Goal: Task Accomplishment & Management: Use online tool/utility

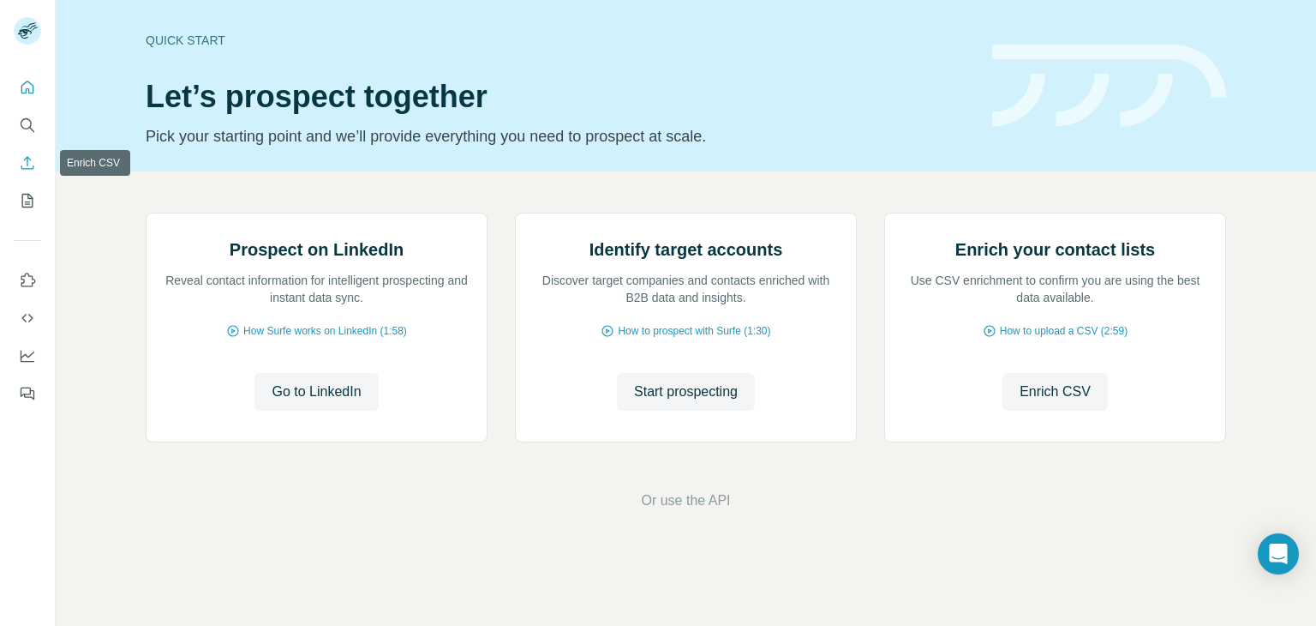
click at [27, 167] on icon "Enrich CSV" at bounding box center [27, 162] width 17 height 17
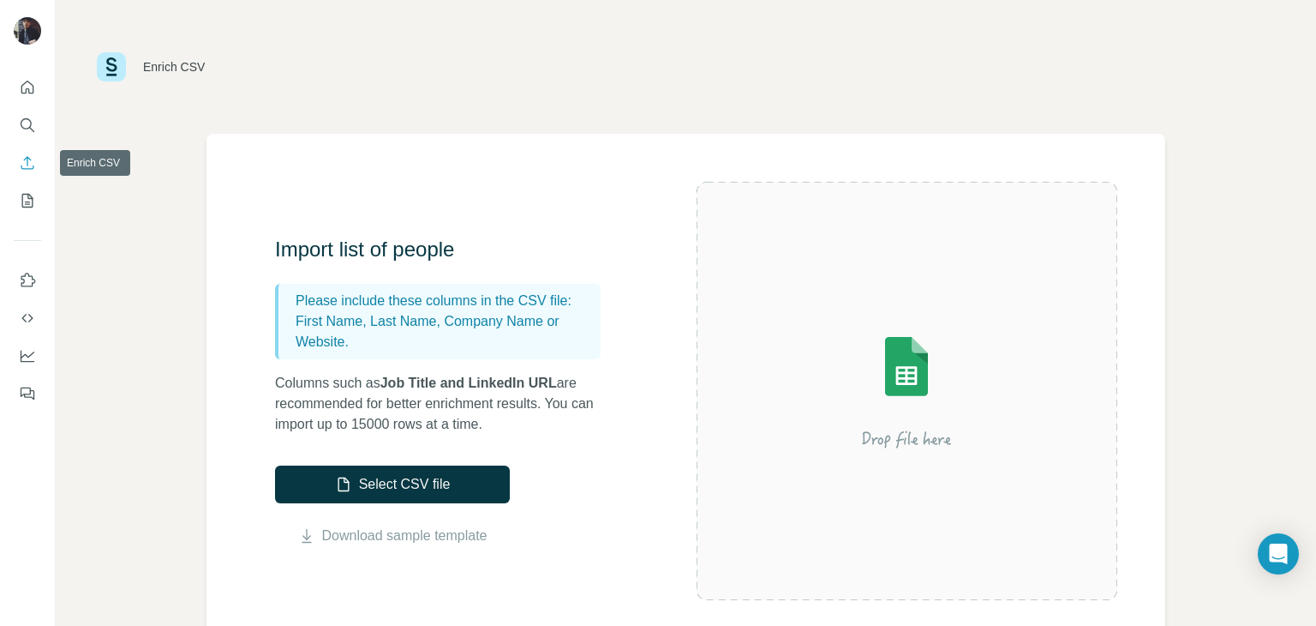
click at [31, 162] on icon "Enrich CSV" at bounding box center [27, 162] width 17 height 17
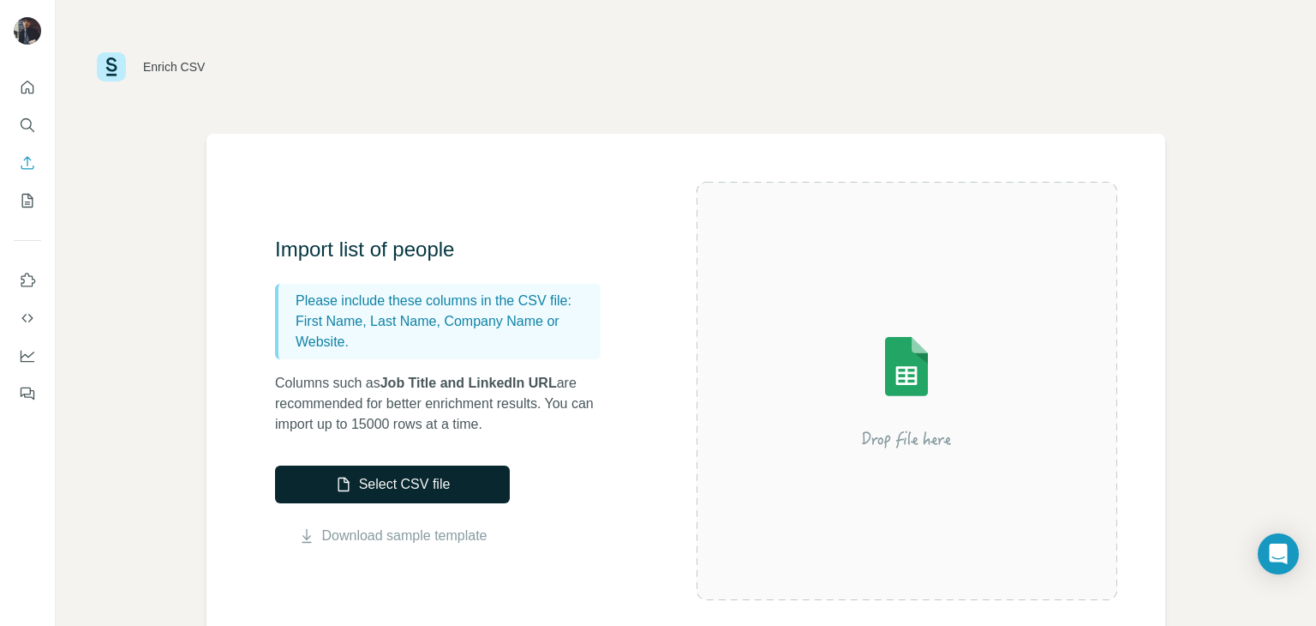
click at [425, 483] on button "Select CSV file" at bounding box center [392, 484] width 235 height 38
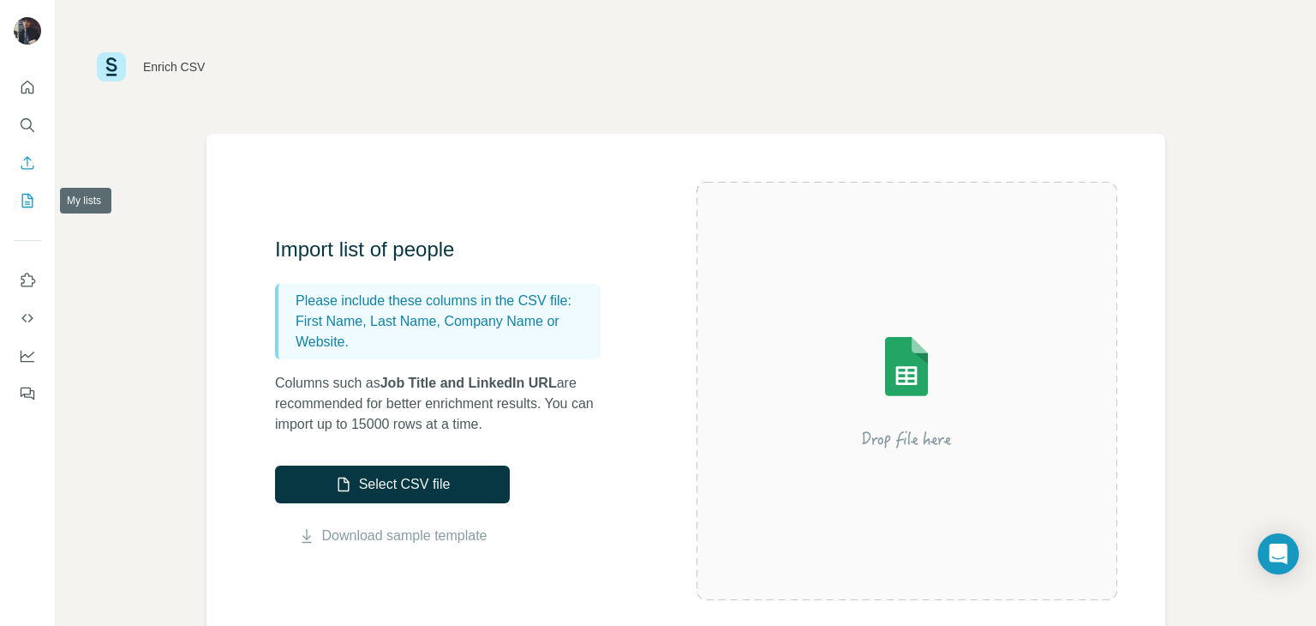
click at [30, 207] on icon "My lists" at bounding box center [27, 201] width 11 height 14
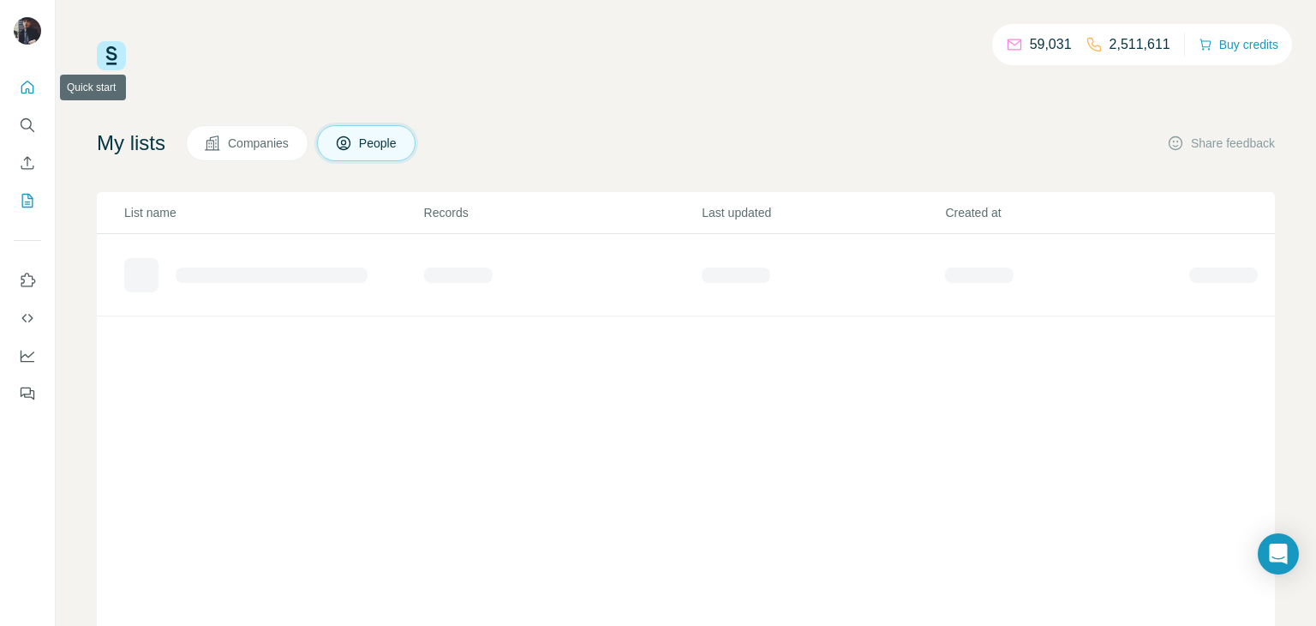
click at [32, 86] on icon "Quick start" at bounding box center [27, 87] width 17 height 17
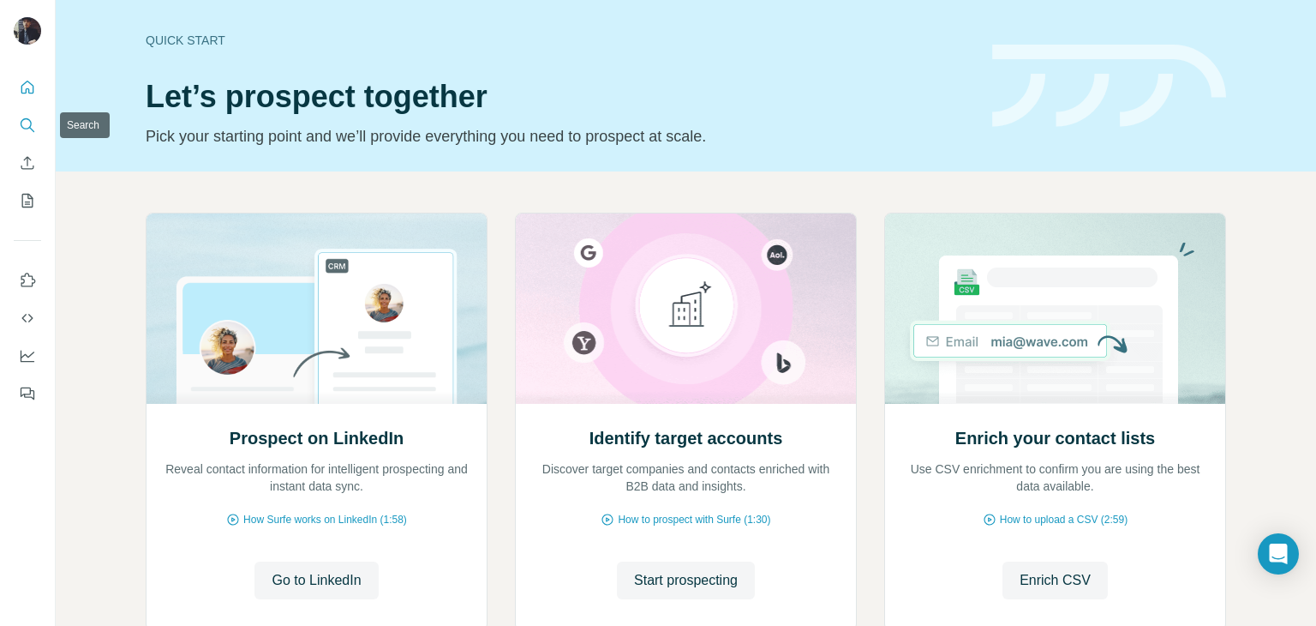
click at [27, 125] on icon "Search" at bounding box center [27, 125] width 17 height 17
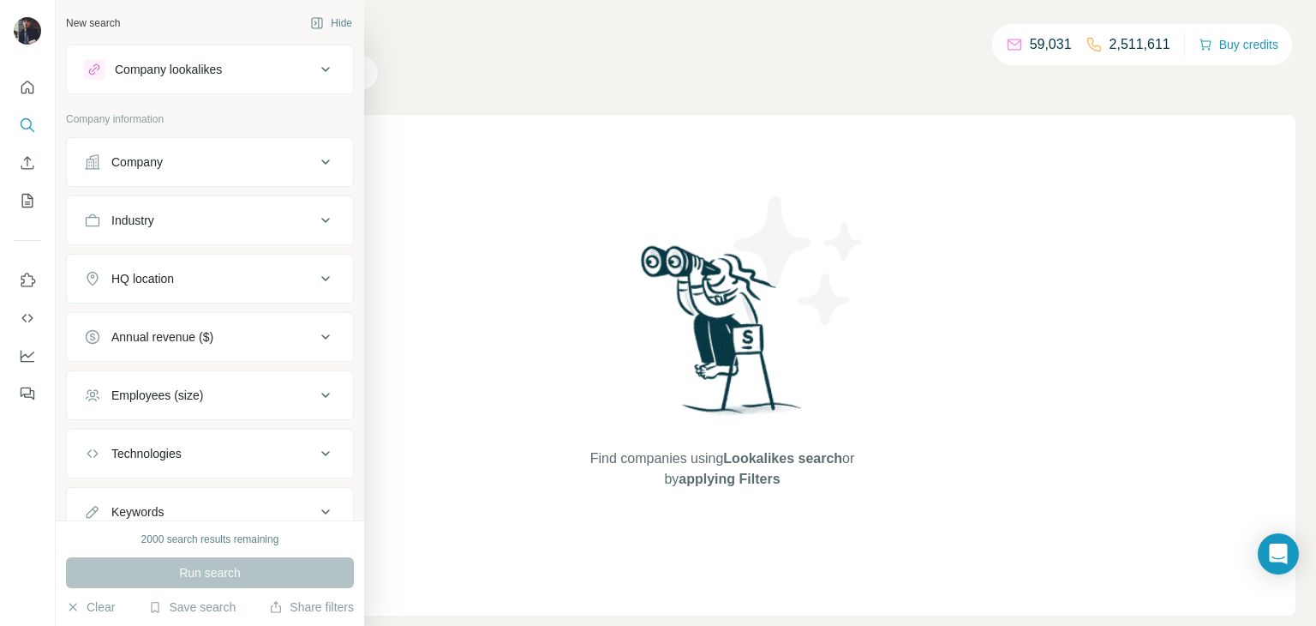
click at [222, 63] on div "Company lookalikes" at bounding box center [168, 69] width 107 height 17
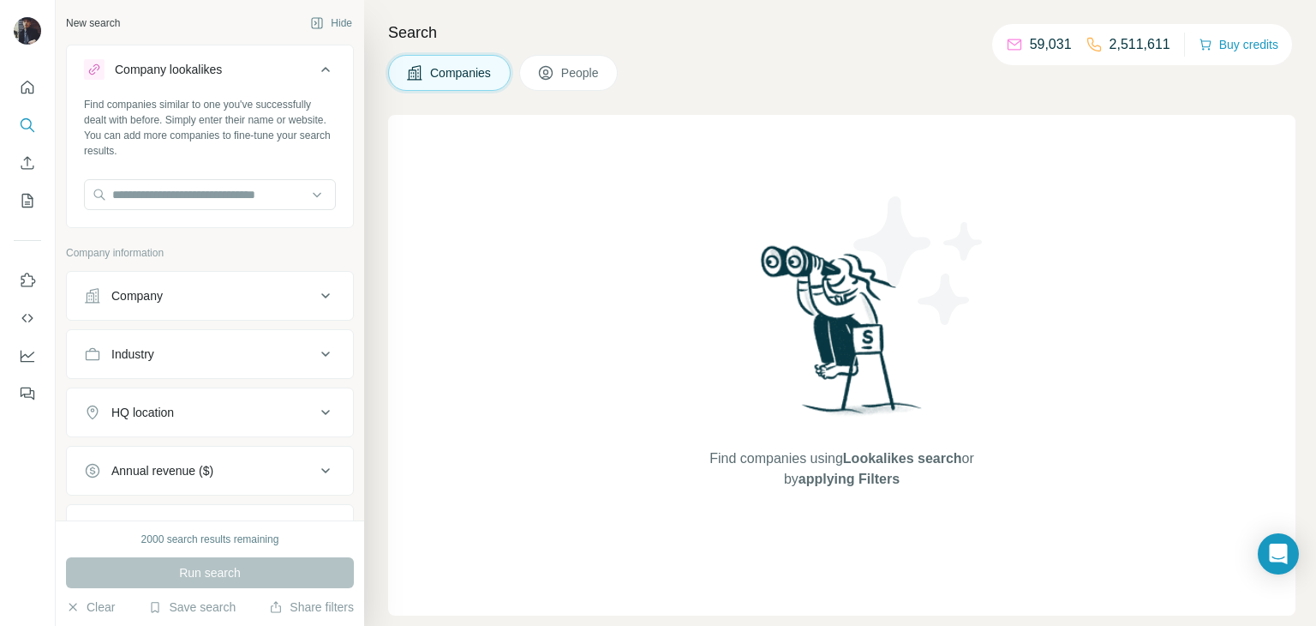
click at [324, 64] on icon at bounding box center [325, 69] width 21 height 21
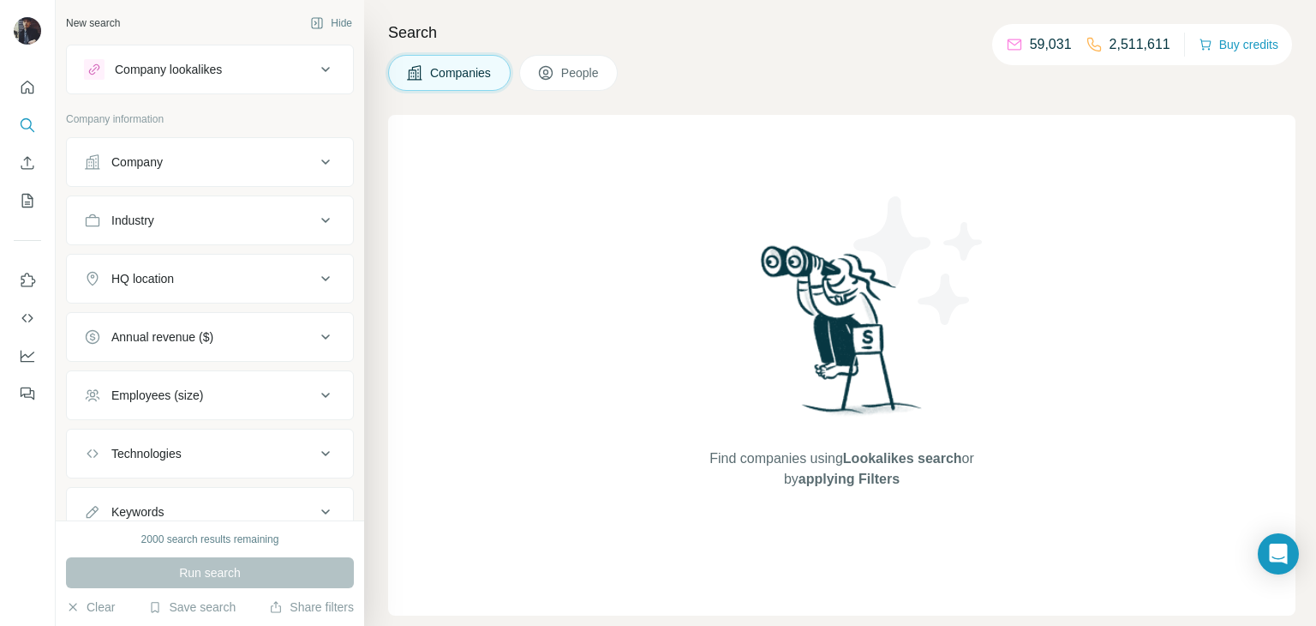
click at [215, 65] on div "Company lookalikes" at bounding box center [168, 69] width 107 height 17
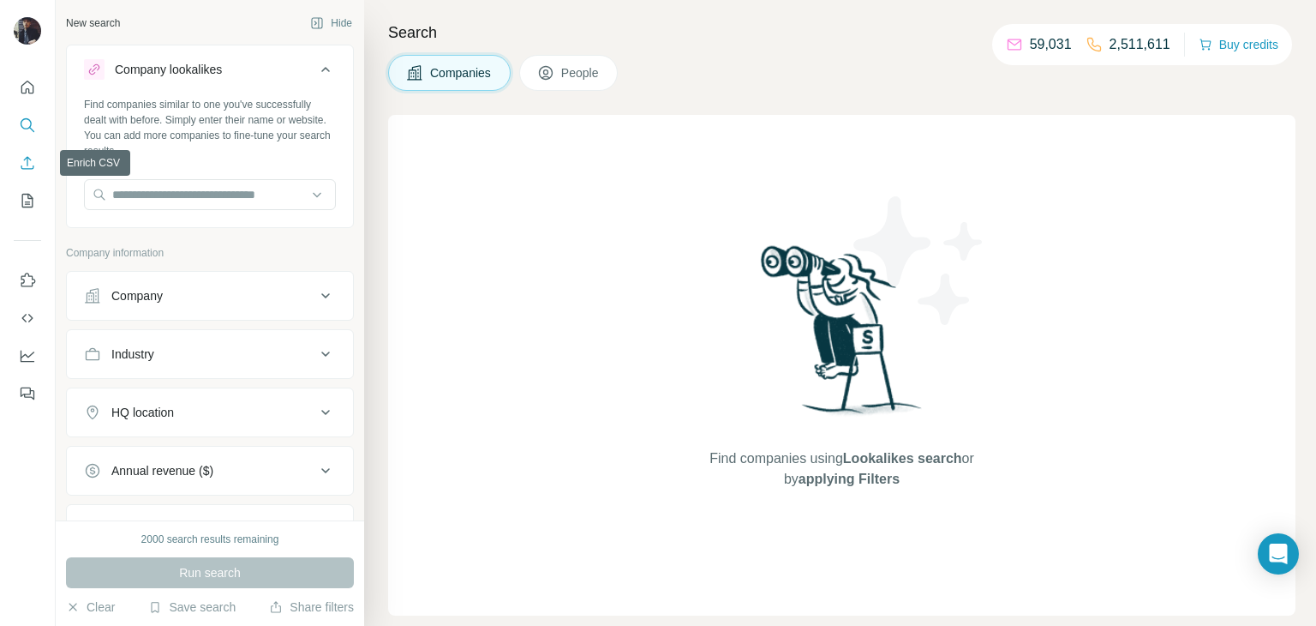
click at [29, 166] on icon "Enrich CSV" at bounding box center [27, 162] width 17 height 17
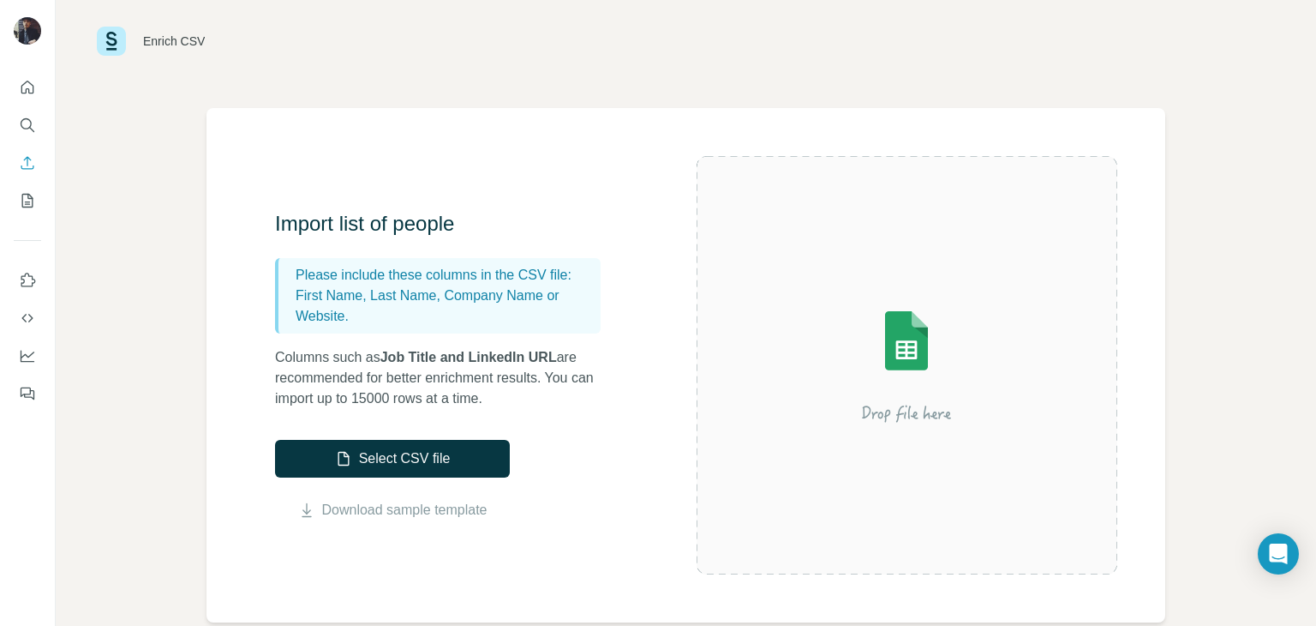
scroll to position [37, 0]
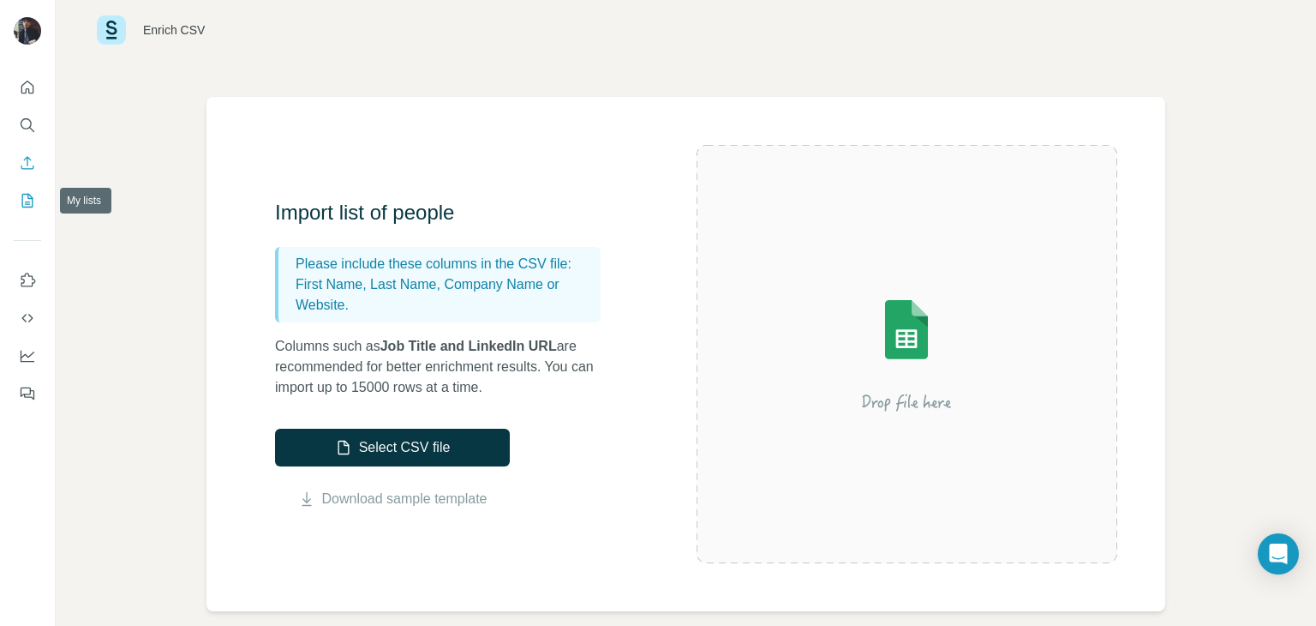
click at [25, 195] on icon "My lists" at bounding box center [27, 200] width 17 height 17
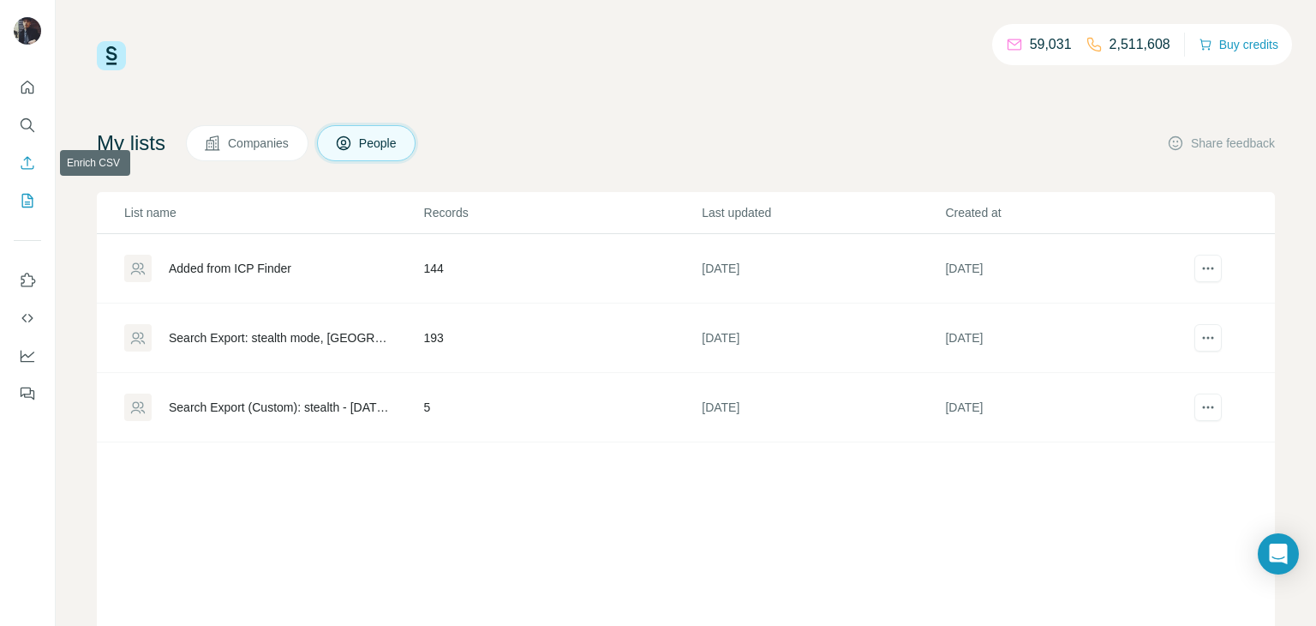
click at [27, 163] on icon "Enrich CSV" at bounding box center [27, 162] width 13 height 13
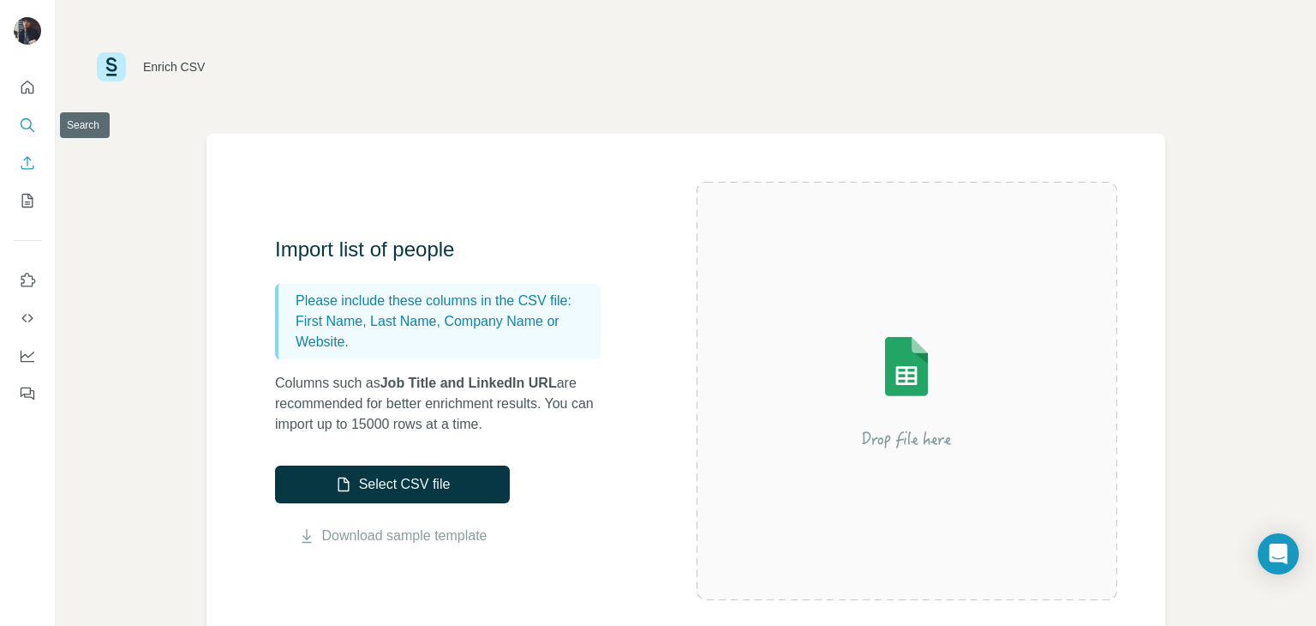
click at [30, 127] on icon "Search" at bounding box center [26, 123] width 11 height 11
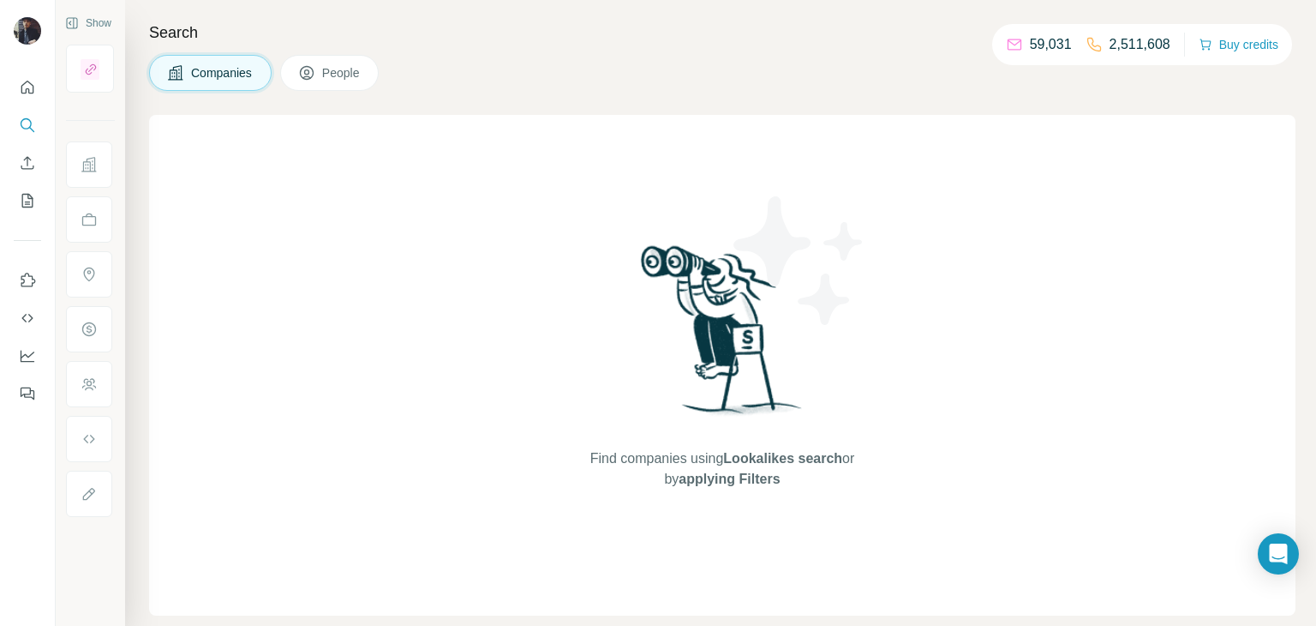
click at [321, 70] on button "People" at bounding box center [329, 73] width 99 height 36
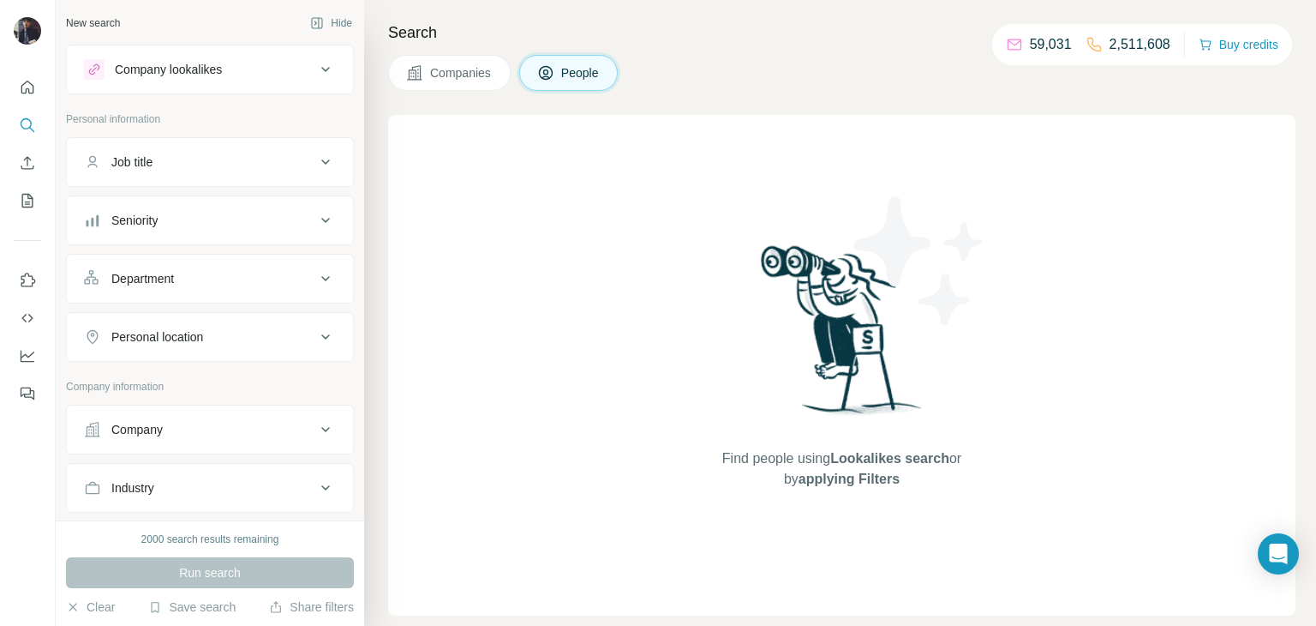
click at [430, 77] on span "Companies" at bounding box center [461, 72] width 63 height 17
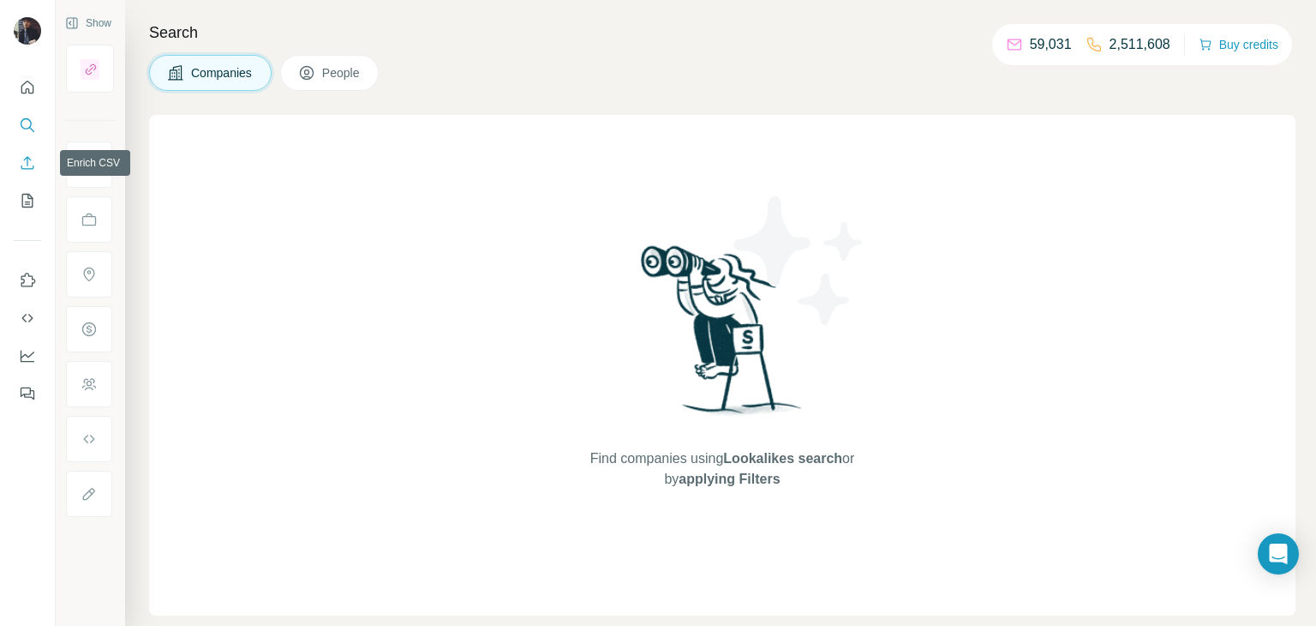
click at [27, 164] on icon "Enrich CSV" at bounding box center [27, 162] width 13 height 13
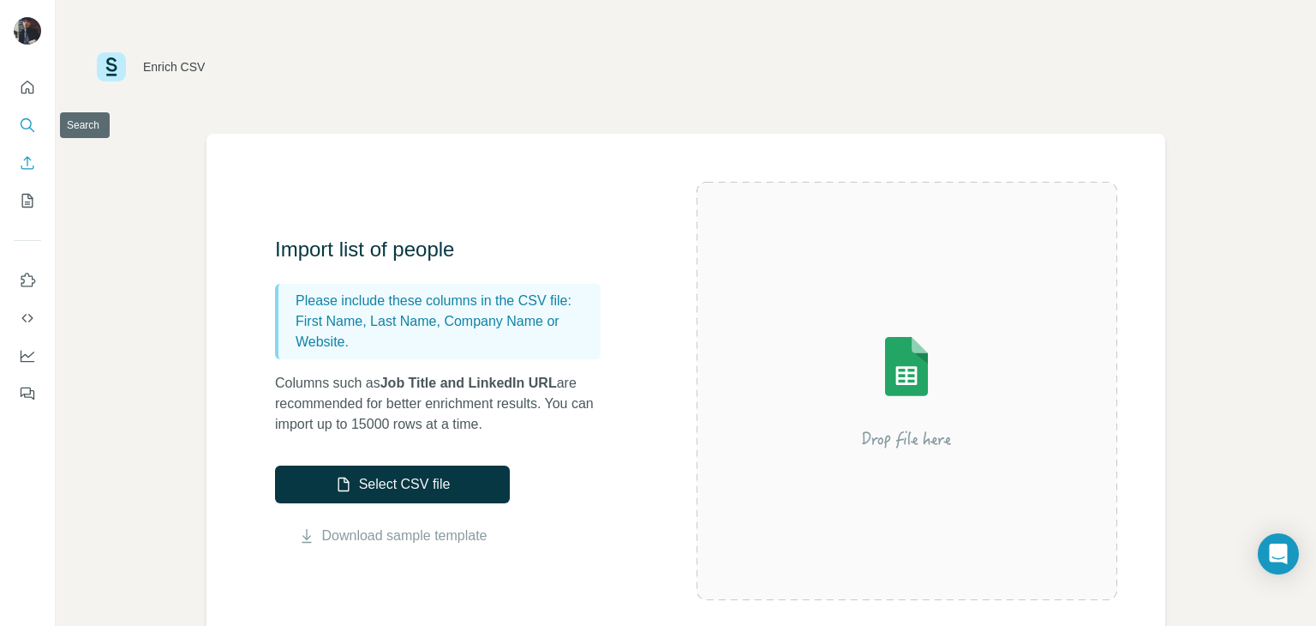
click at [27, 123] on icon "Search" at bounding box center [27, 125] width 17 height 17
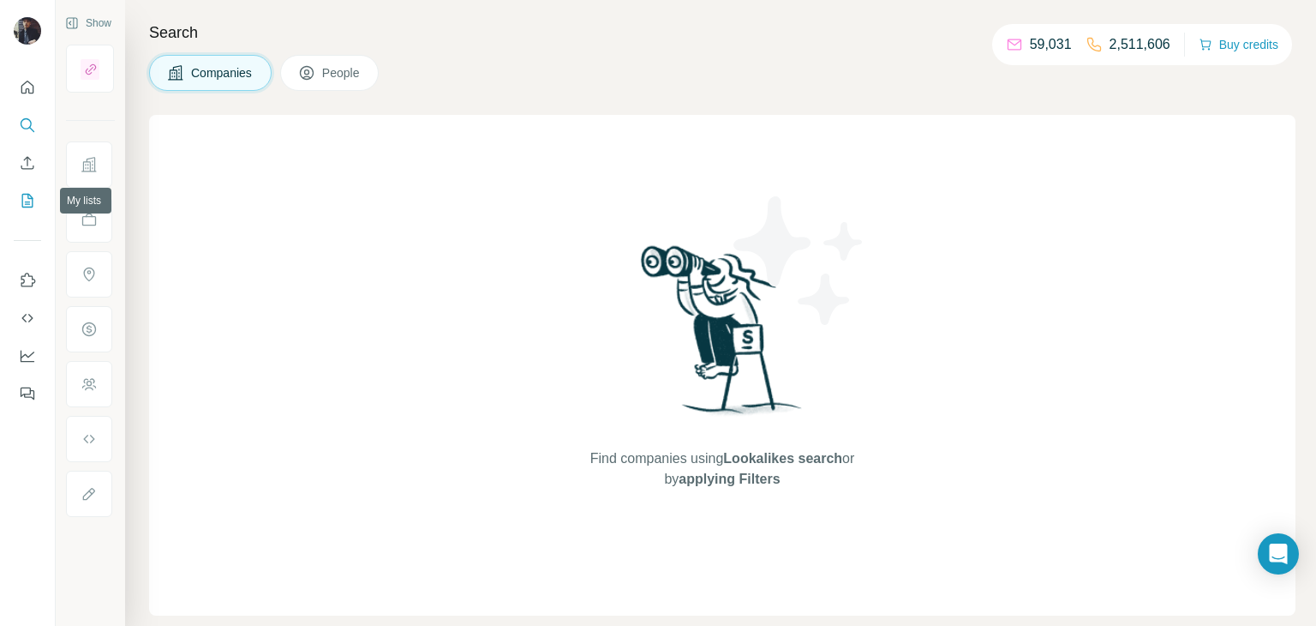
click at [26, 201] on icon "My lists" at bounding box center [27, 200] width 17 height 17
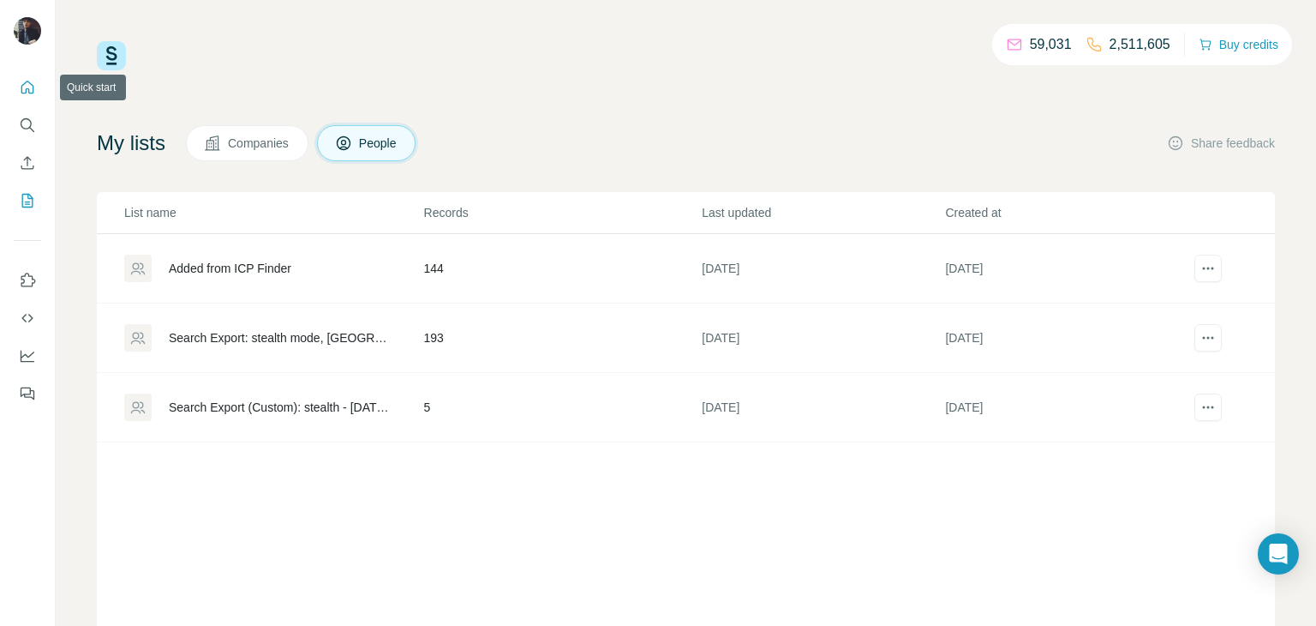
click at [32, 80] on icon "Quick start" at bounding box center [27, 87] width 17 height 17
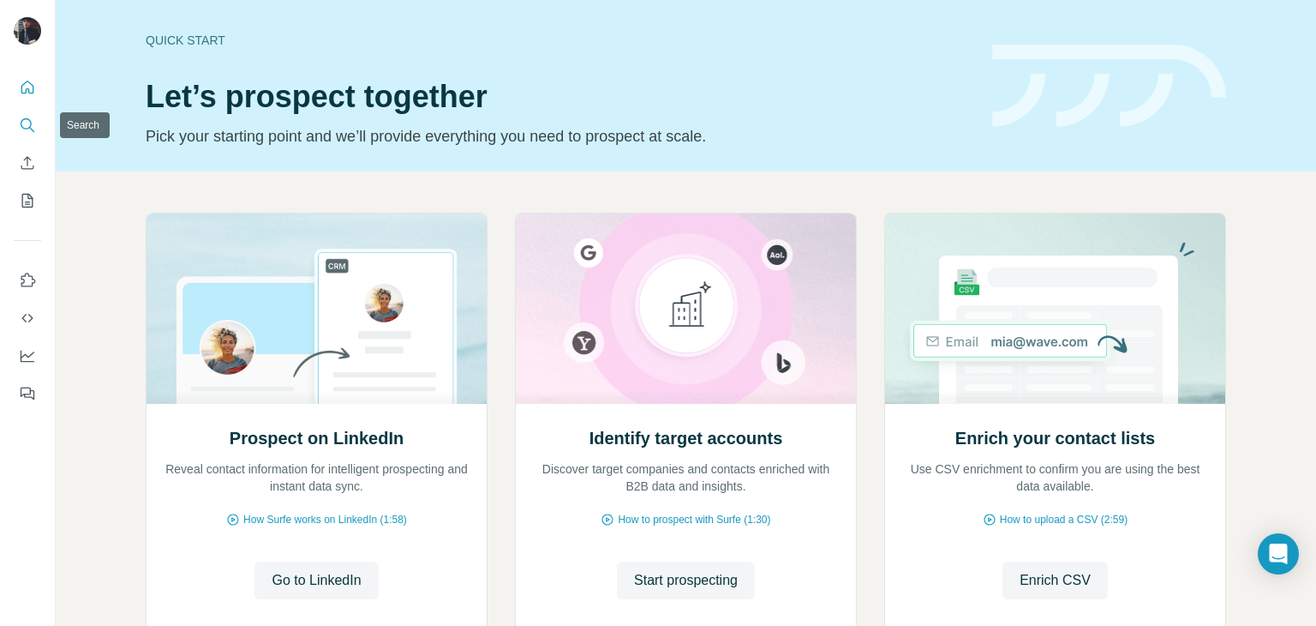
click at [33, 117] on icon "Search" at bounding box center [27, 125] width 17 height 17
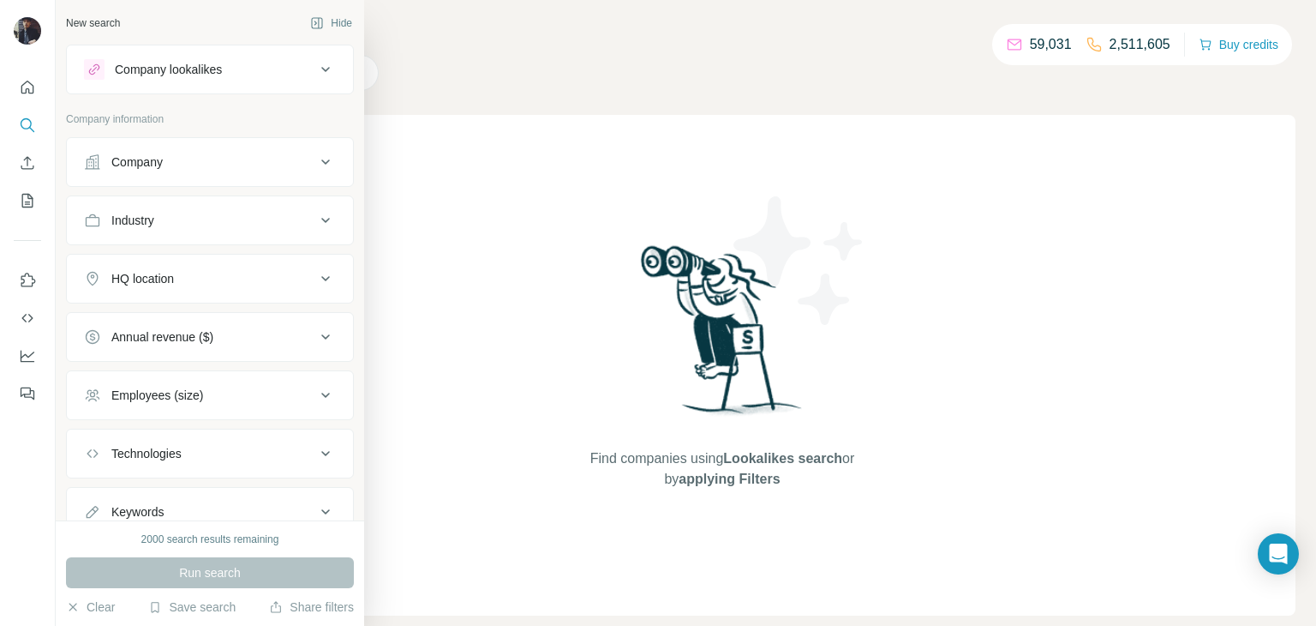
click at [319, 72] on icon at bounding box center [325, 69] width 21 height 21
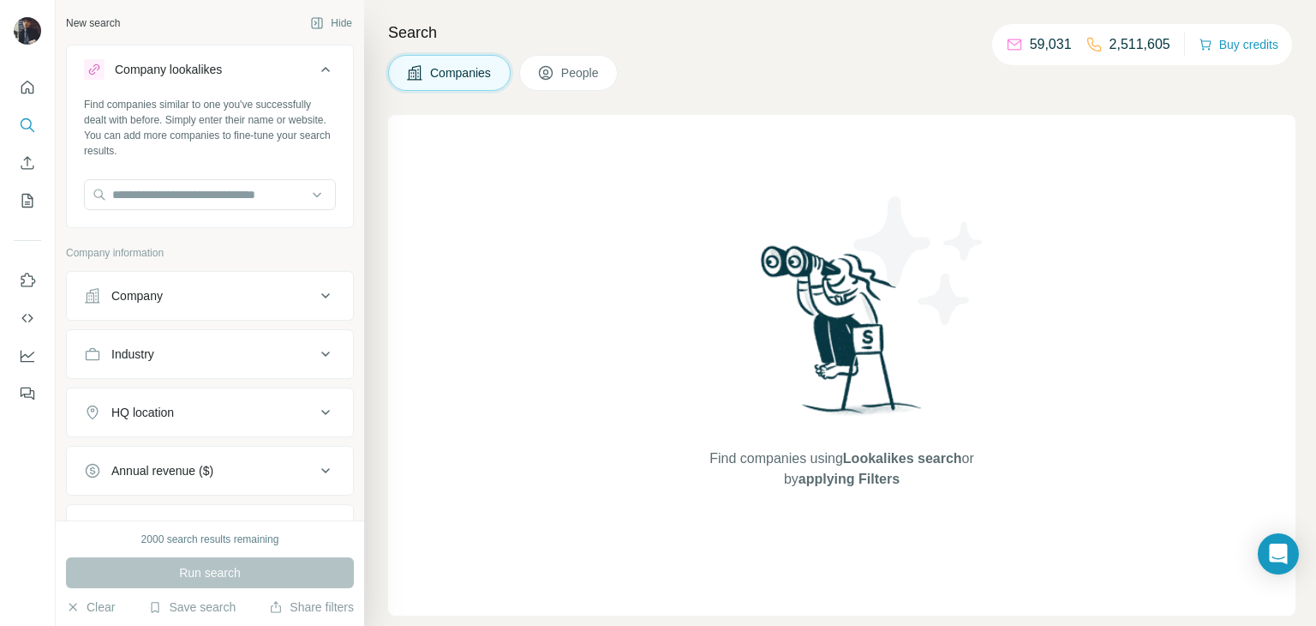
click at [549, 72] on icon at bounding box center [545, 72] width 17 height 17
click at [467, 74] on span "Companies" at bounding box center [461, 72] width 63 height 17
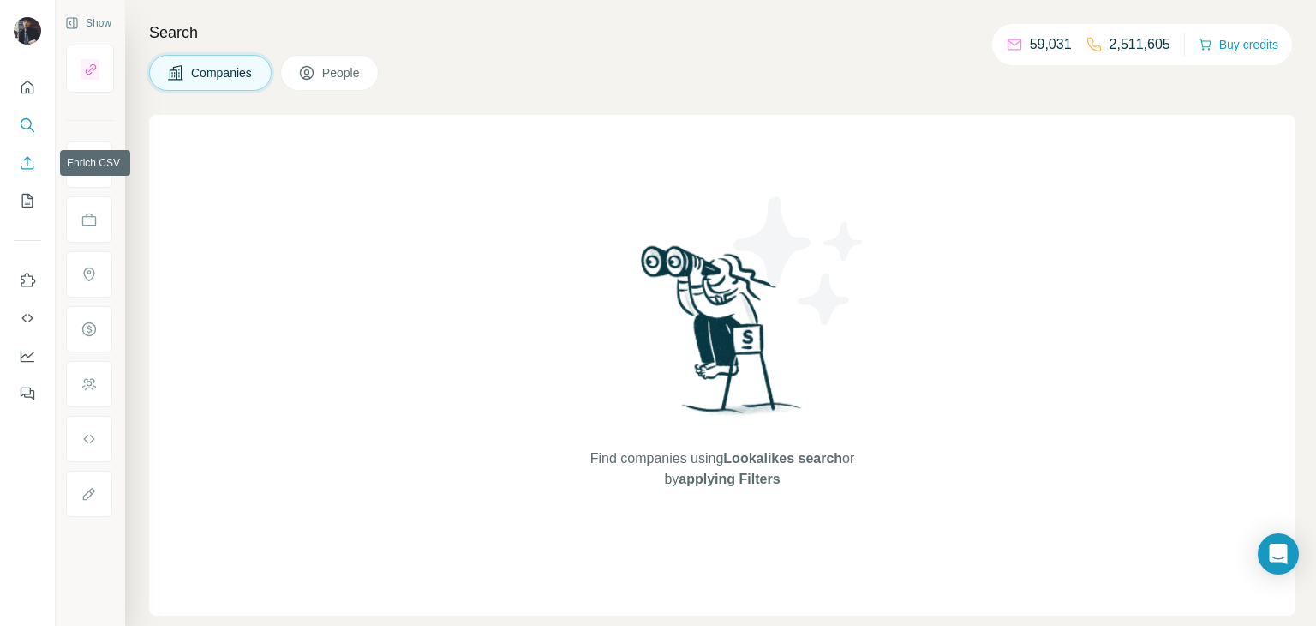
click at [33, 167] on icon "Enrich CSV" at bounding box center [27, 162] width 17 height 17
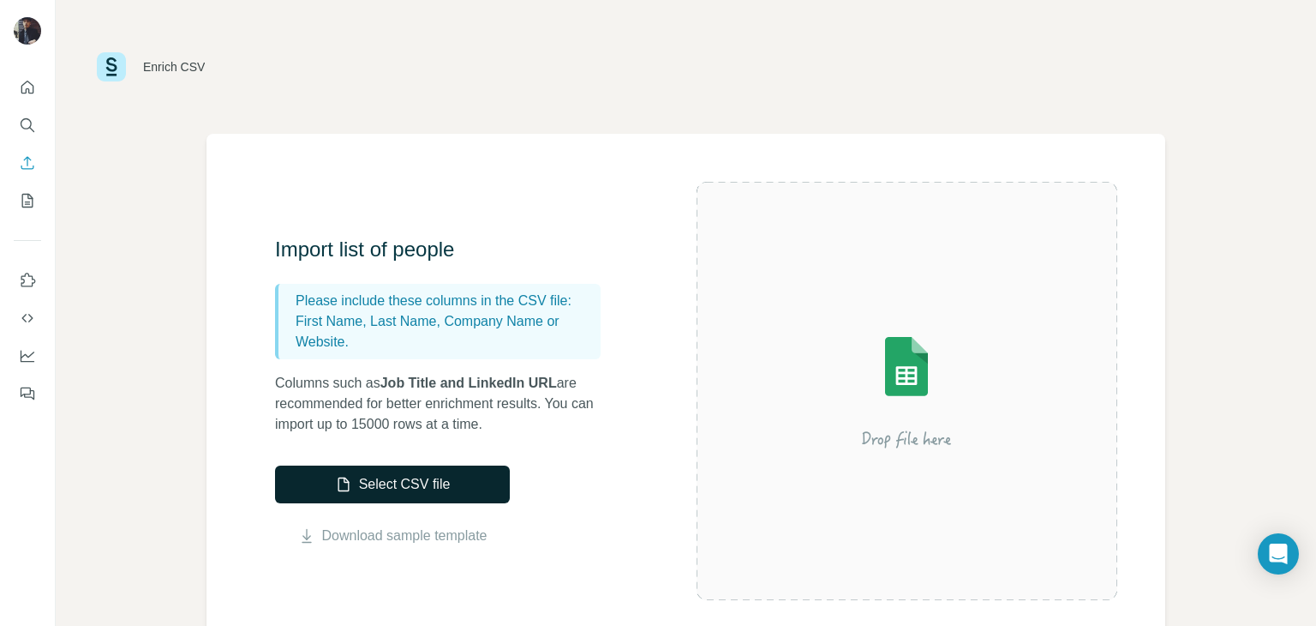
click at [432, 480] on button "Select CSV file" at bounding box center [392, 484] width 235 height 38
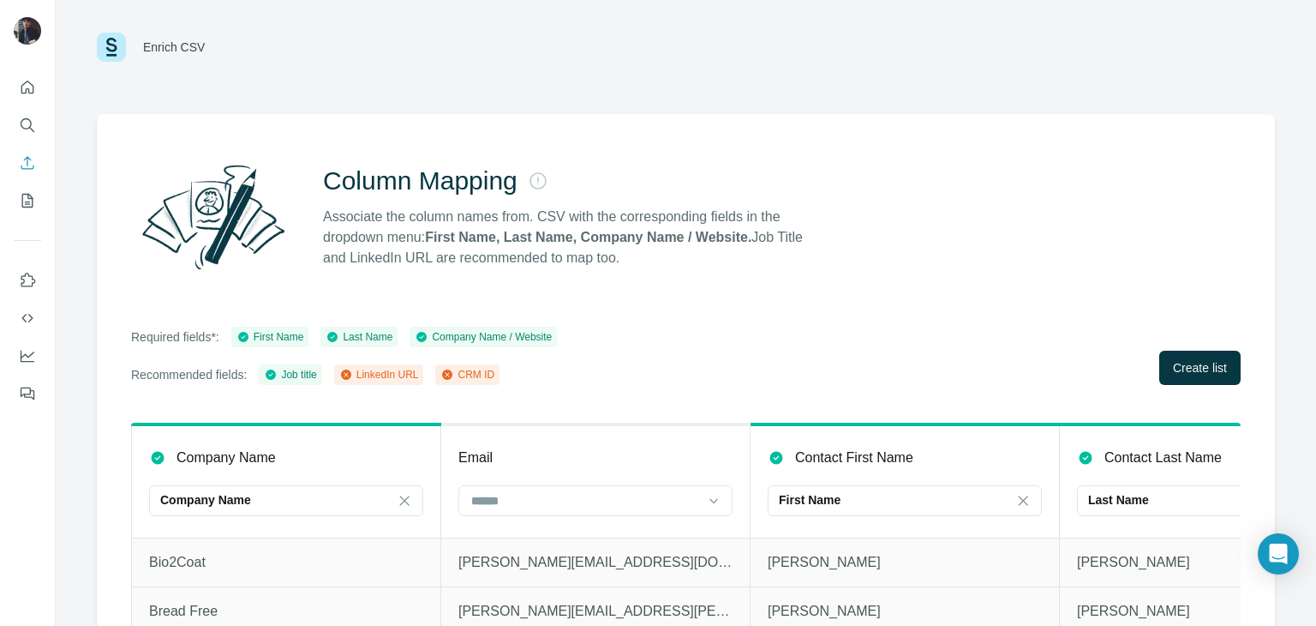
scroll to position [27, 0]
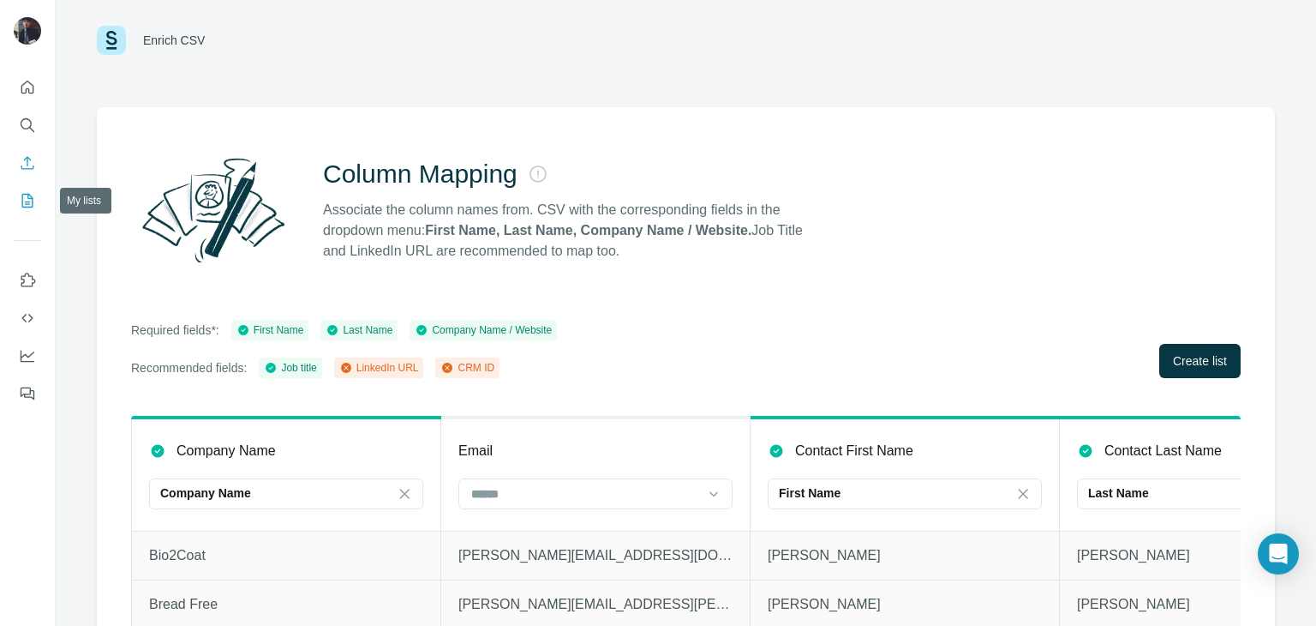
click at [35, 197] on icon "My lists" at bounding box center [27, 200] width 17 height 17
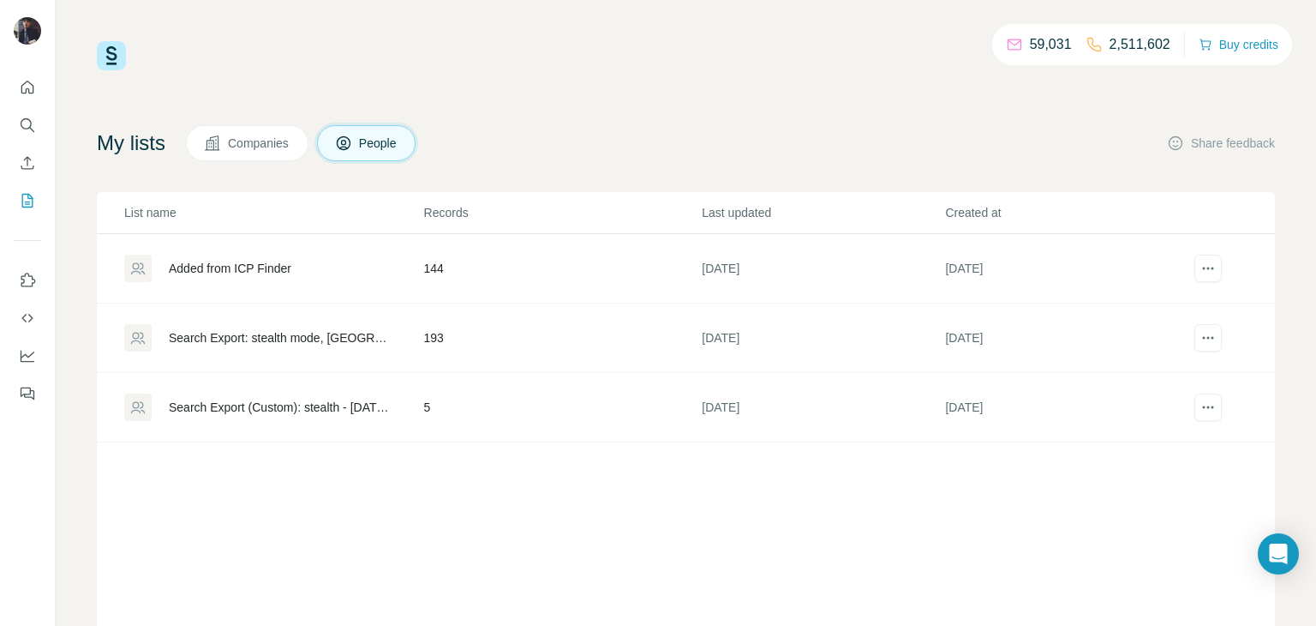
click at [261, 137] on span "Companies" at bounding box center [259, 143] width 63 height 17
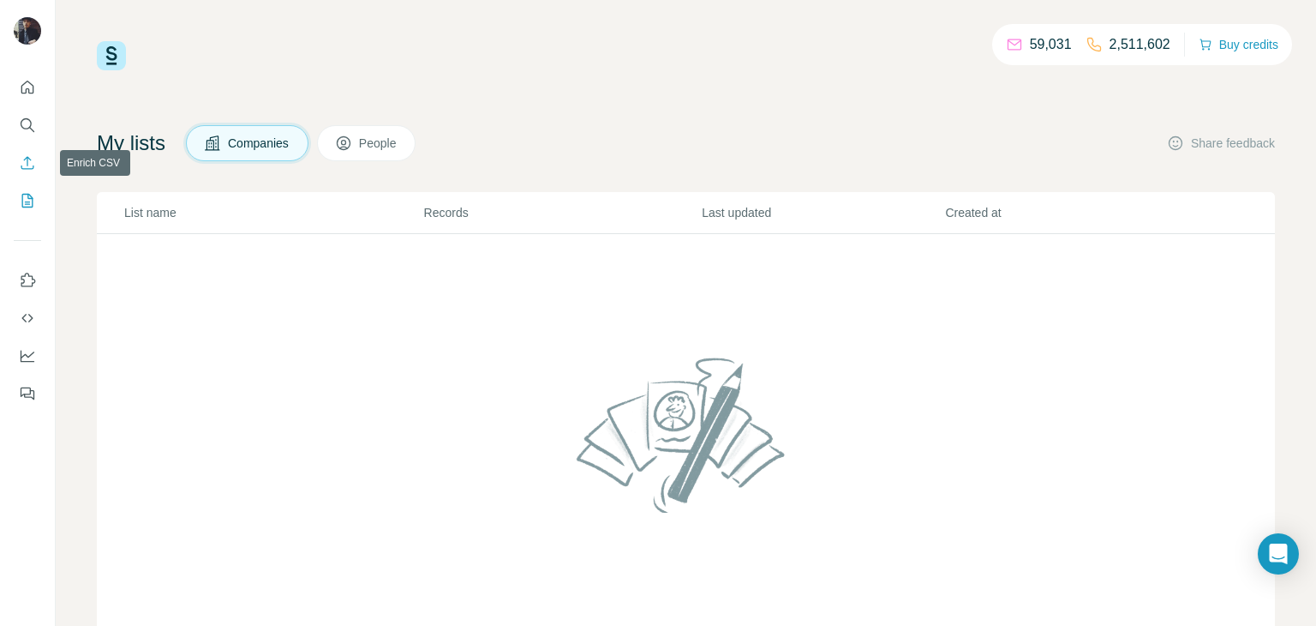
click at [25, 158] on icon "Enrich CSV" at bounding box center [27, 162] width 13 height 13
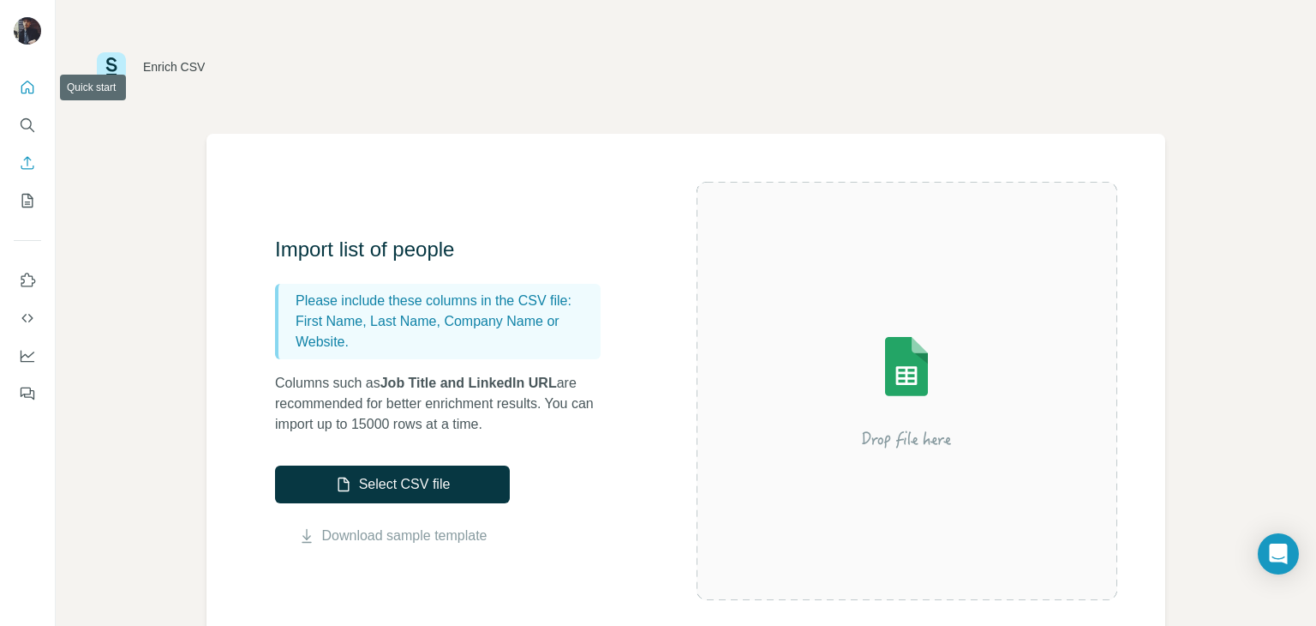
click at [30, 87] on icon "Quick start" at bounding box center [27, 87] width 17 height 17
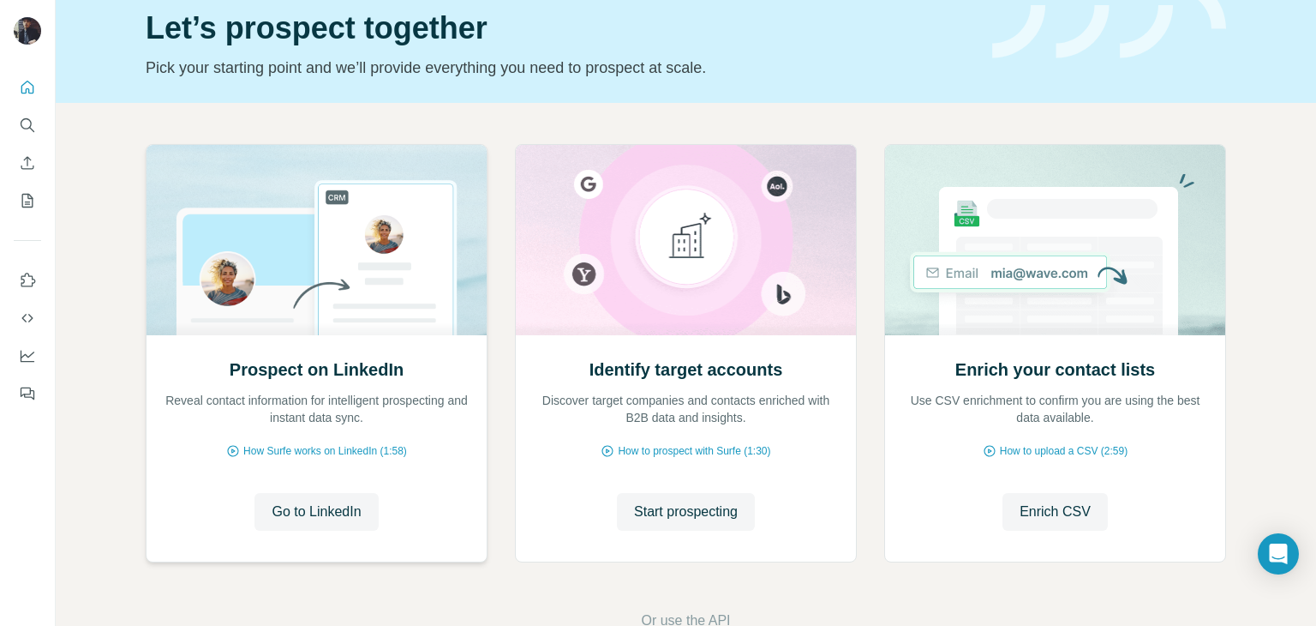
scroll to position [115, 0]
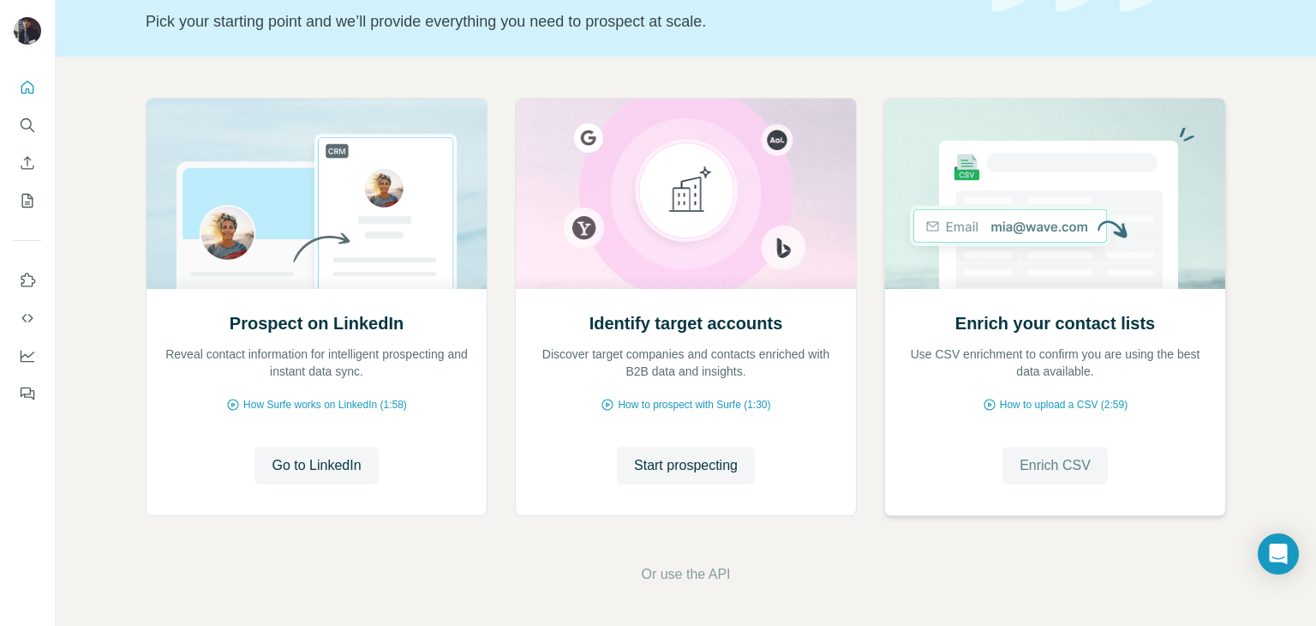
click at [1064, 463] on span "Enrich CSV" at bounding box center [1055, 465] width 71 height 21
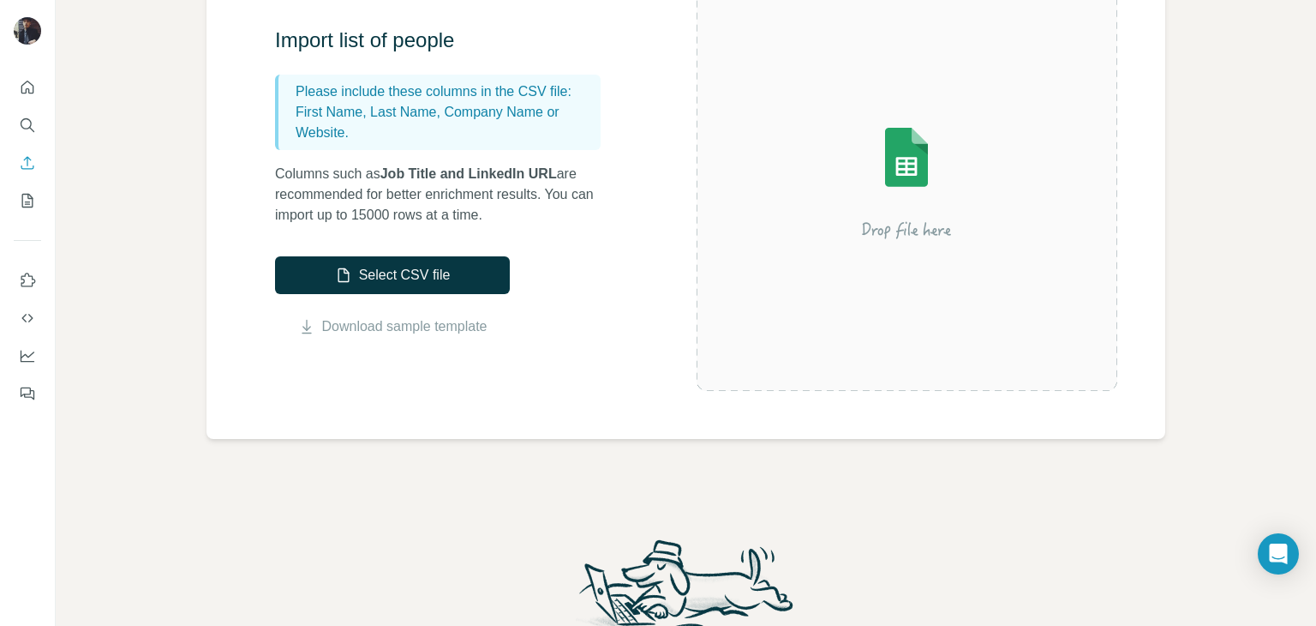
scroll to position [208, 0]
click at [27, 123] on icon "Search" at bounding box center [27, 125] width 17 height 17
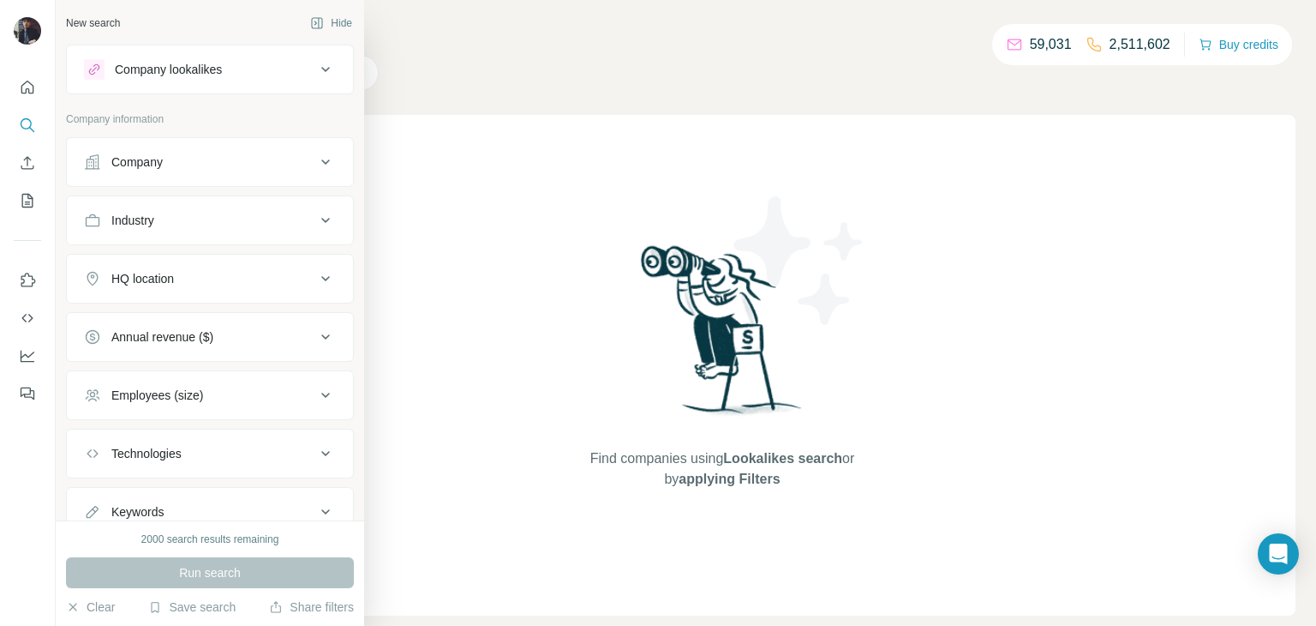
click at [193, 69] on div "Company lookalikes" at bounding box center [168, 69] width 107 height 17
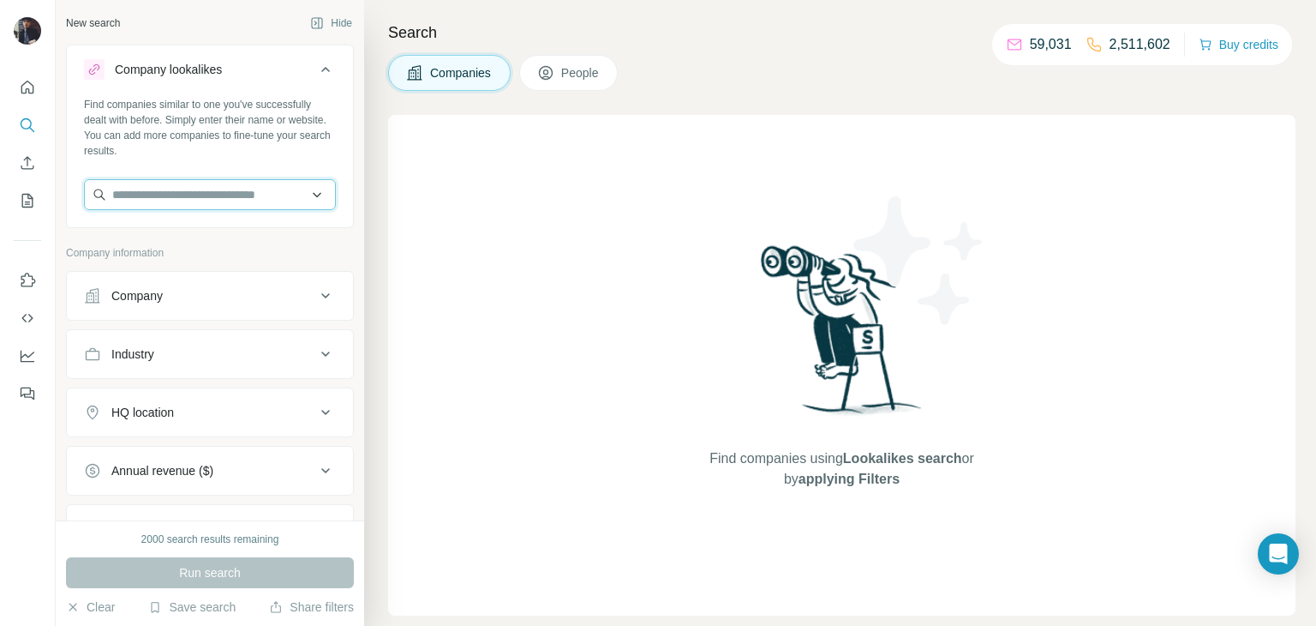
click at [198, 195] on input "text" at bounding box center [210, 194] width 252 height 31
click at [279, 153] on div "Find companies similar to one you've successfully dealt with before. Simply ent…" at bounding box center [210, 128] width 252 height 62
click at [539, 69] on button "People" at bounding box center [568, 73] width 99 height 36
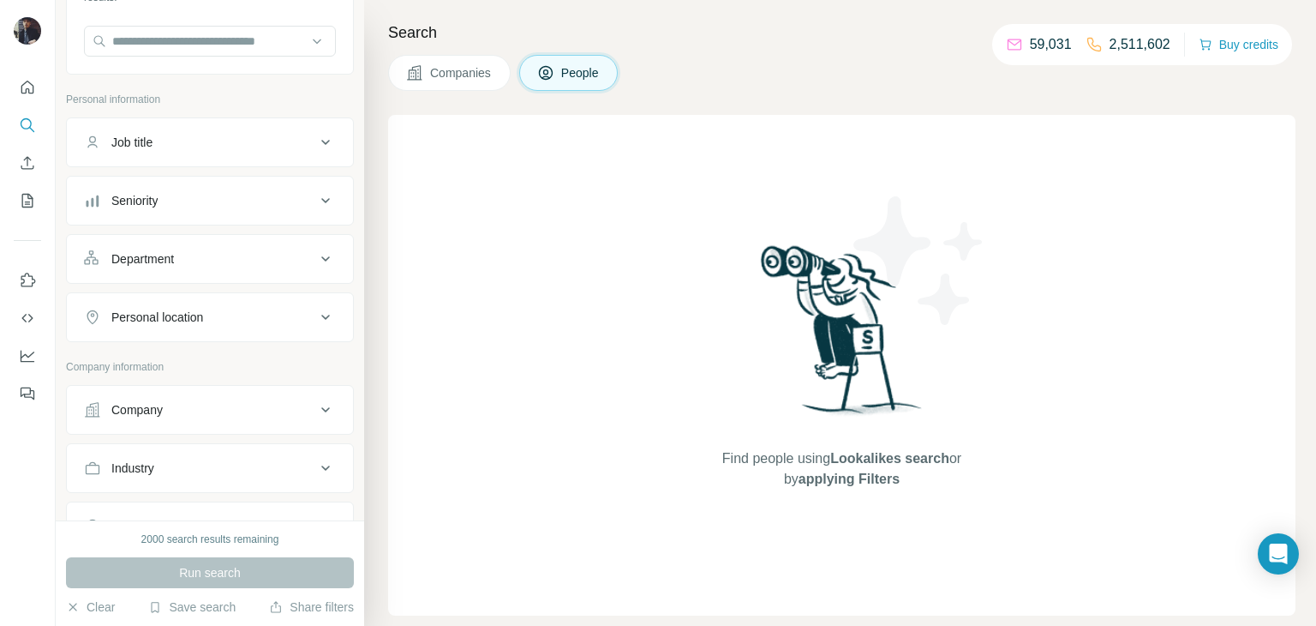
scroll to position [103, 0]
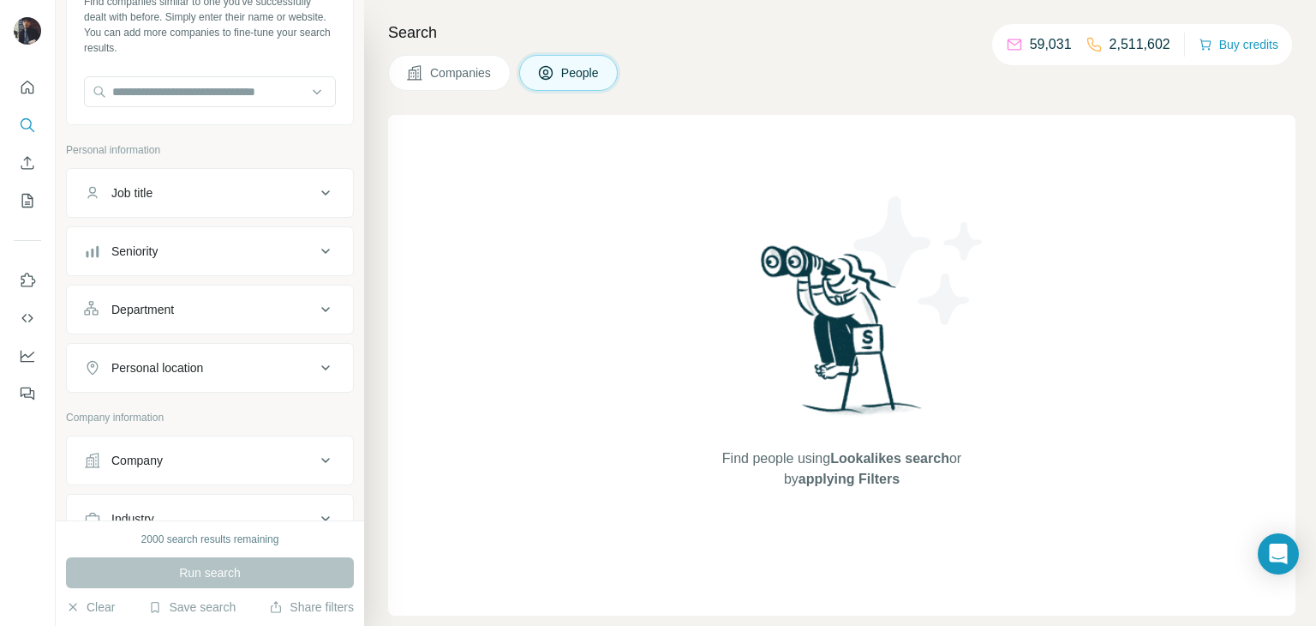
click at [430, 69] on span "Companies" at bounding box center [461, 72] width 63 height 17
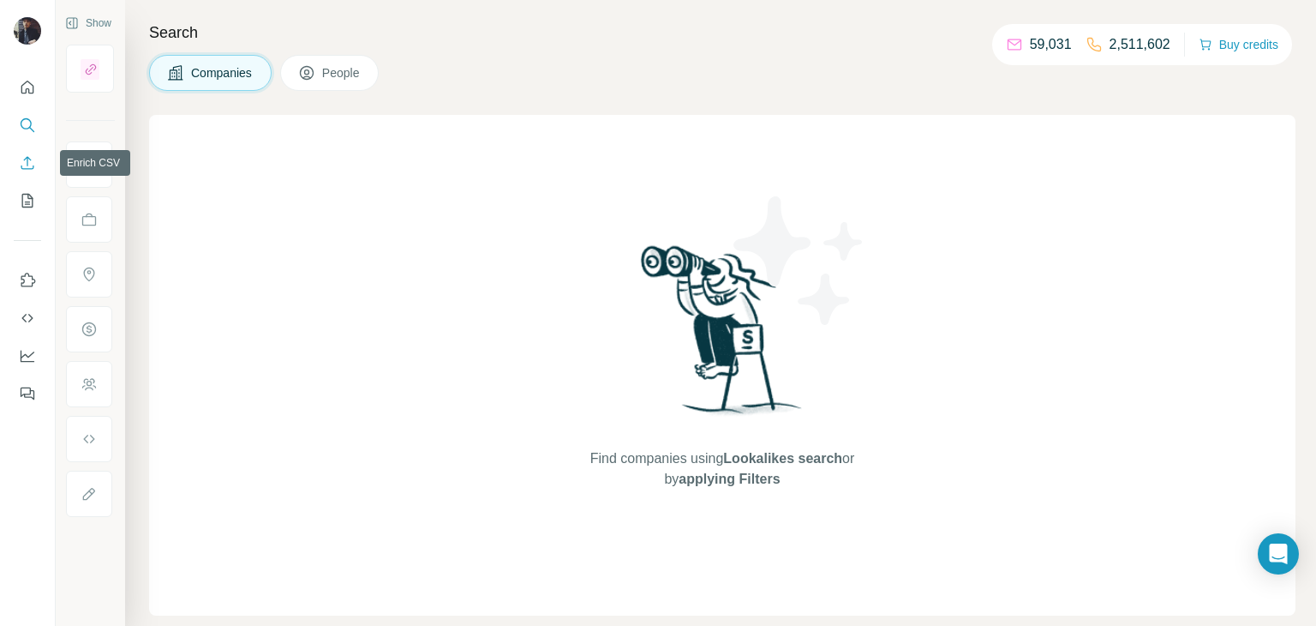
click at [24, 164] on icon "Enrich CSV" at bounding box center [27, 162] width 17 height 17
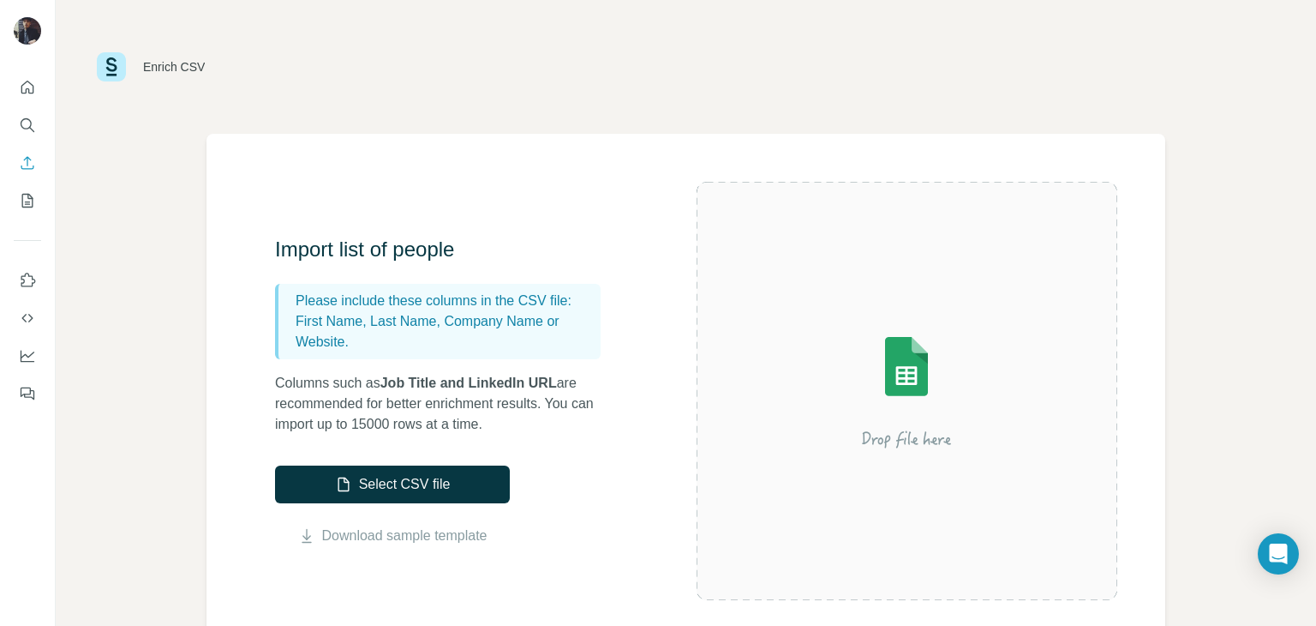
scroll to position [17, 0]
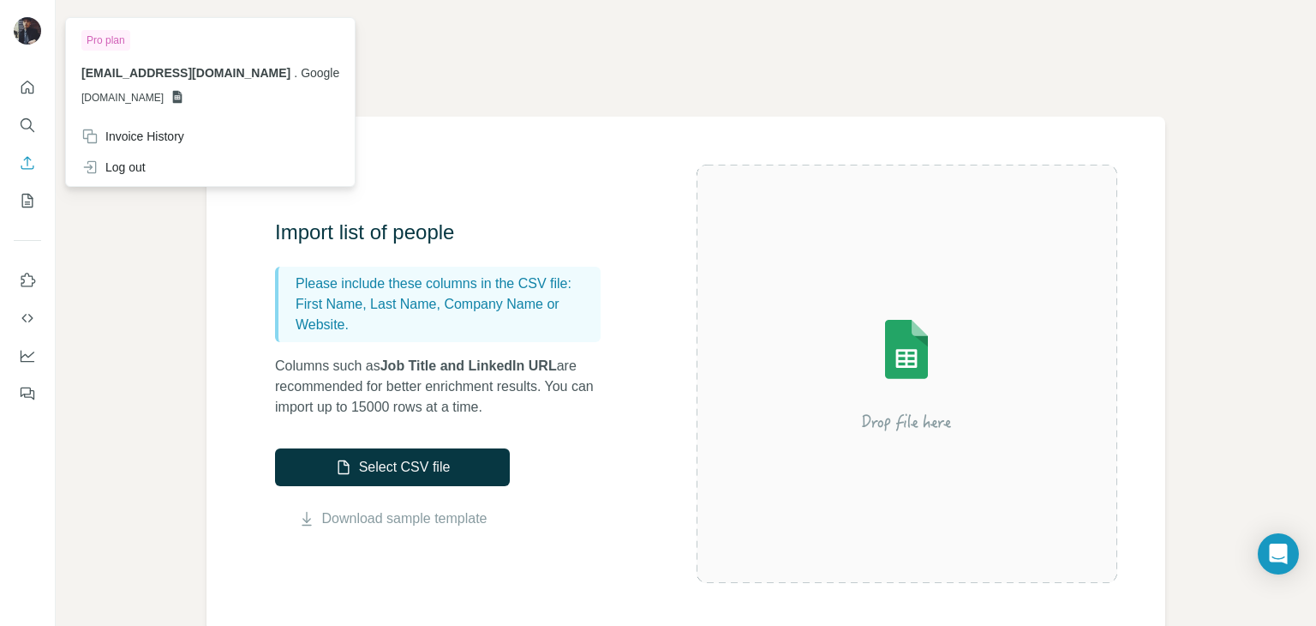
click at [27, 32] on img at bounding box center [27, 30] width 27 height 27
click at [585, 173] on div "Import list of people Please include these columns in the CSV file: First Name,…" at bounding box center [686, 374] width 959 height 514
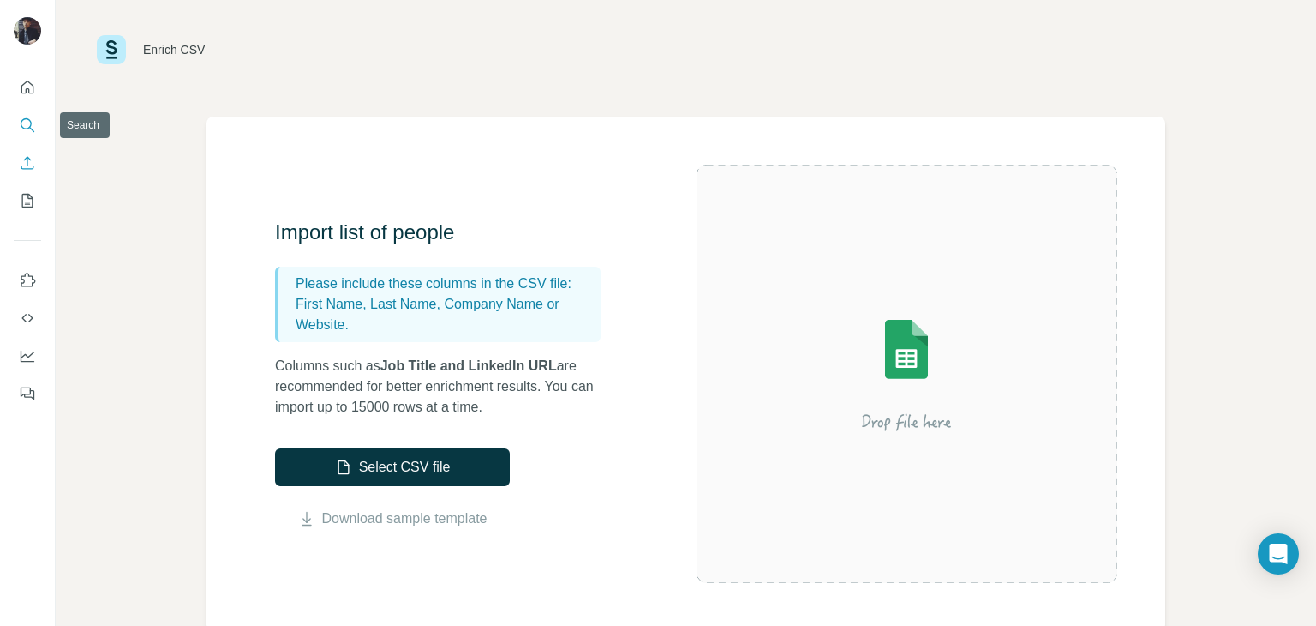
click at [27, 128] on icon "Search" at bounding box center [26, 123] width 11 height 11
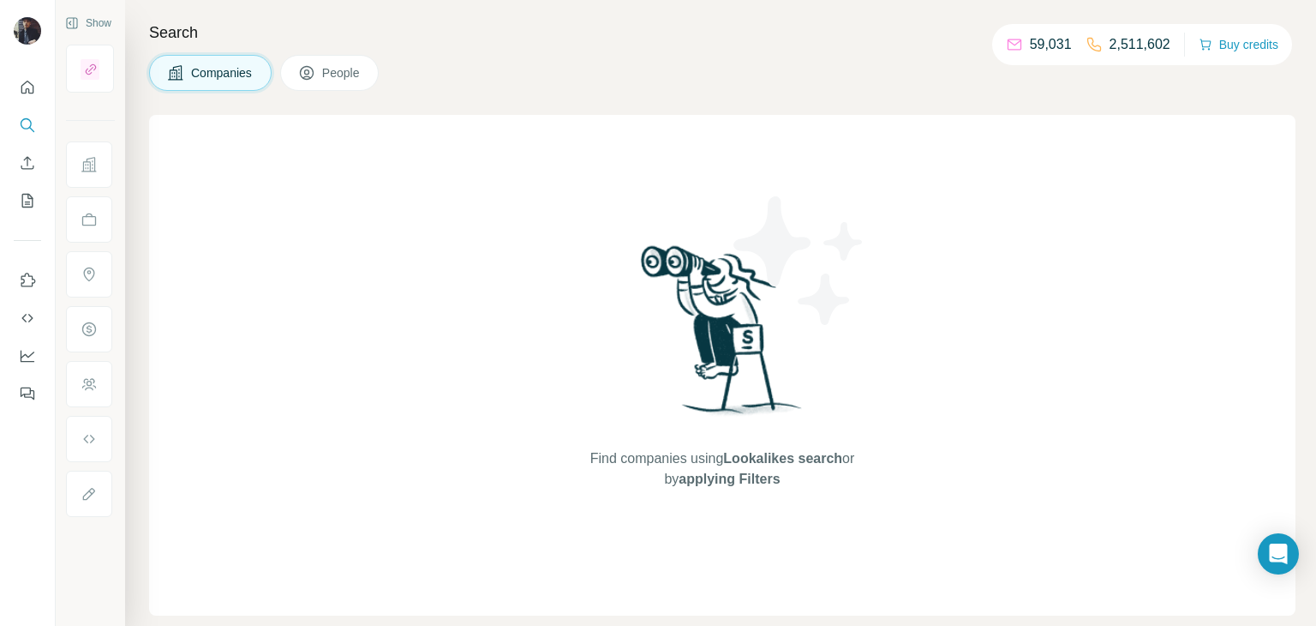
click at [303, 85] on button "People" at bounding box center [329, 73] width 99 height 36
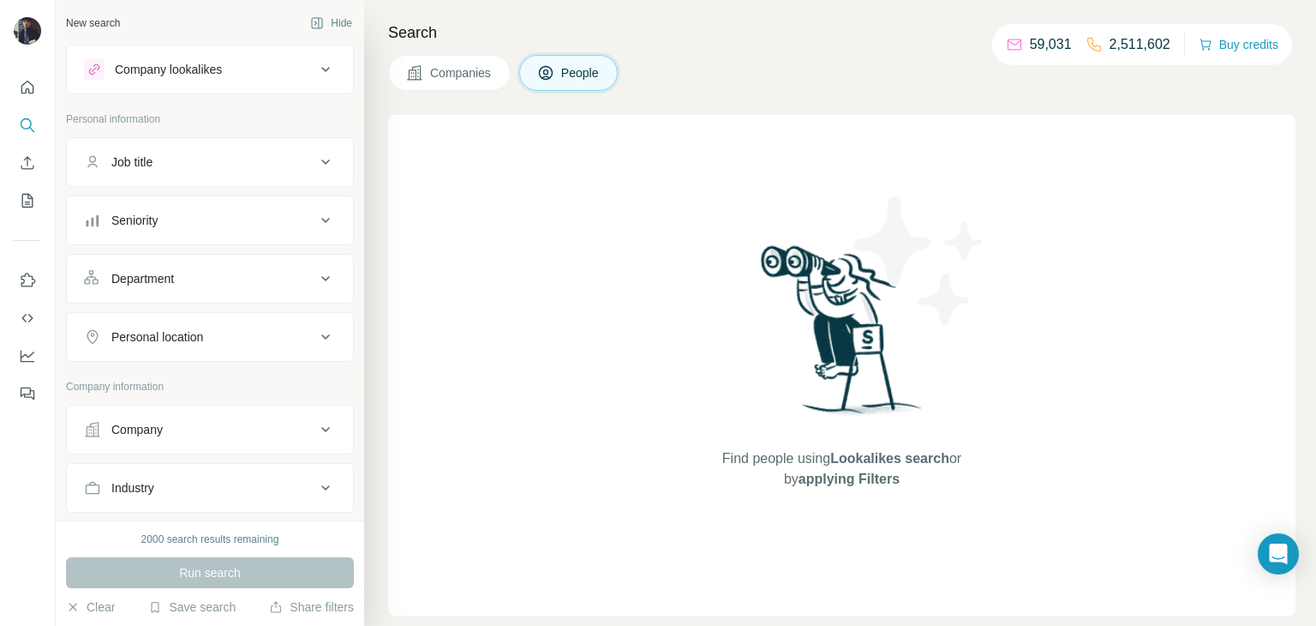
click at [420, 69] on icon at bounding box center [414, 72] width 15 height 15
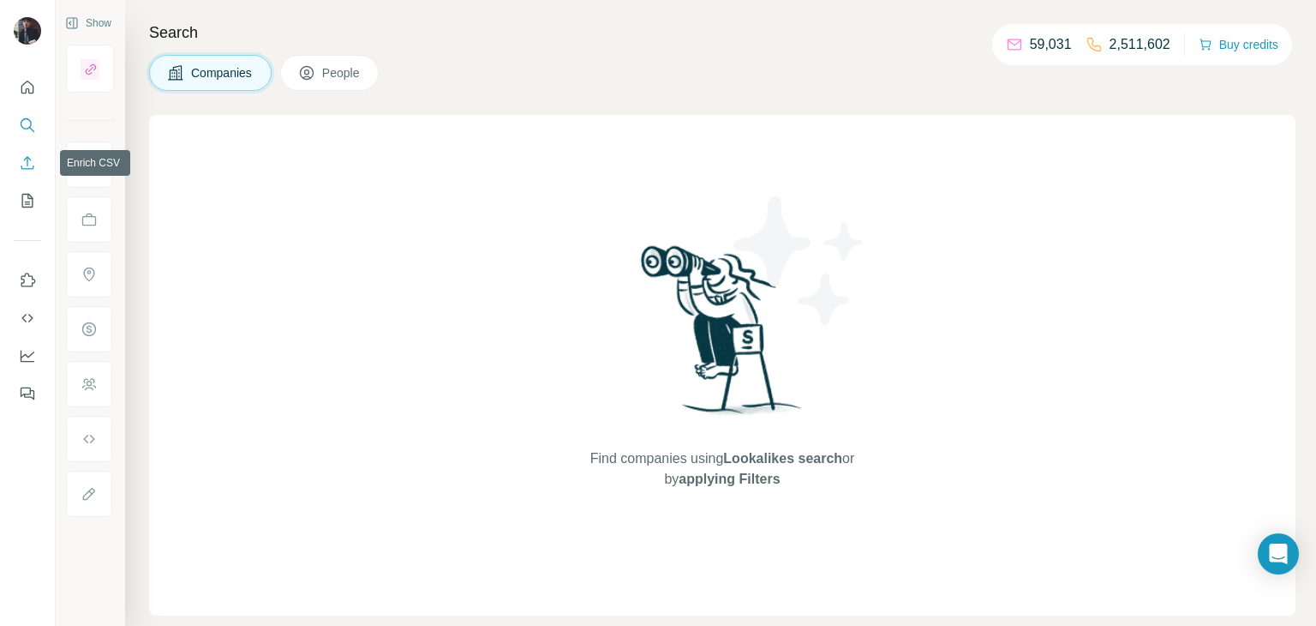
click at [28, 177] on button "Enrich CSV" at bounding box center [27, 162] width 27 height 31
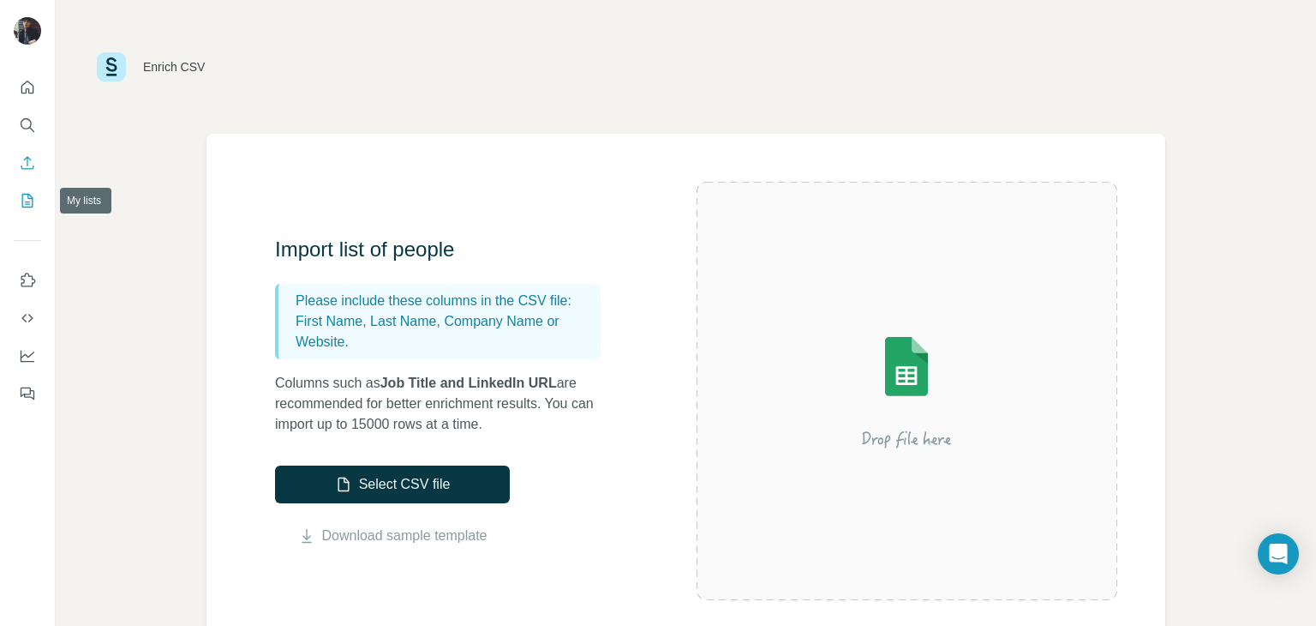
click at [32, 195] on icon "My lists" at bounding box center [27, 200] width 17 height 17
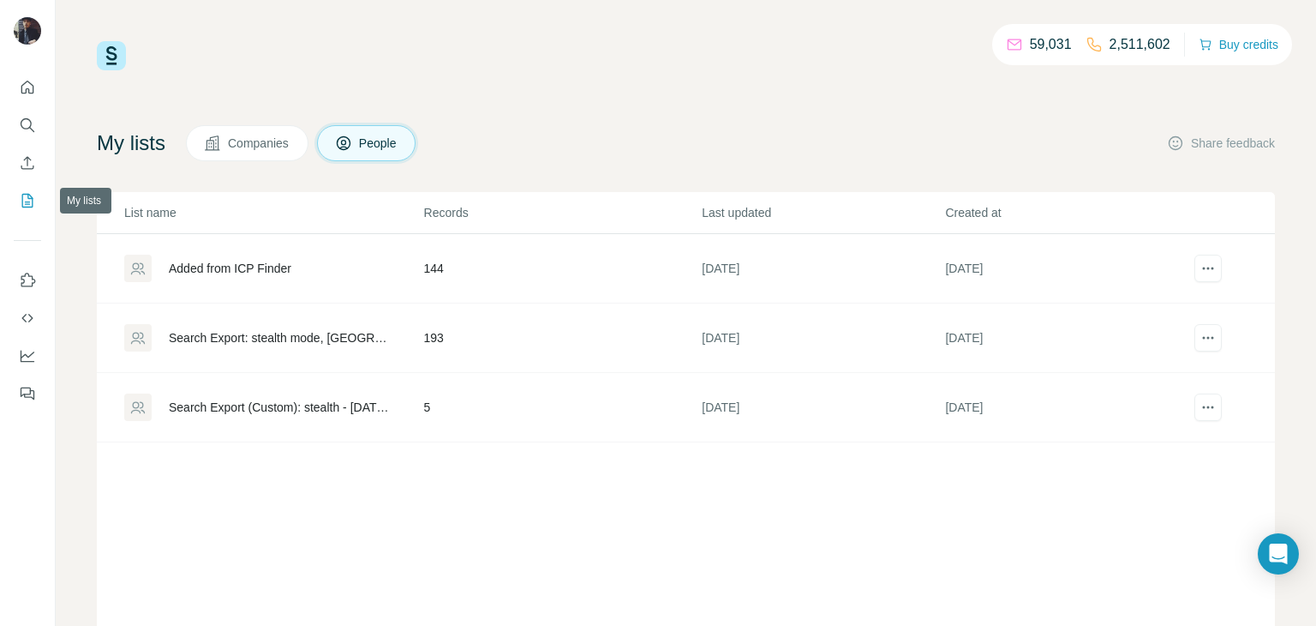
click at [26, 201] on icon "My lists" at bounding box center [27, 200] width 17 height 17
click at [22, 154] on icon "Enrich CSV" at bounding box center [27, 162] width 17 height 17
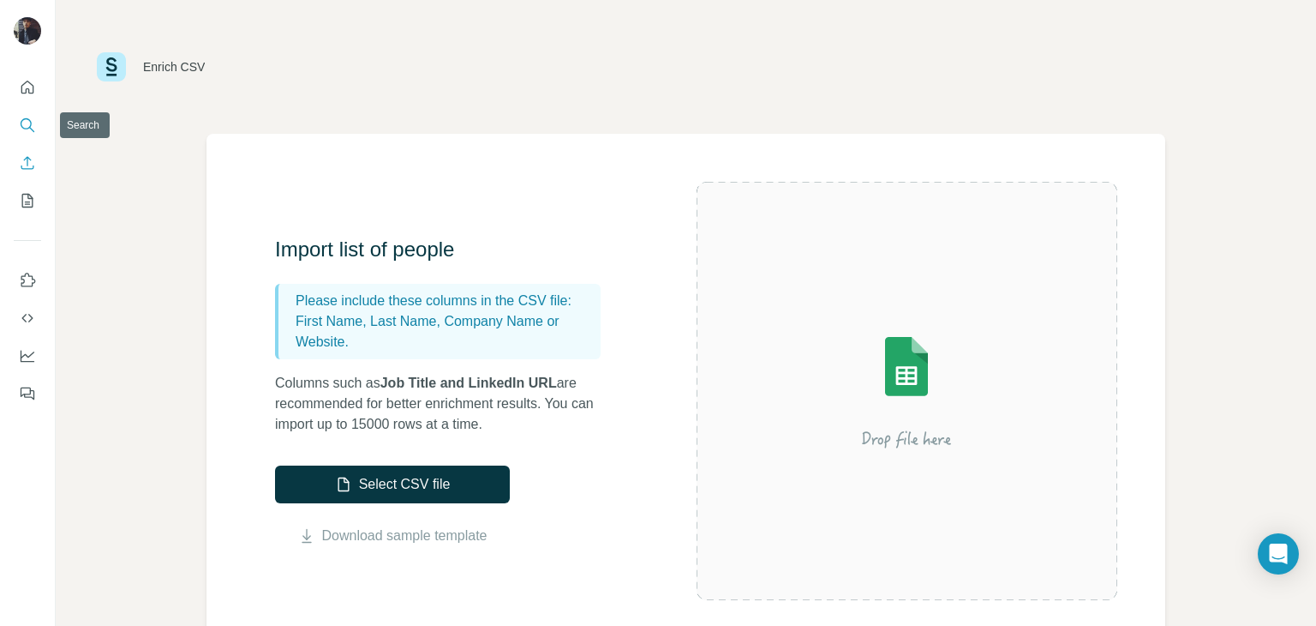
click at [19, 128] on icon "Search" at bounding box center [27, 125] width 17 height 17
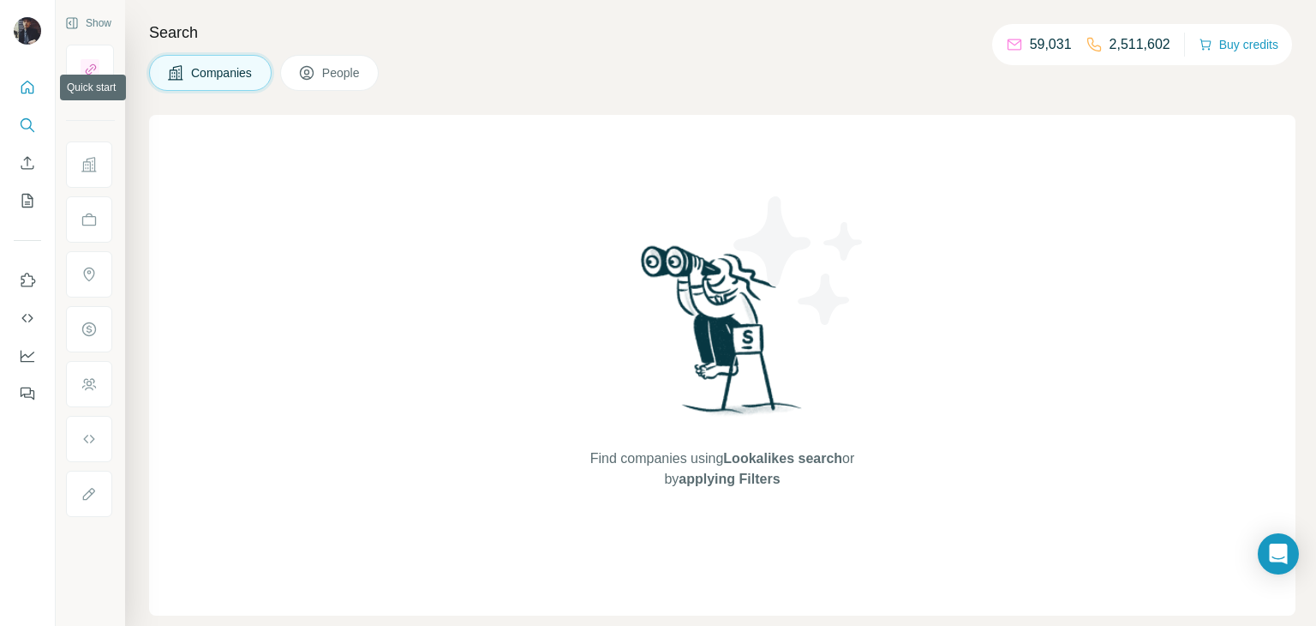
click at [19, 79] on icon "Quick start" at bounding box center [27, 87] width 17 height 17
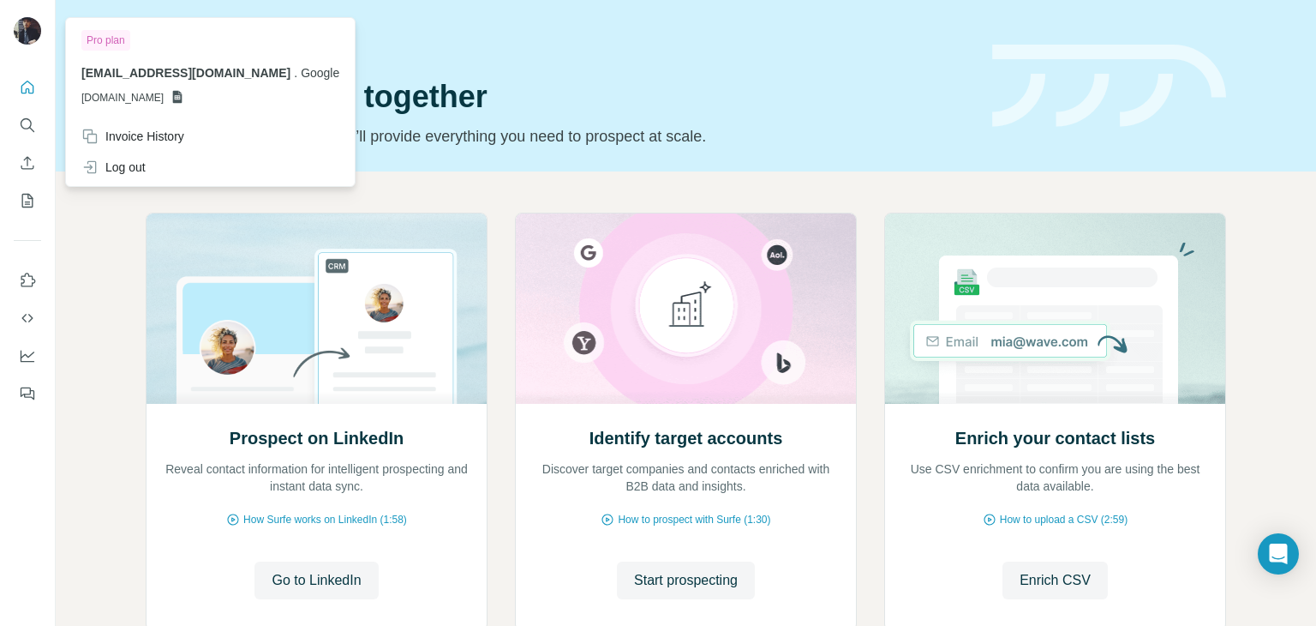
click at [30, 31] on img at bounding box center [27, 30] width 27 height 27
click at [30, 118] on icon "Search" at bounding box center [27, 125] width 17 height 17
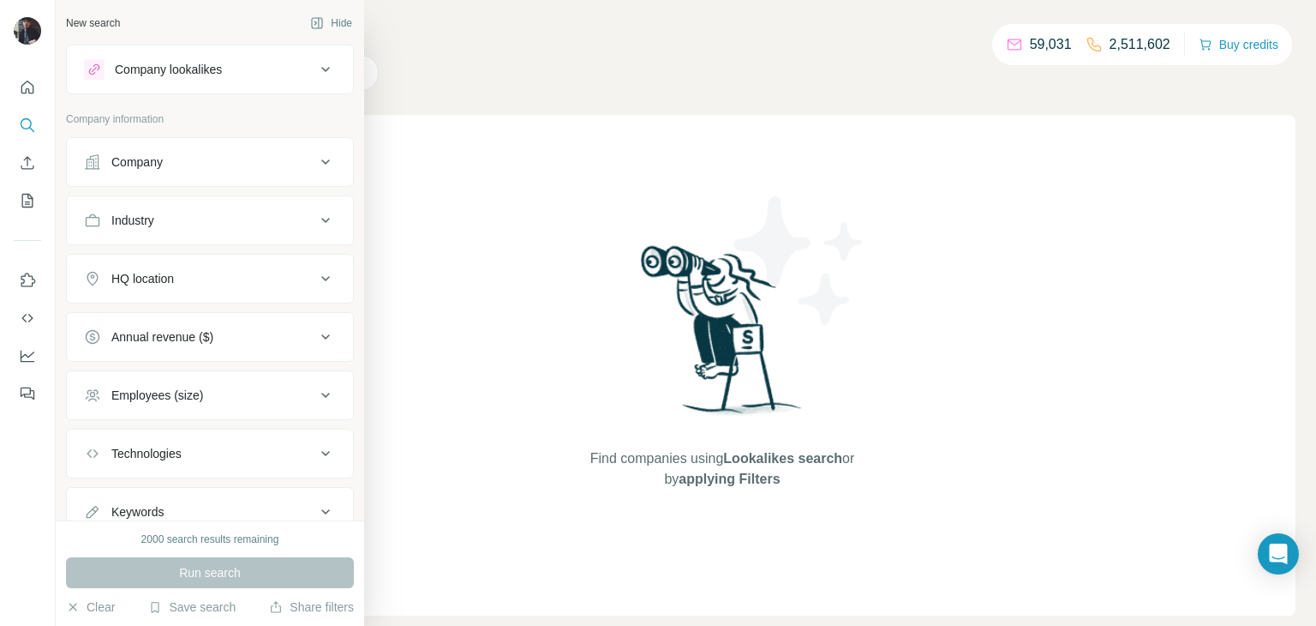
click at [319, 61] on icon at bounding box center [325, 69] width 21 height 21
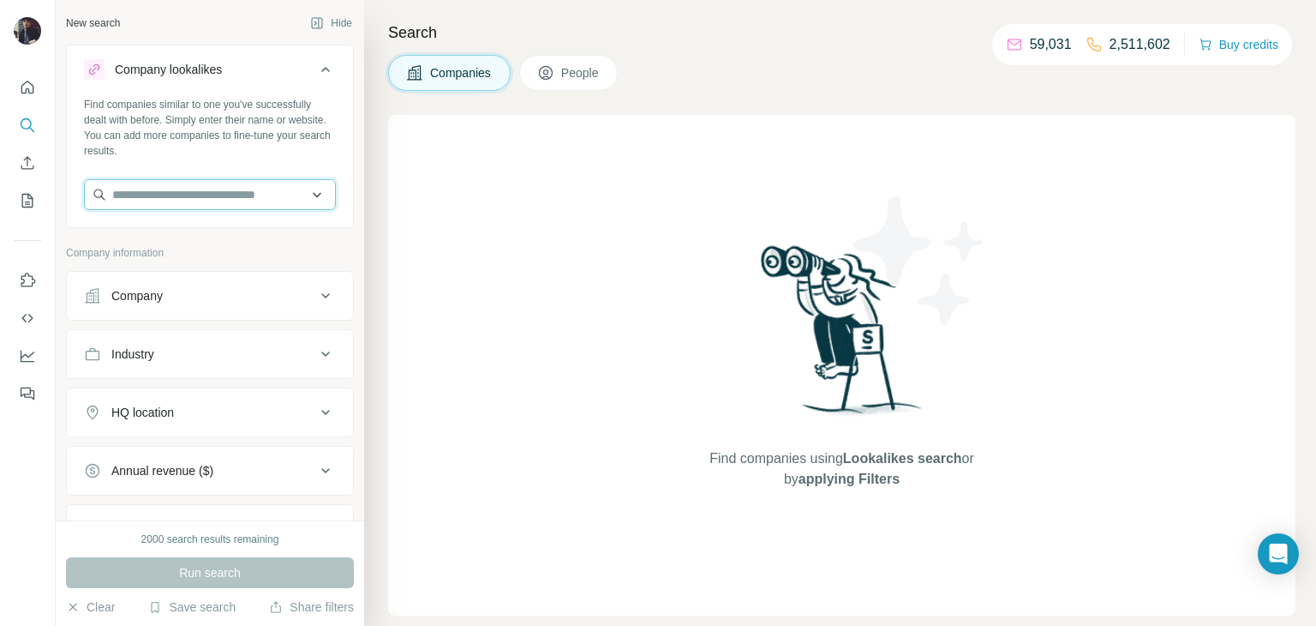
click at [322, 198] on input "text" at bounding box center [210, 194] width 252 height 31
click at [314, 198] on input "text" at bounding box center [210, 194] width 252 height 31
click at [226, 205] on input "text" at bounding box center [210, 194] width 252 height 31
click at [205, 268] on div "Company information" at bounding box center [210, 258] width 288 height 26
click at [27, 123] on icon "Search" at bounding box center [27, 125] width 17 height 17
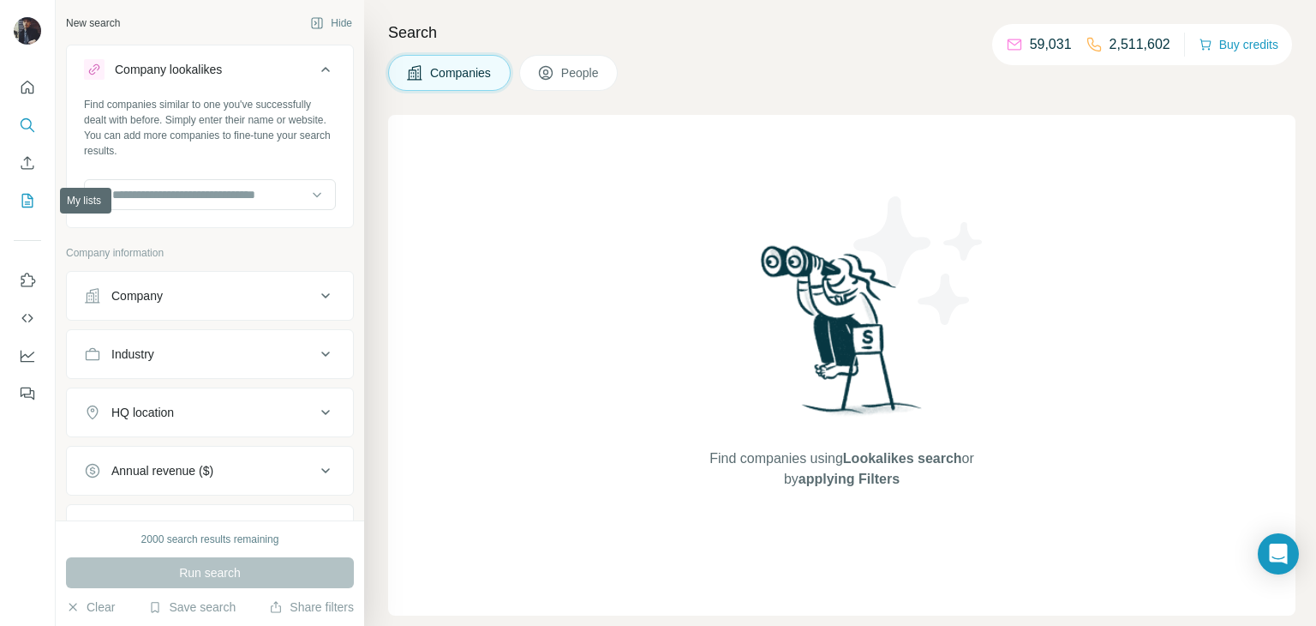
click at [25, 204] on icon "My lists" at bounding box center [27, 200] width 17 height 17
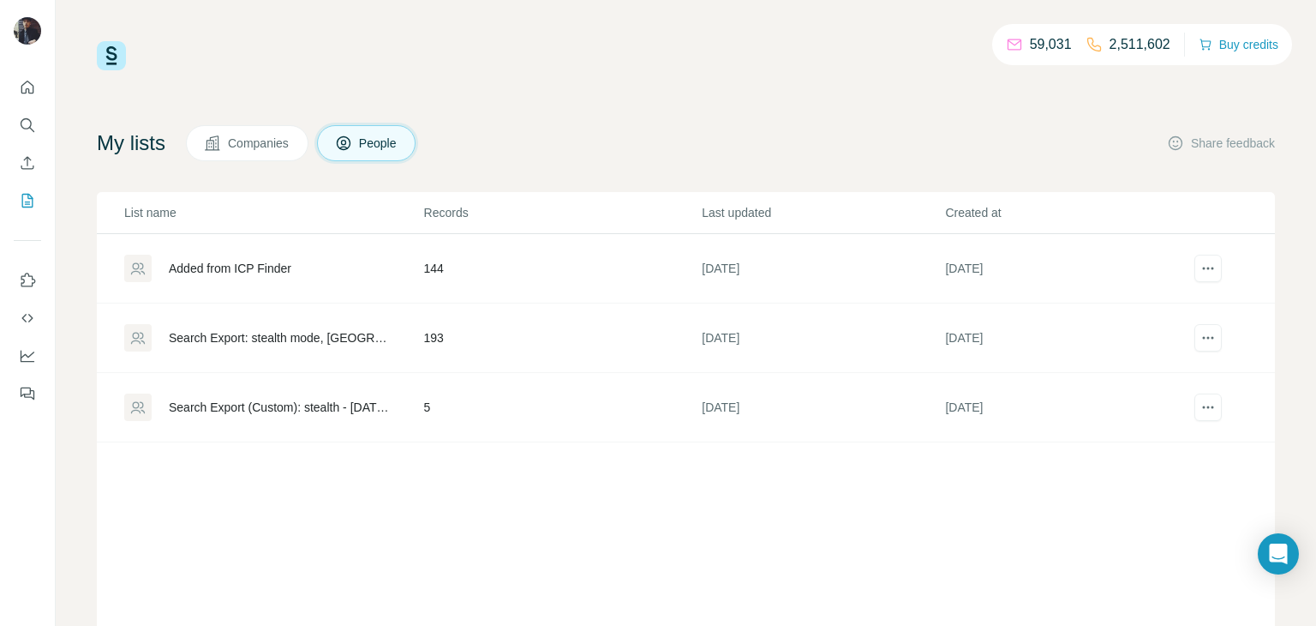
click at [230, 325] on div "Search Export: stealth mode, Spain - 22/07/2025 14:54" at bounding box center [273, 337] width 298 height 27
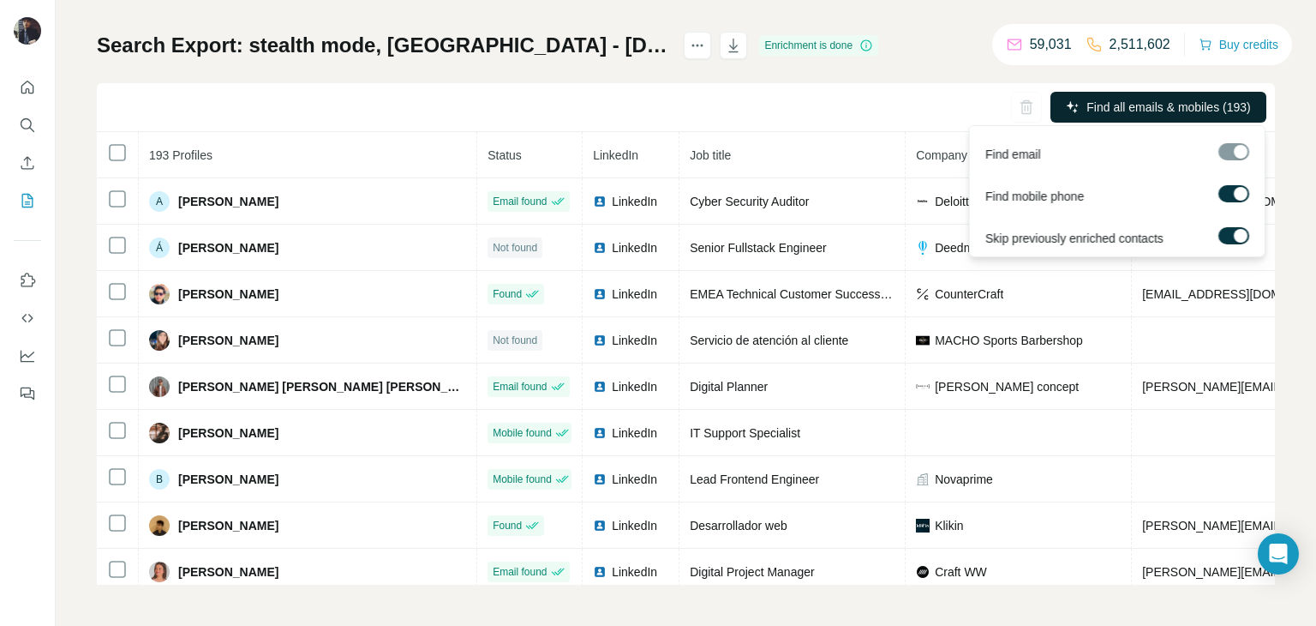
click at [1186, 113] on span "Find all emails & mobiles (193)" at bounding box center [1169, 107] width 164 height 17
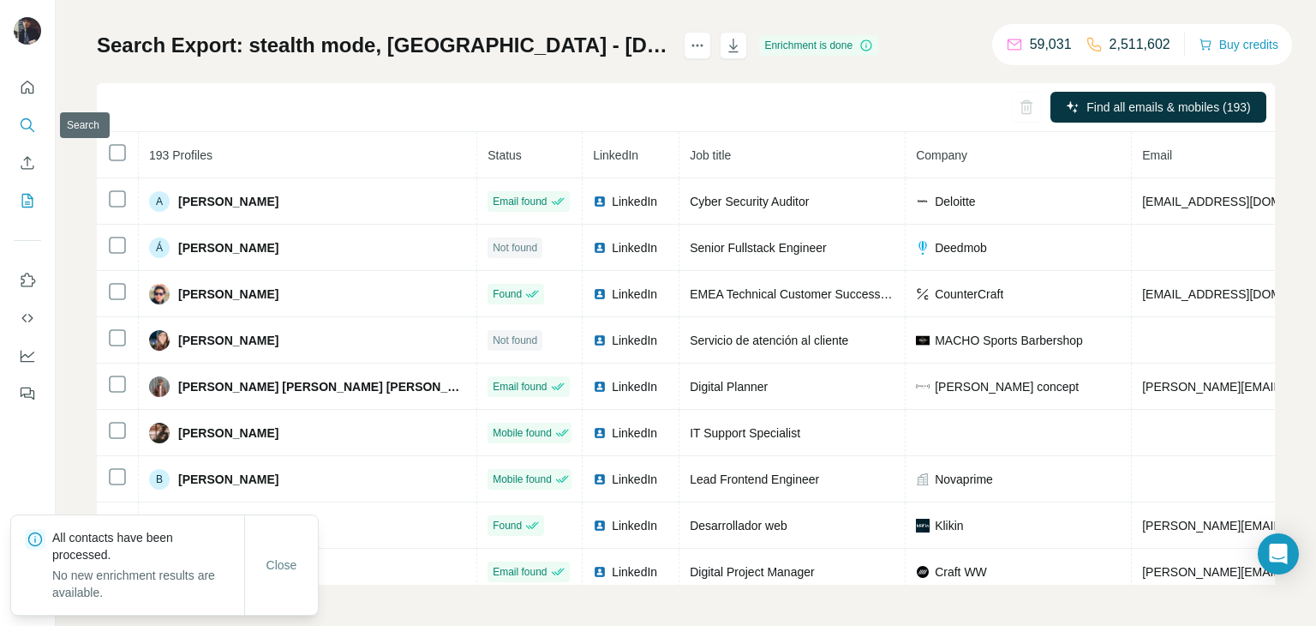
click at [22, 126] on icon "Search" at bounding box center [27, 125] width 17 height 17
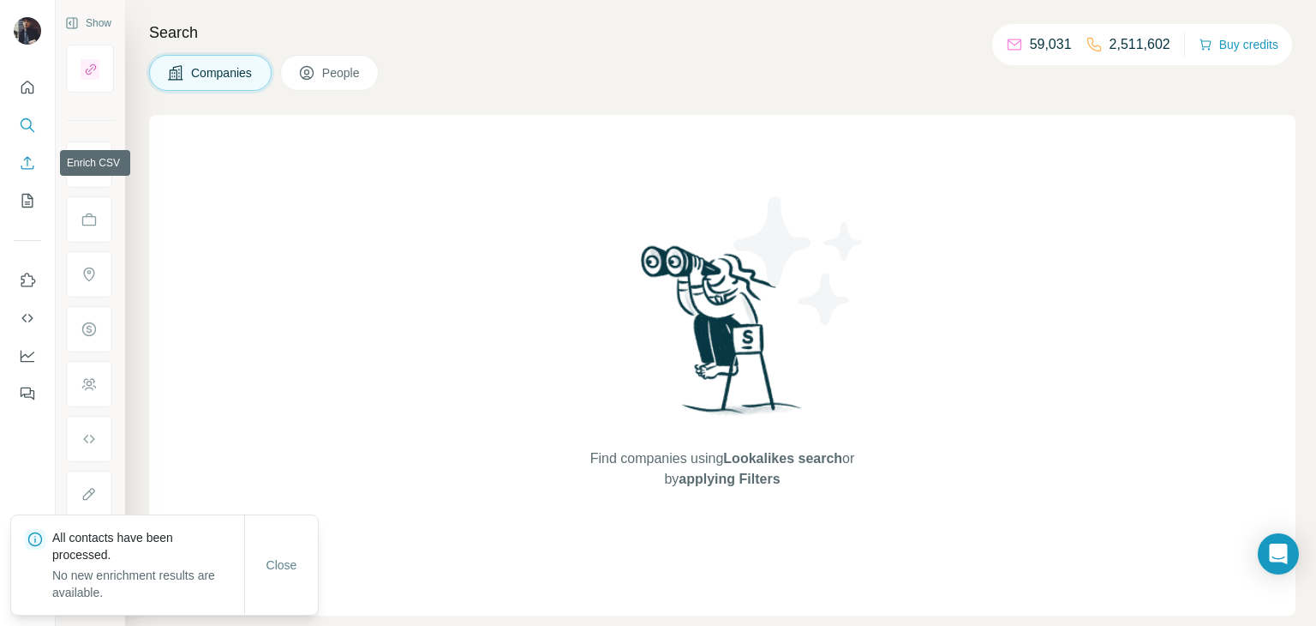
click at [25, 158] on icon "Enrich CSV" at bounding box center [27, 162] width 17 height 17
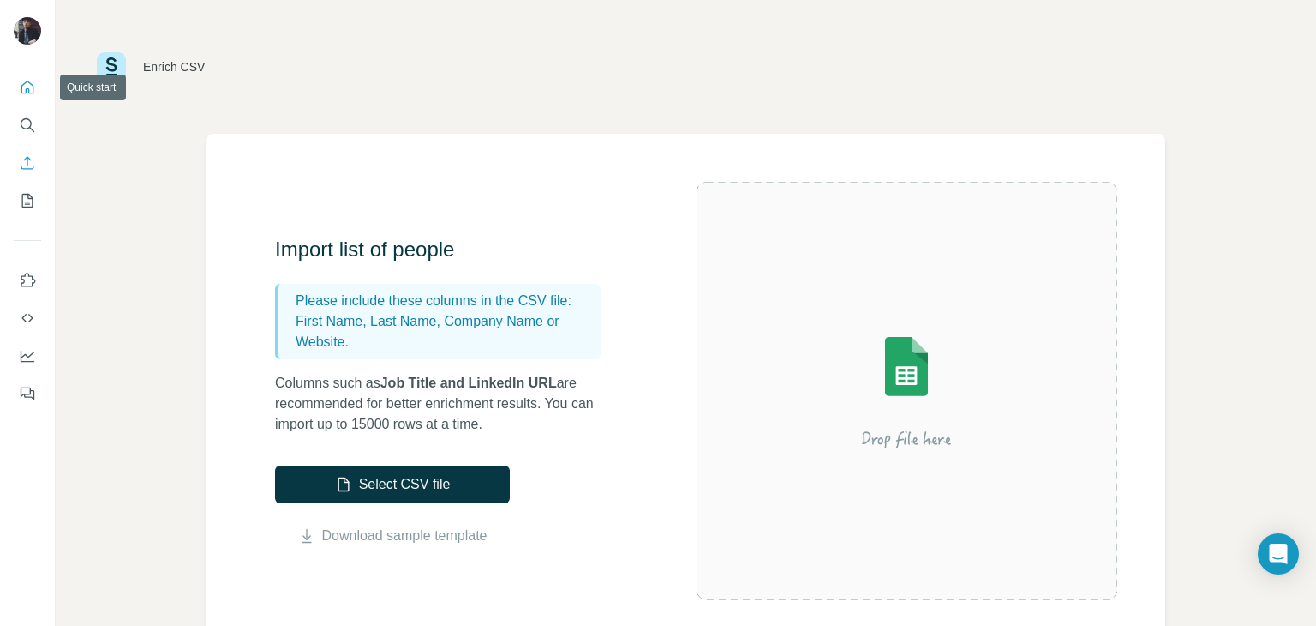
click at [33, 92] on icon "Quick start" at bounding box center [27, 87] width 13 height 13
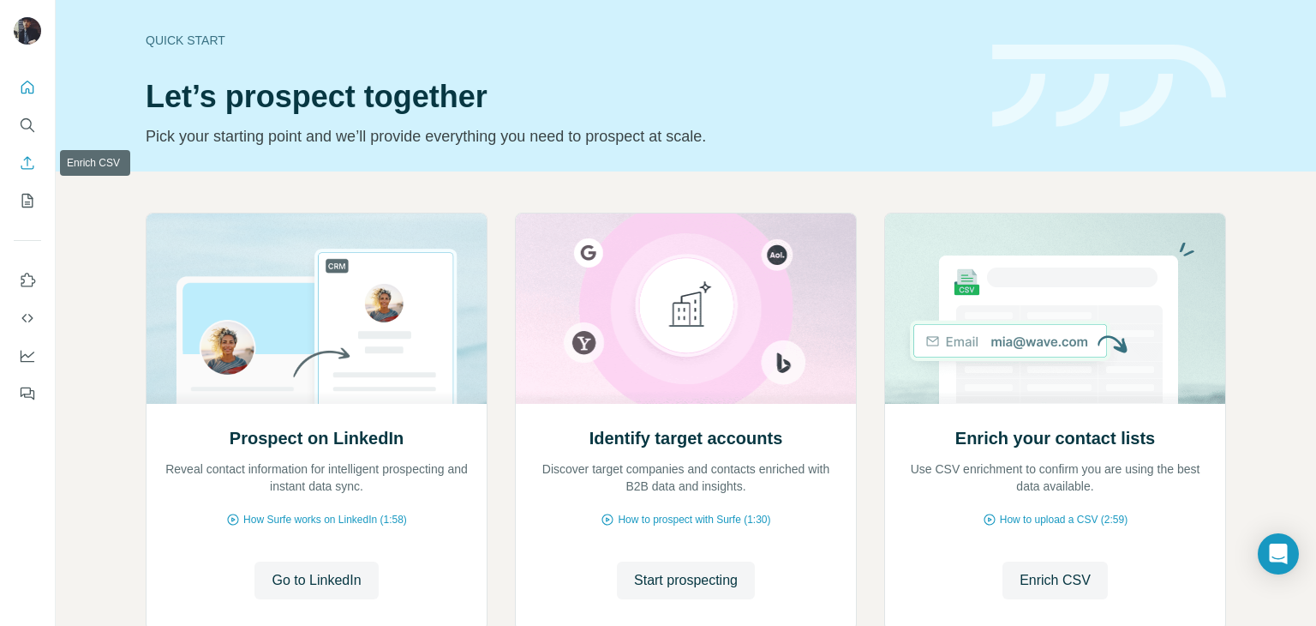
click at [21, 161] on icon "Enrich CSV" at bounding box center [27, 162] width 17 height 17
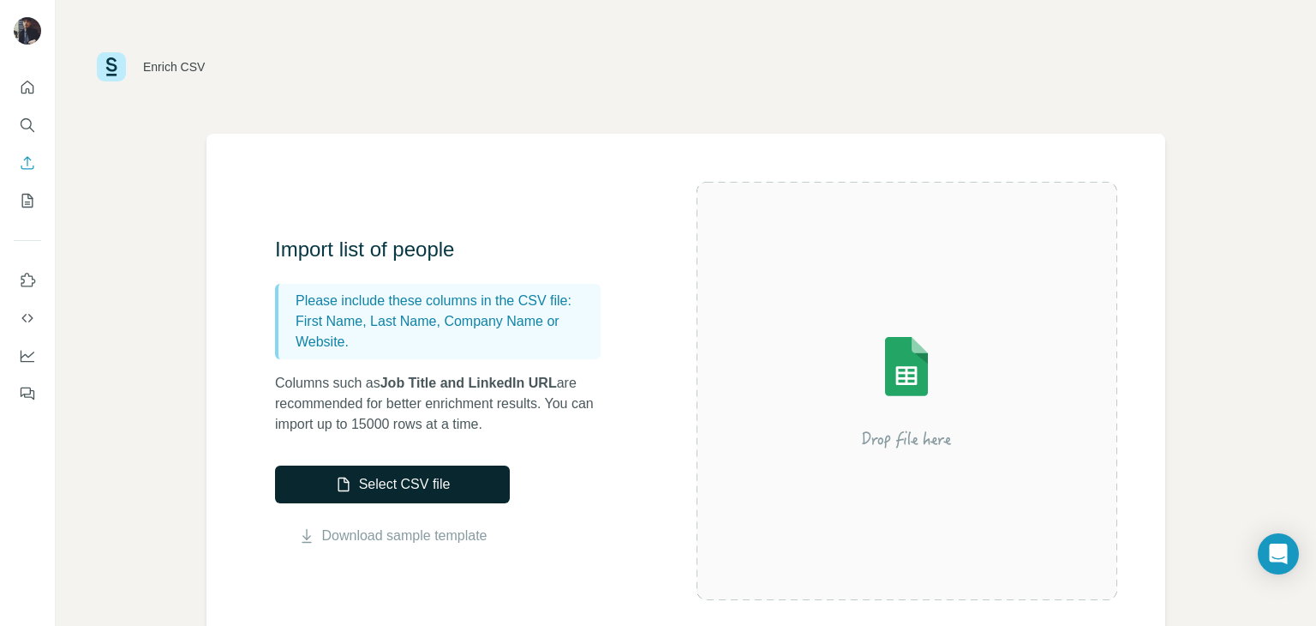
click at [458, 487] on button "Select CSV file" at bounding box center [392, 484] width 235 height 38
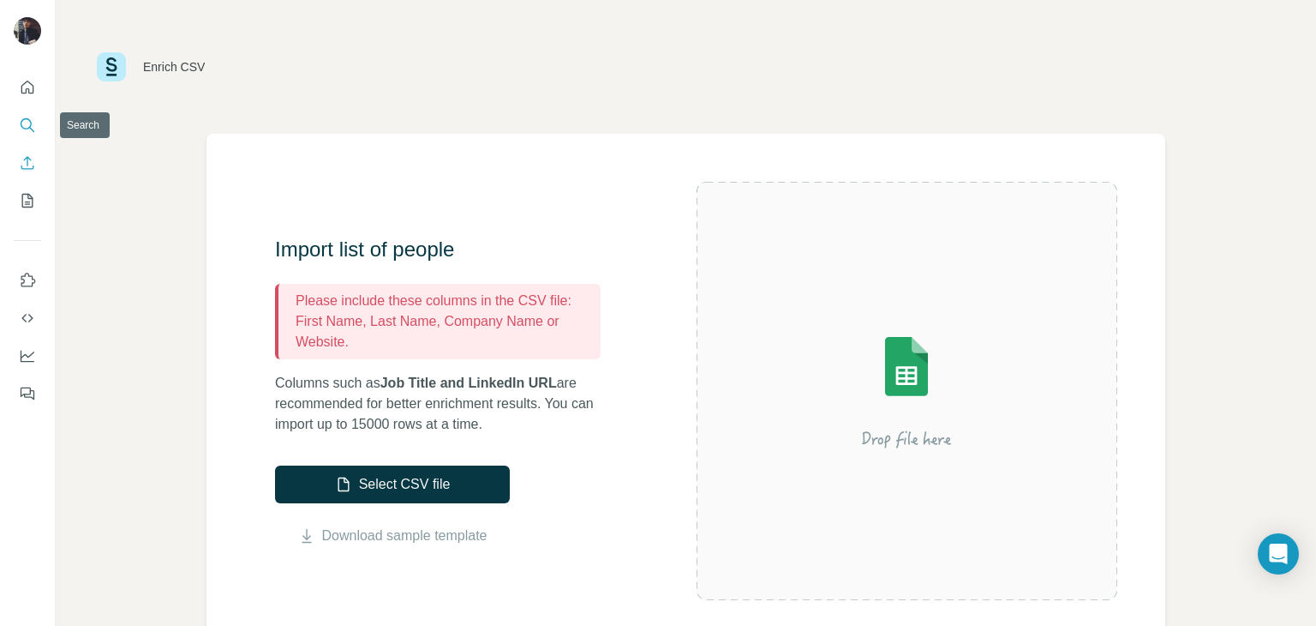
click at [20, 117] on icon "Search" at bounding box center [27, 125] width 17 height 17
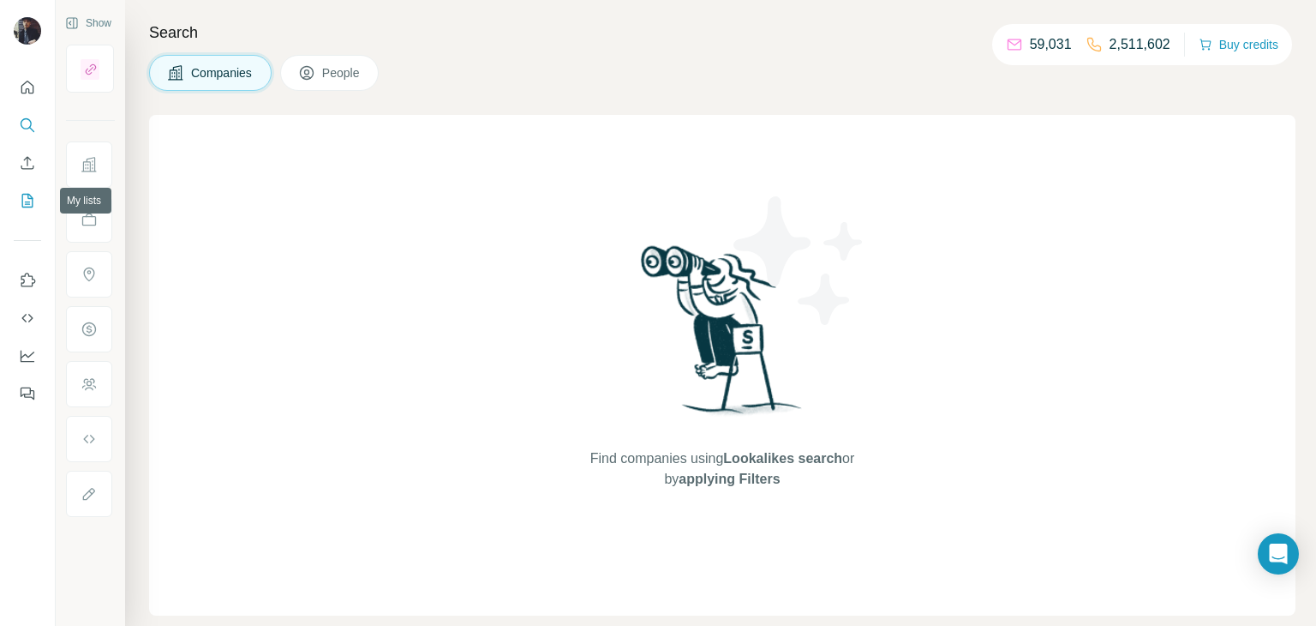
click at [23, 195] on icon "My lists" at bounding box center [27, 200] width 17 height 17
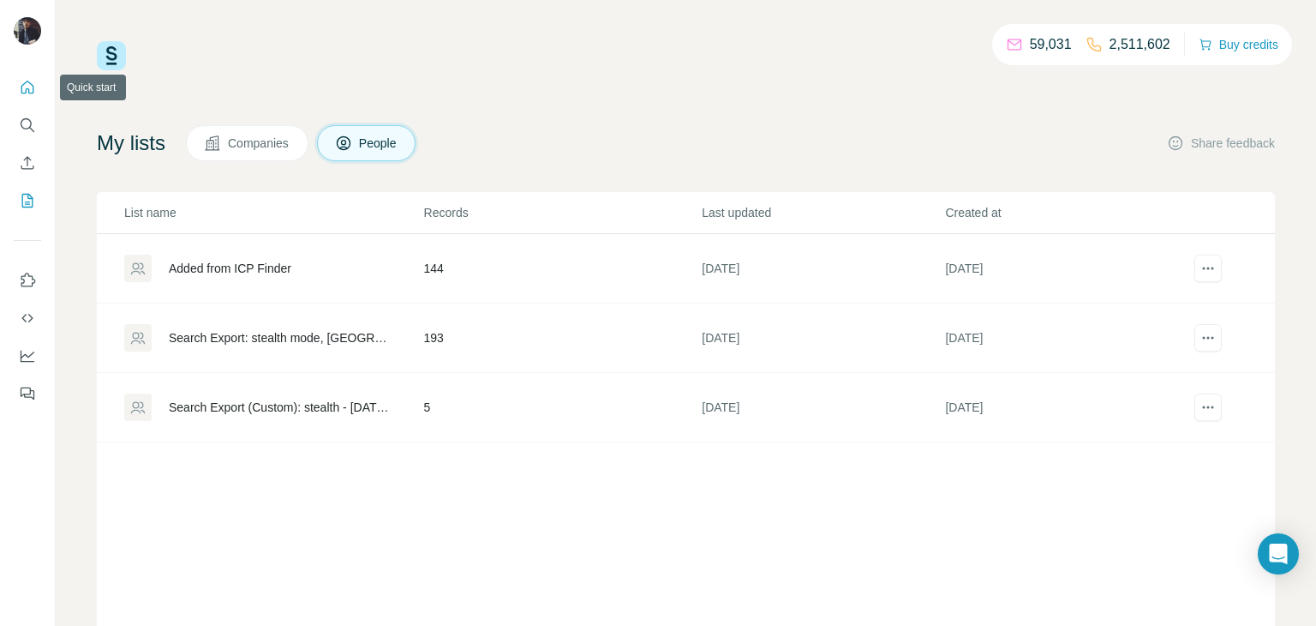
click at [33, 90] on icon "Quick start" at bounding box center [27, 87] width 13 height 13
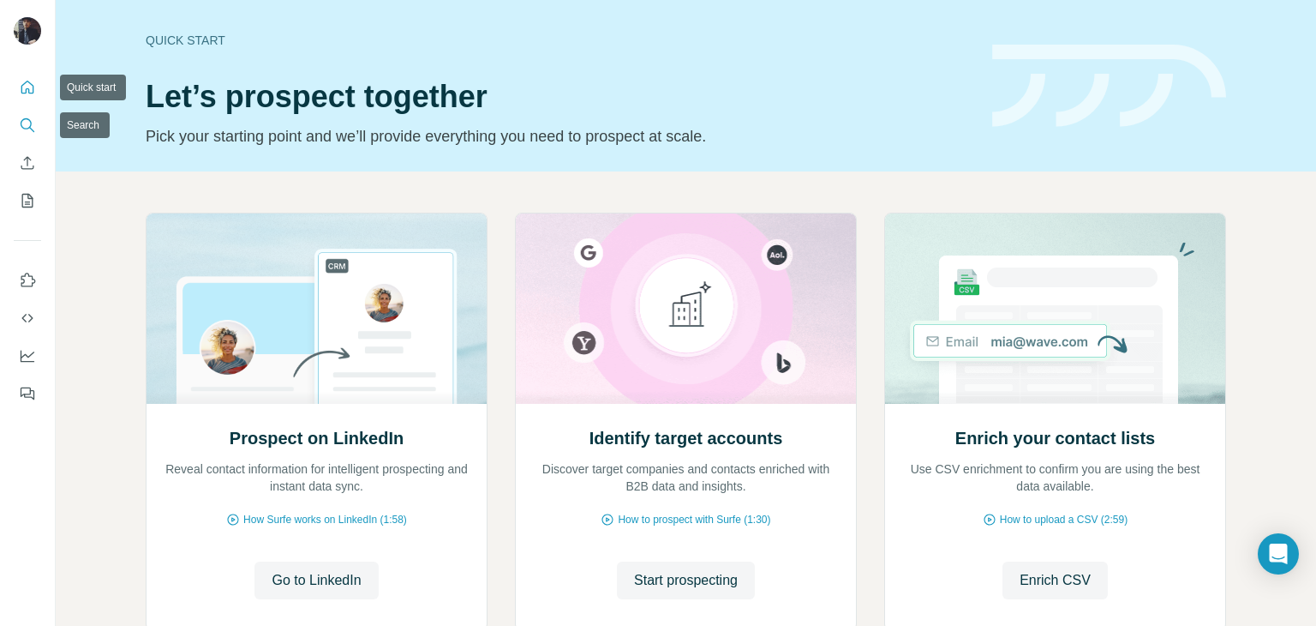
click at [30, 118] on icon "Search" at bounding box center [27, 125] width 17 height 17
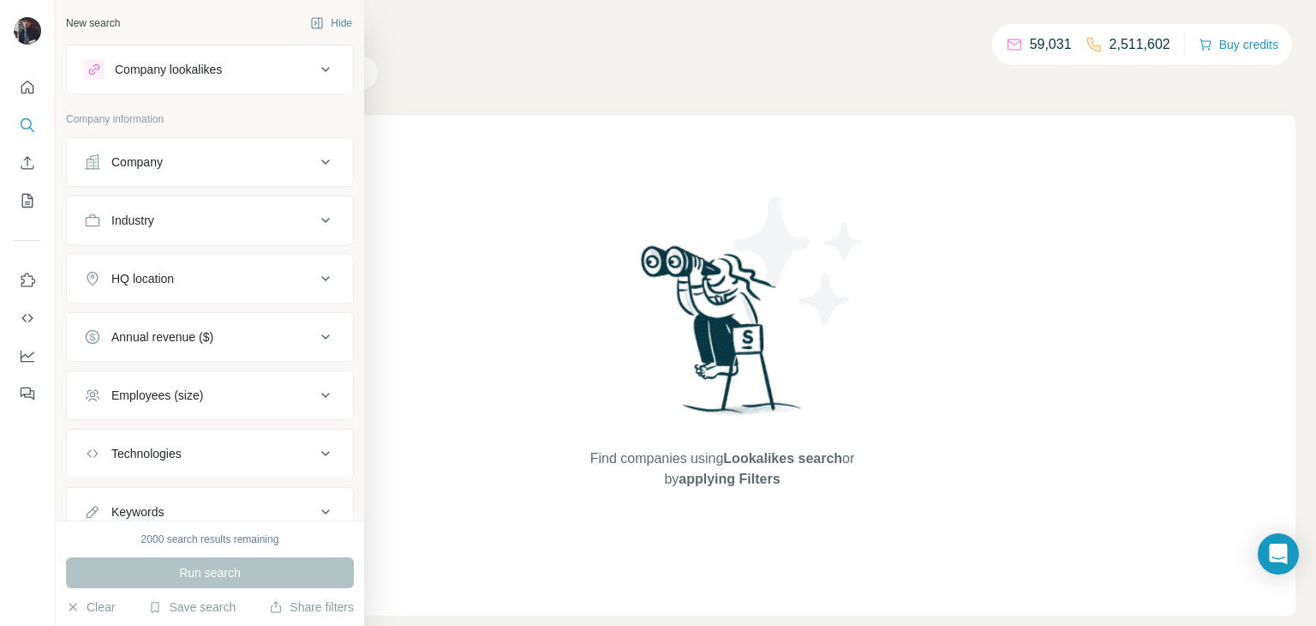
click at [316, 69] on icon at bounding box center [325, 69] width 21 height 21
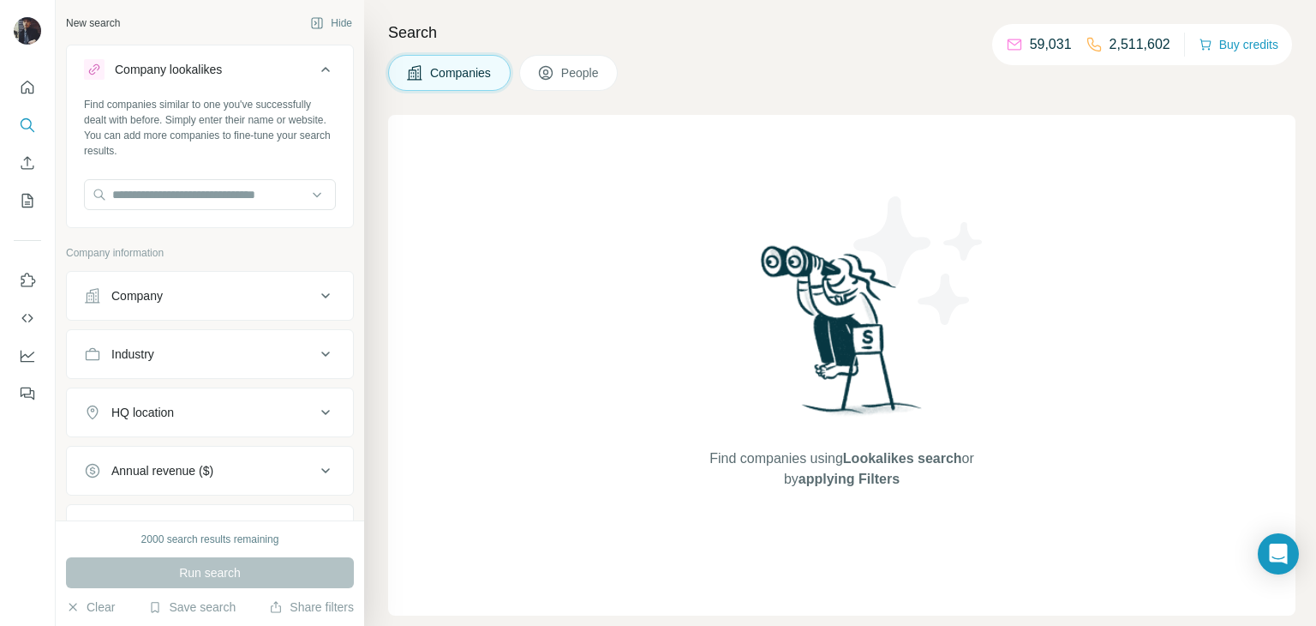
click at [324, 59] on icon at bounding box center [325, 69] width 21 height 21
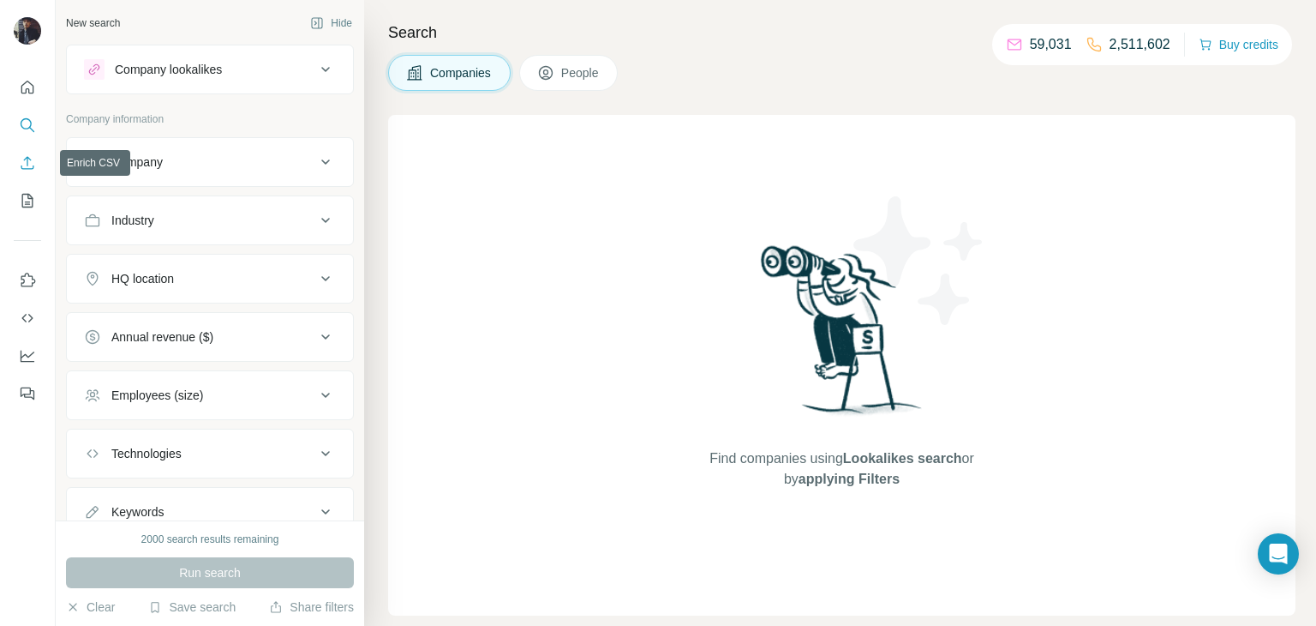
click at [25, 153] on button "Enrich CSV" at bounding box center [27, 162] width 27 height 31
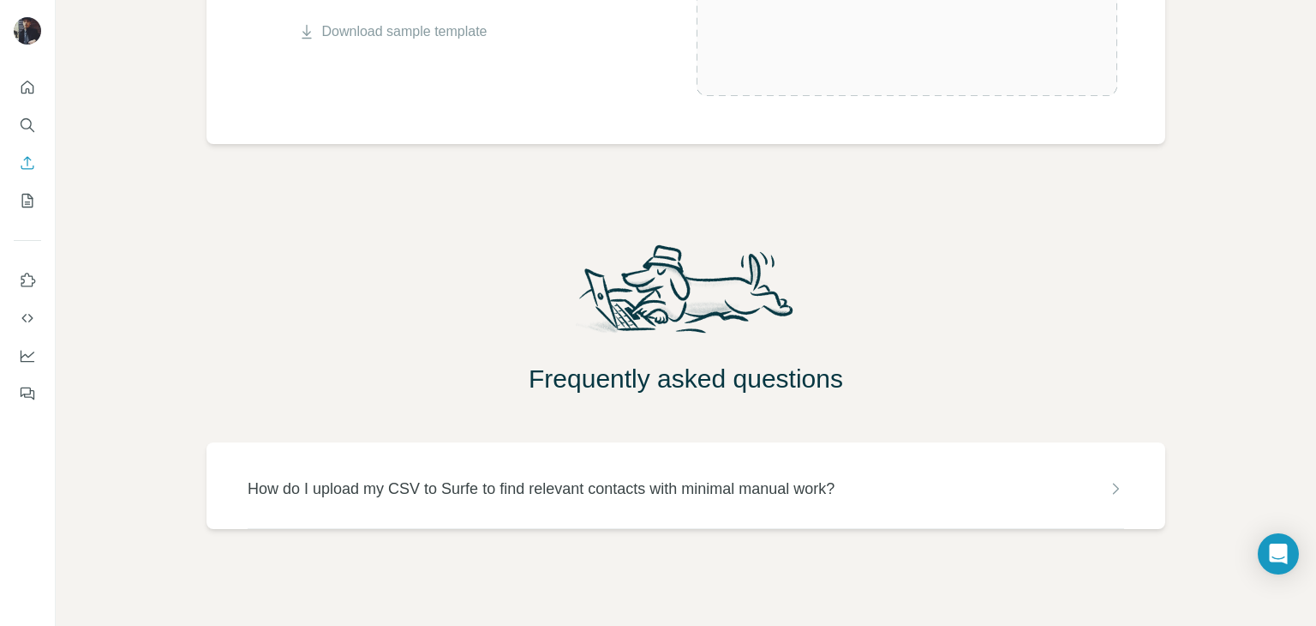
scroll to position [507, 0]
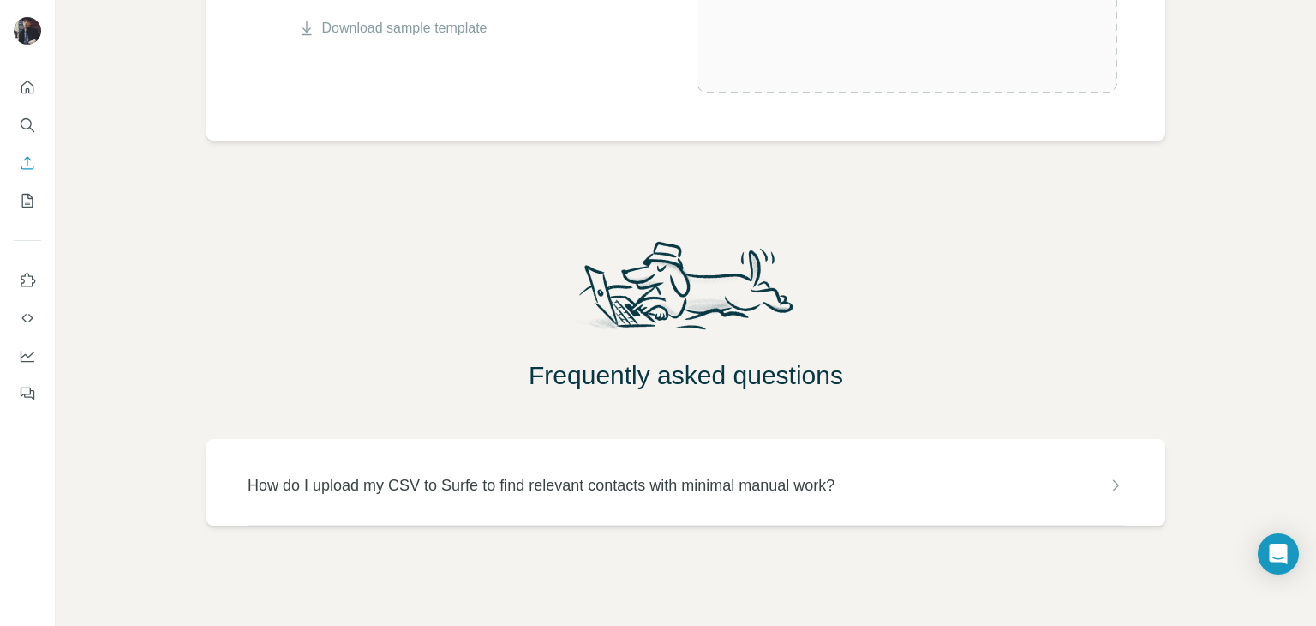
click at [1119, 487] on icon at bounding box center [1115, 485] width 17 height 17
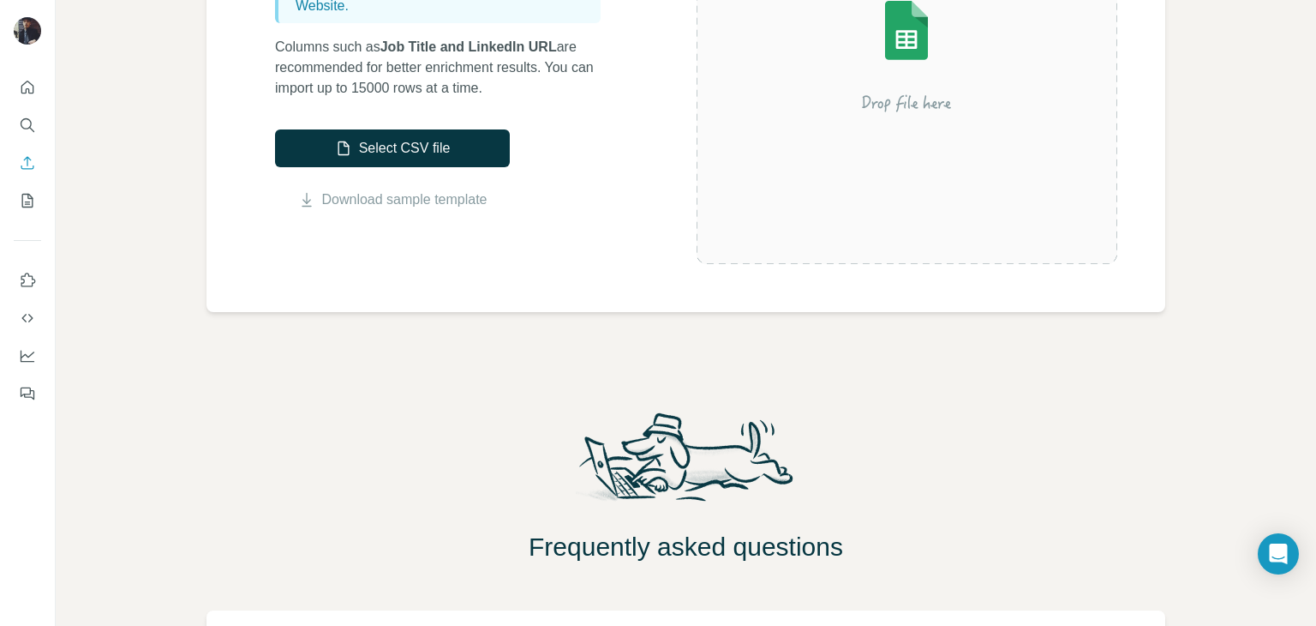
scroll to position [0, 0]
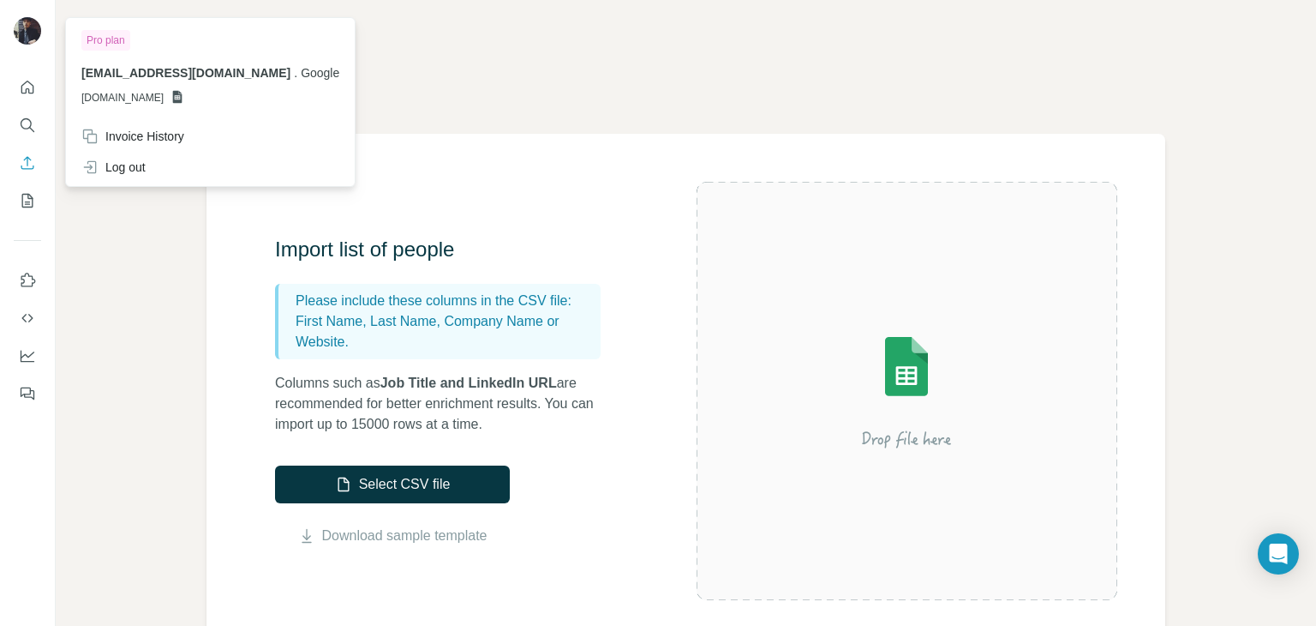
click at [26, 31] on img at bounding box center [27, 30] width 27 height 27
click at [30, 92] on icon "Quick start" at bounding box center [27, 87] width 17 height 17
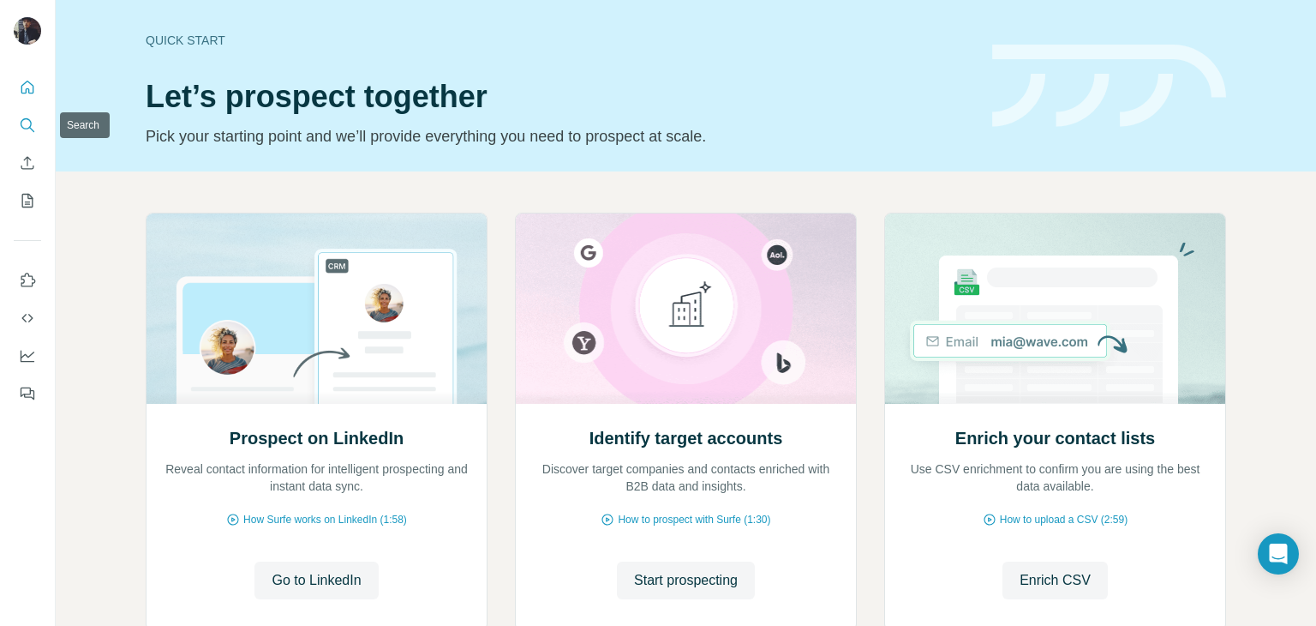
click at [27, 127] on icon "Search" at bounding box center [27, 125] width 17 height 17
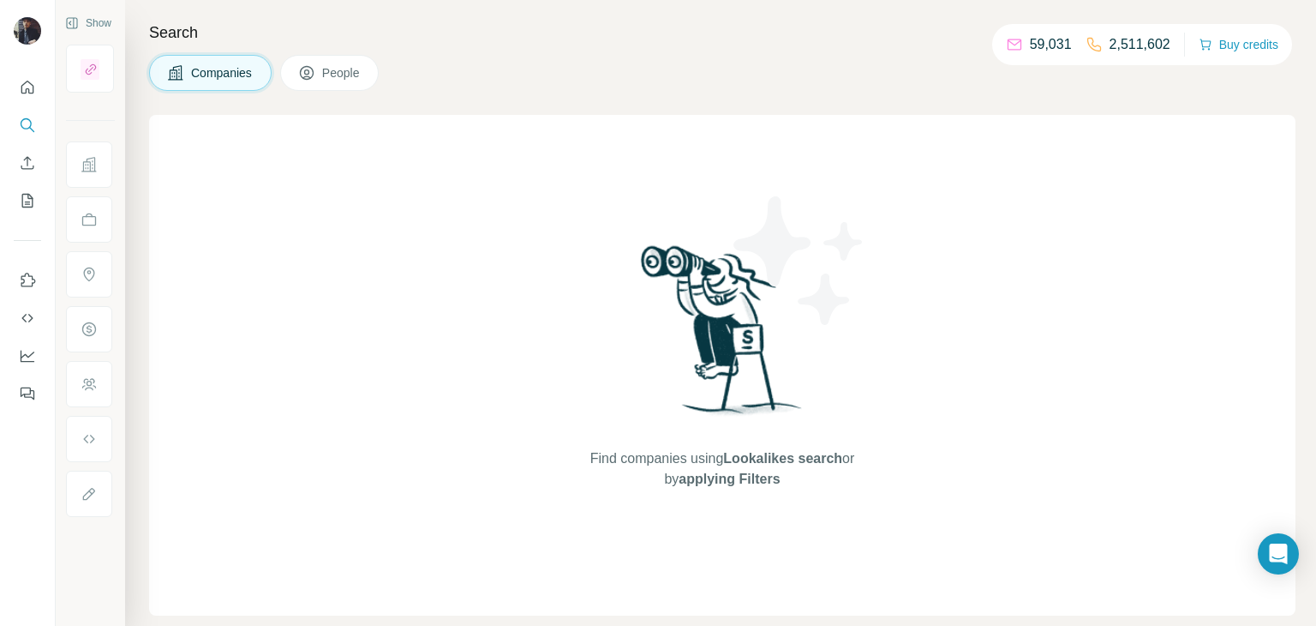
click at [337, 62] on button "People" at bounding box center [329, 73] width 99 height 36
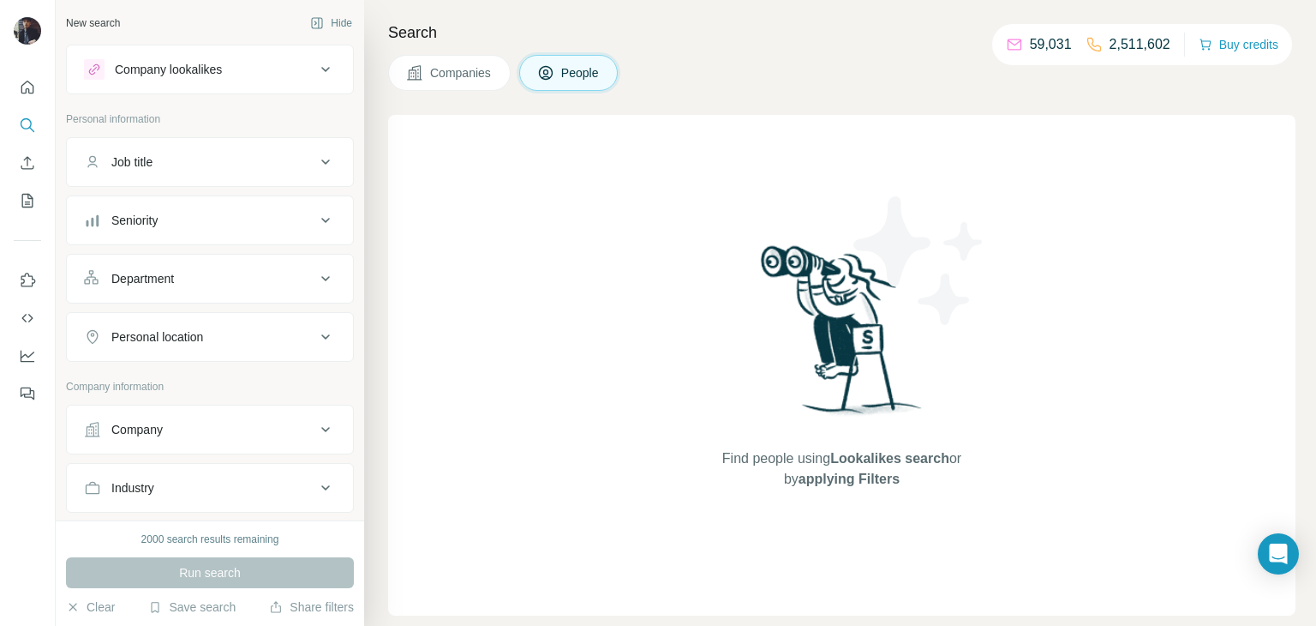
click at [422, 64] on icon at bounding box center [414, 72] width 17 height 17
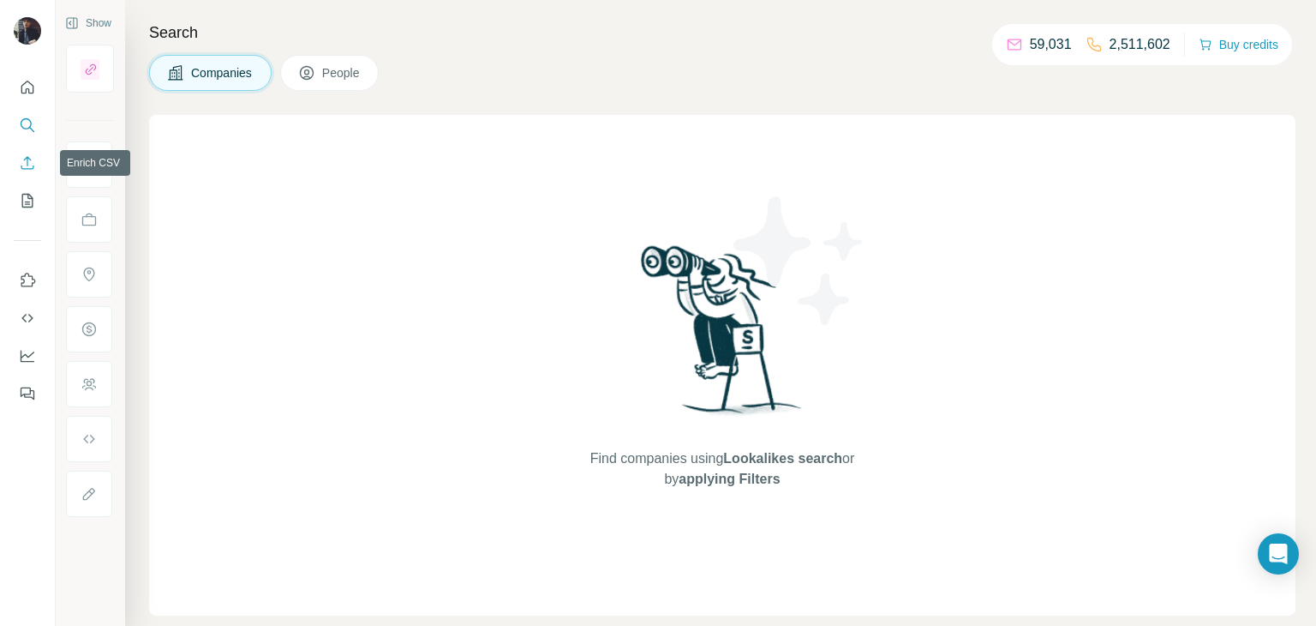
click at [22, 165] on icon "Enrich CSV" at bounding box center [27, 162] width 17 height 17
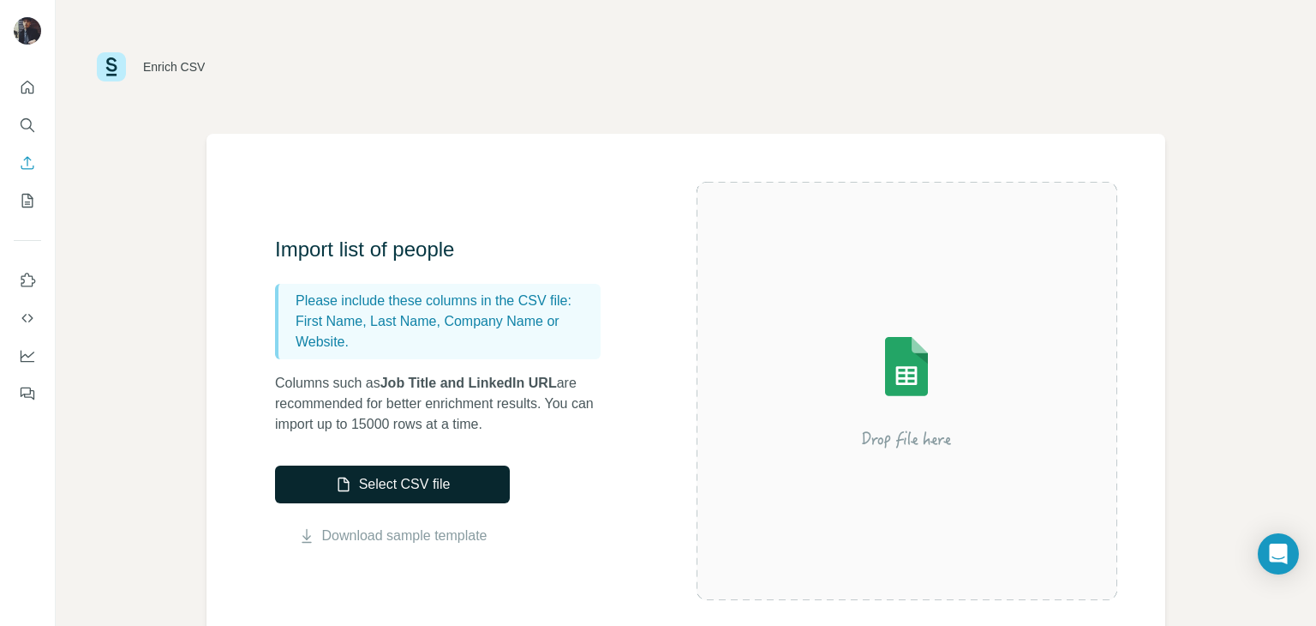
click at [416, 473] on button "Select CSV file" at bounding box center [392, 484] width 235 height 38
click at [385, 534] on link "Download sample template" at bounding box center [404, 535] width 165 height 21
click at [303, 85] on div "Enrich CSV" at bounding box center [686, 66] width 1179 height 51
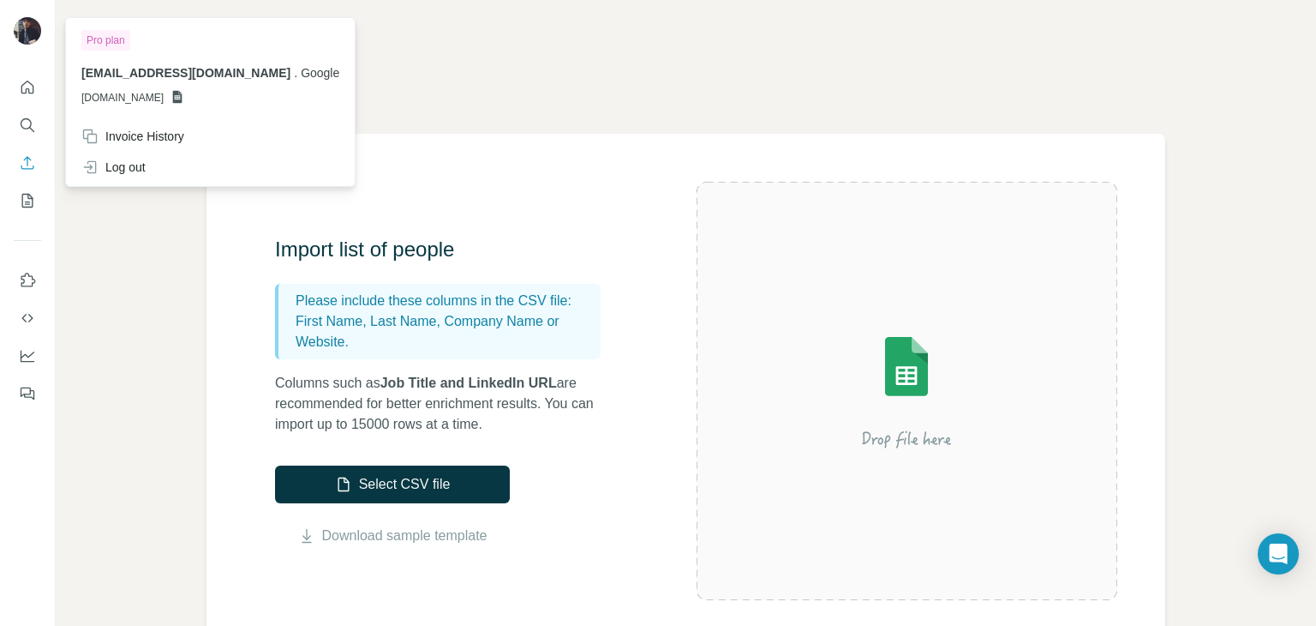
click at [36, 27] on img at bounding box center [27, 30] width 27 height 27
click at [403, 91] on div "Enrich CSV" at bounding box center [686, 66] width 1179 height 51
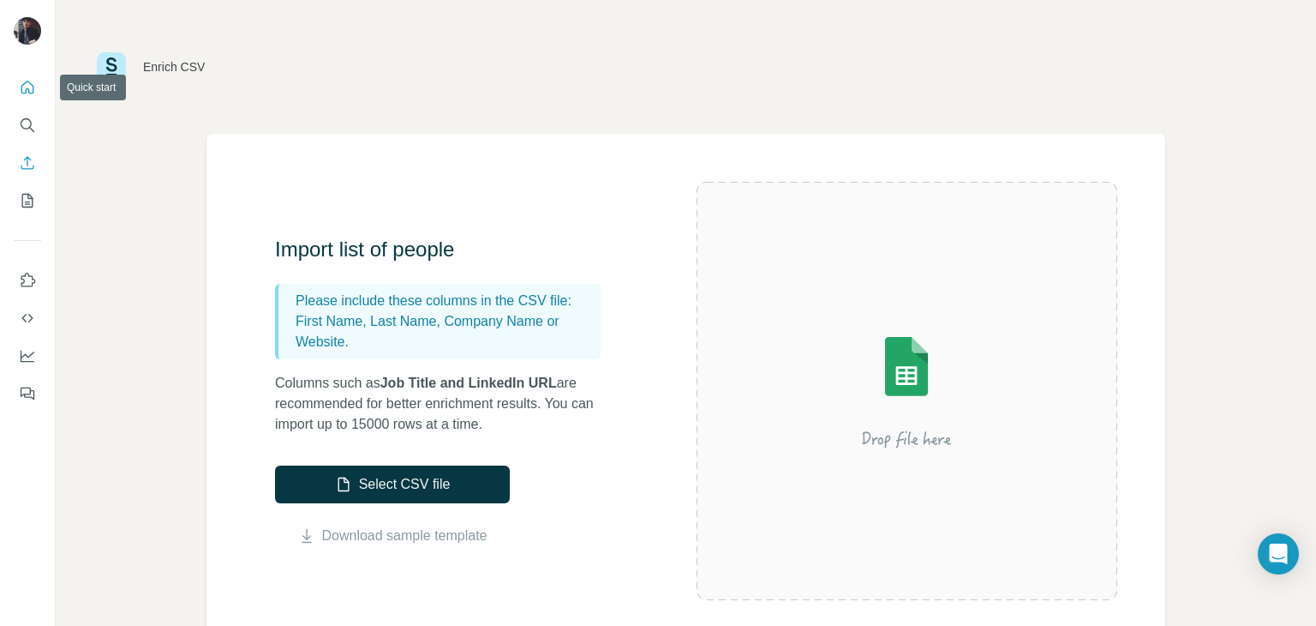
click at [21, 92] on icon "Quick start" at bounding box center [27, 87] width 13 height 13
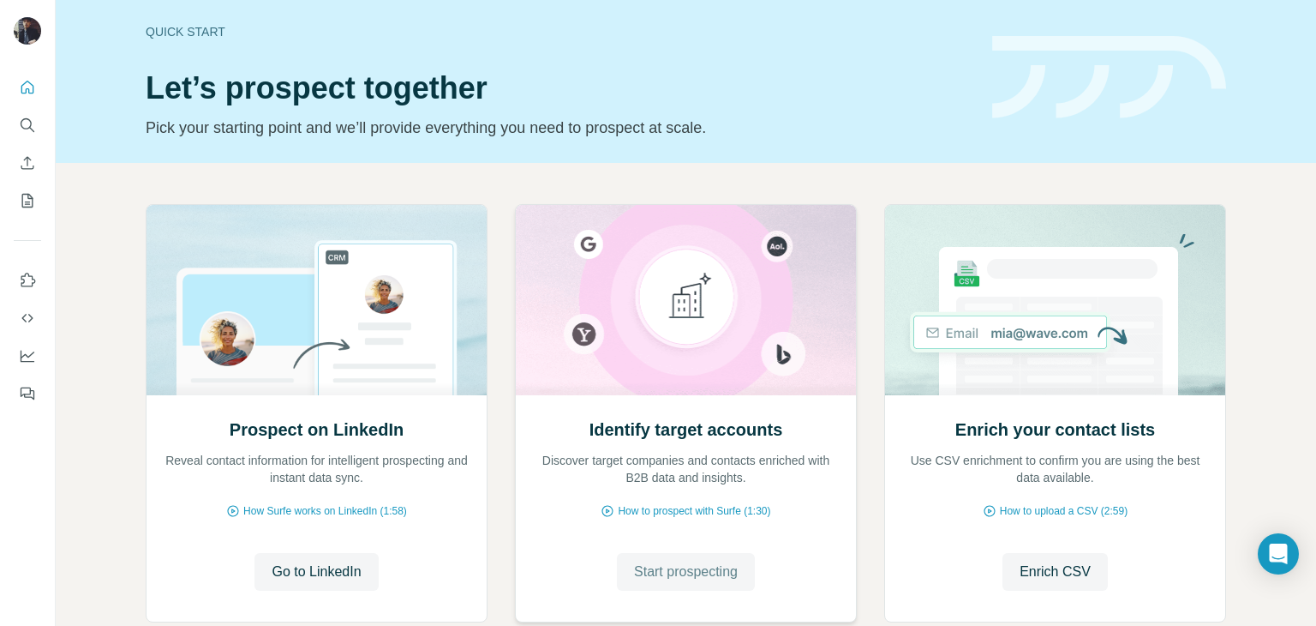
scroll to position [17, 0]
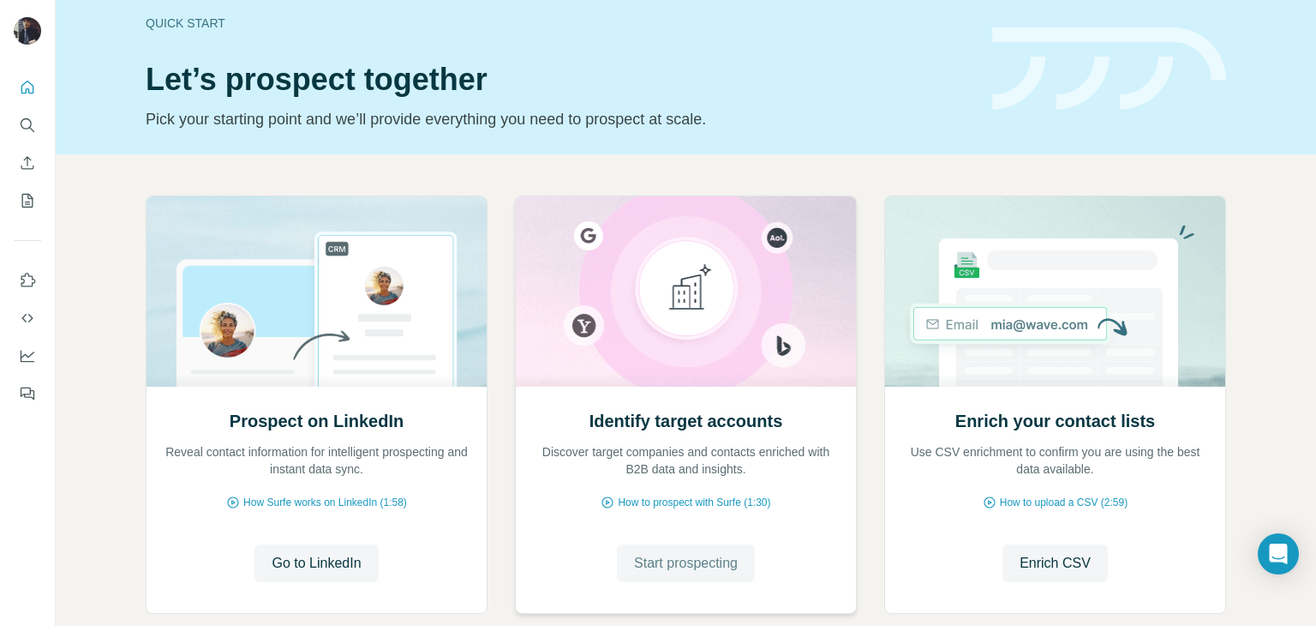
click at [699, 571] on span "Start prospecting" at bounding box center [686, 563] width 104 height 21
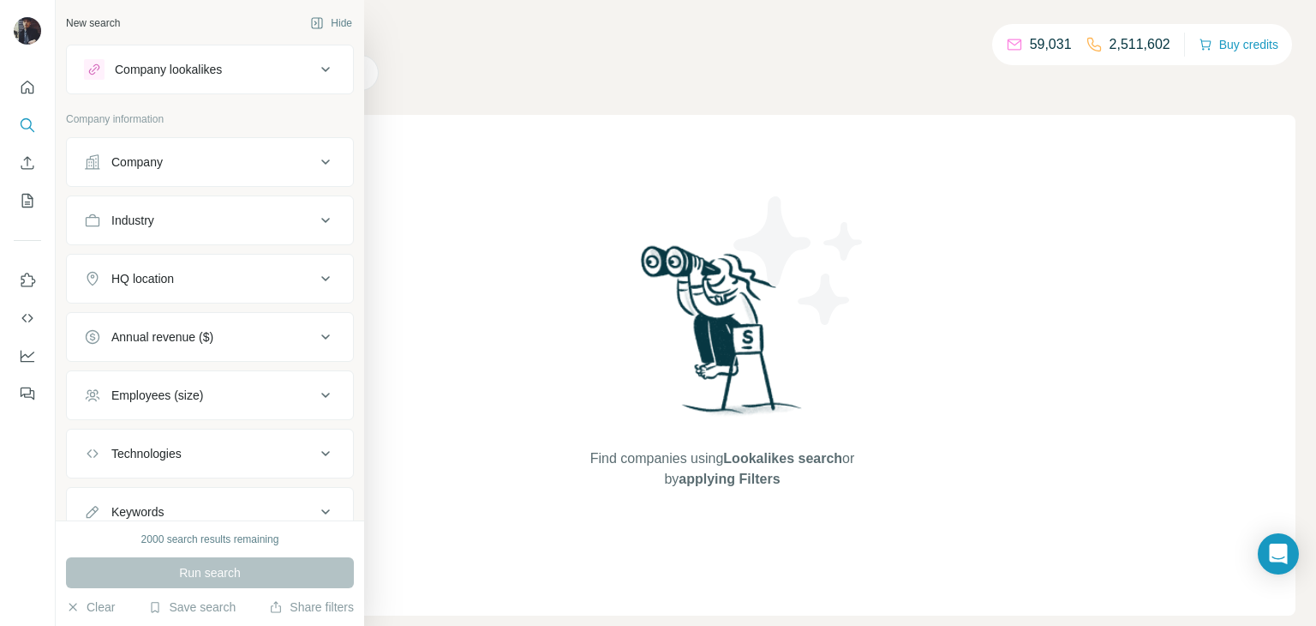
click at [217, 70] on div "Company lookalikes" at bounding box center [168, 69] width 107 height 17
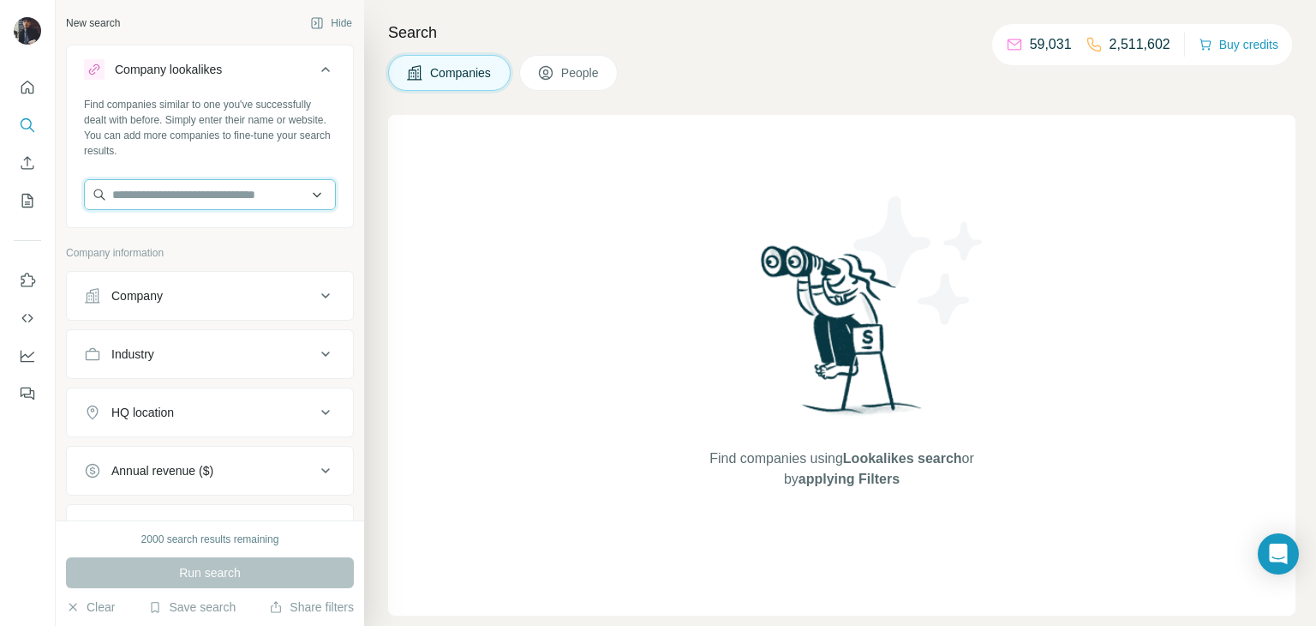
click at [153, 190] on input "text" at bounding box center [210, 194] width 252 height 31
click at [217, 187] on input "text" at bounding box center [210, 194] width 252 height 31
click at [187, 294] on div "Company" at bounding box center [199, 295] width 231 height 17
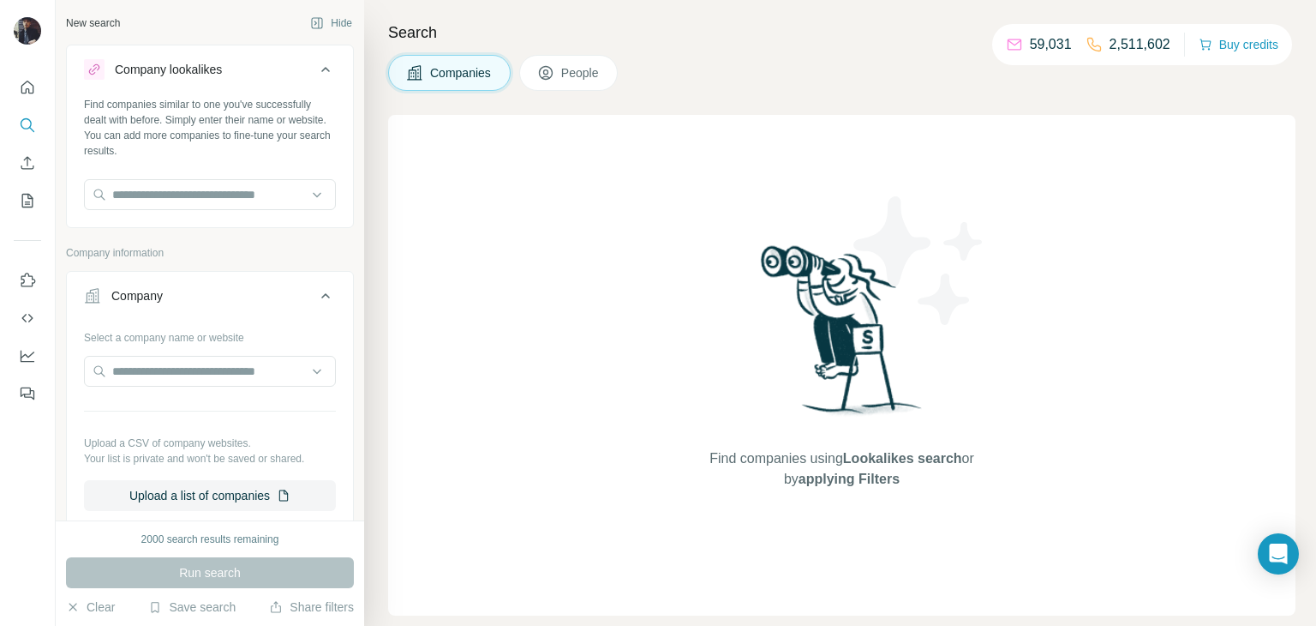
click at [188, 294] on div "Company" at bounding box center [199, 295] width 231 height 17
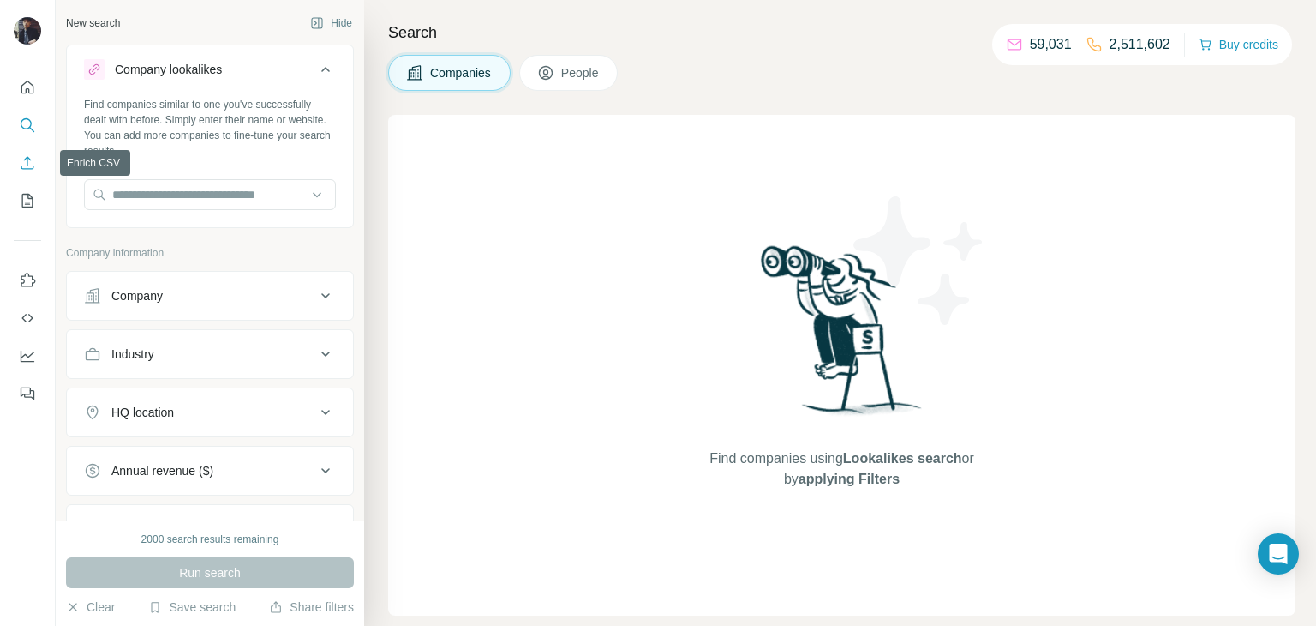
click at [27, 150] on button "Enrich CSV" at bounding box center [27, 162] width 27 height 31
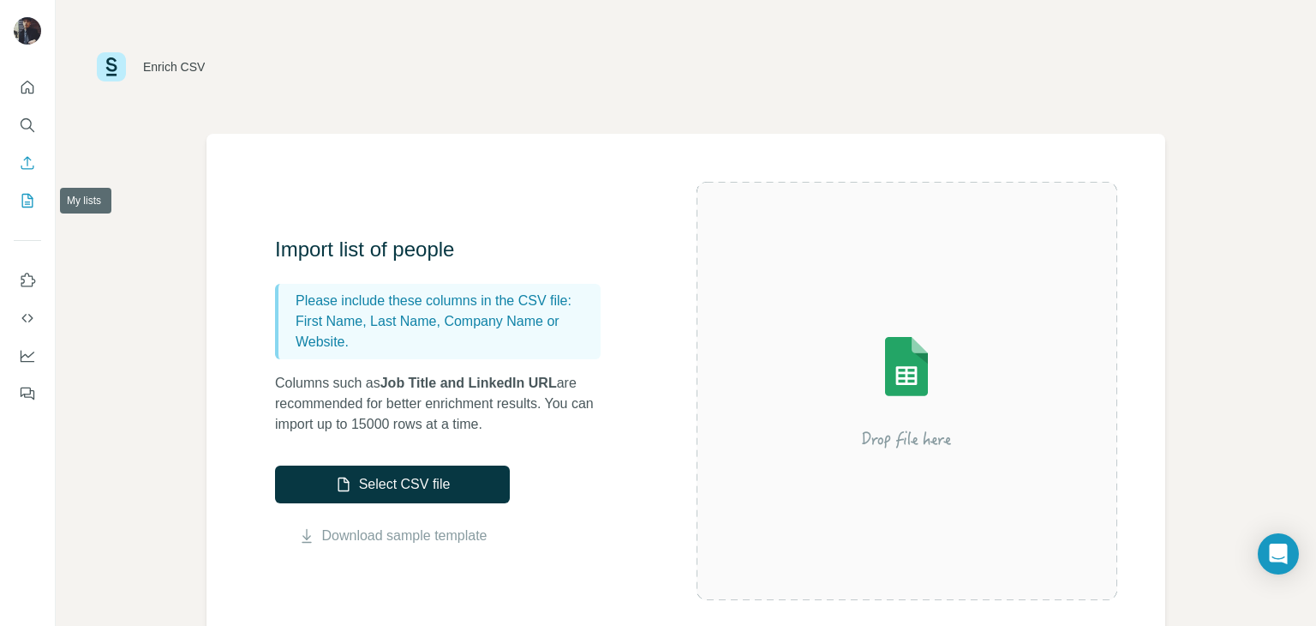
click at [31, 190] on button "My lists" at bounding box center [27, 200] width 27 height 31
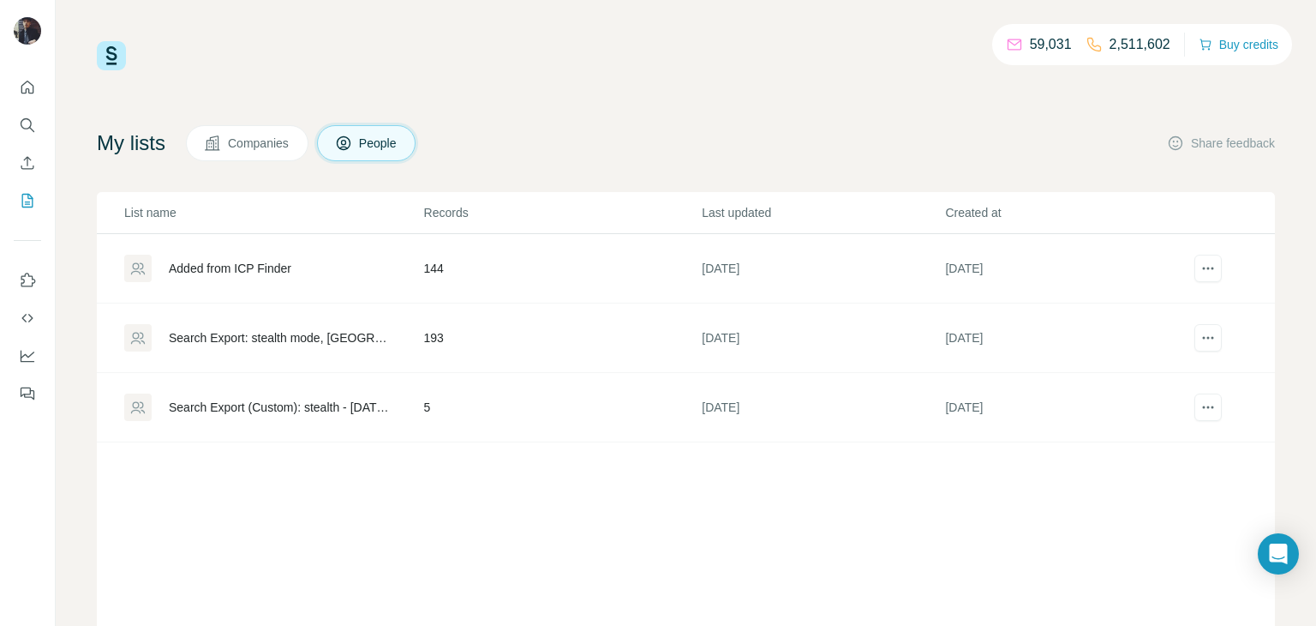
click at [269, 150] on span "Companies" at bounding box center [259, 143] width 63 height 17
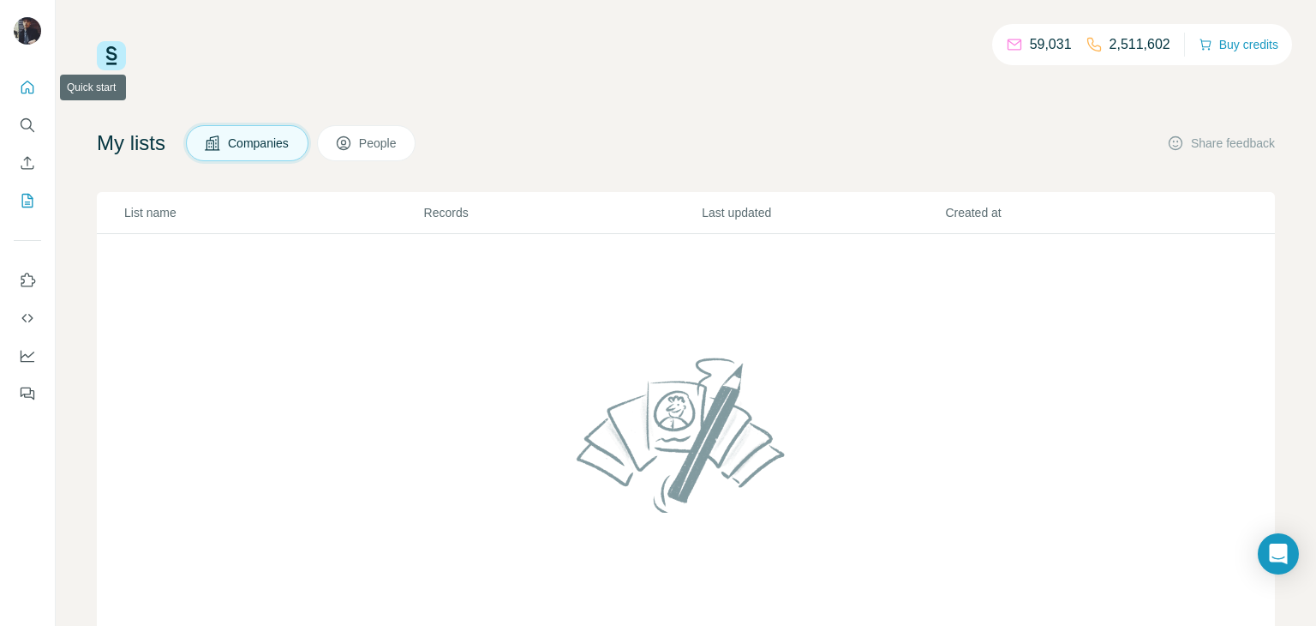
click at [39, 95] on button "Quick start" at bounding box center [27, 87] width 27 height 31
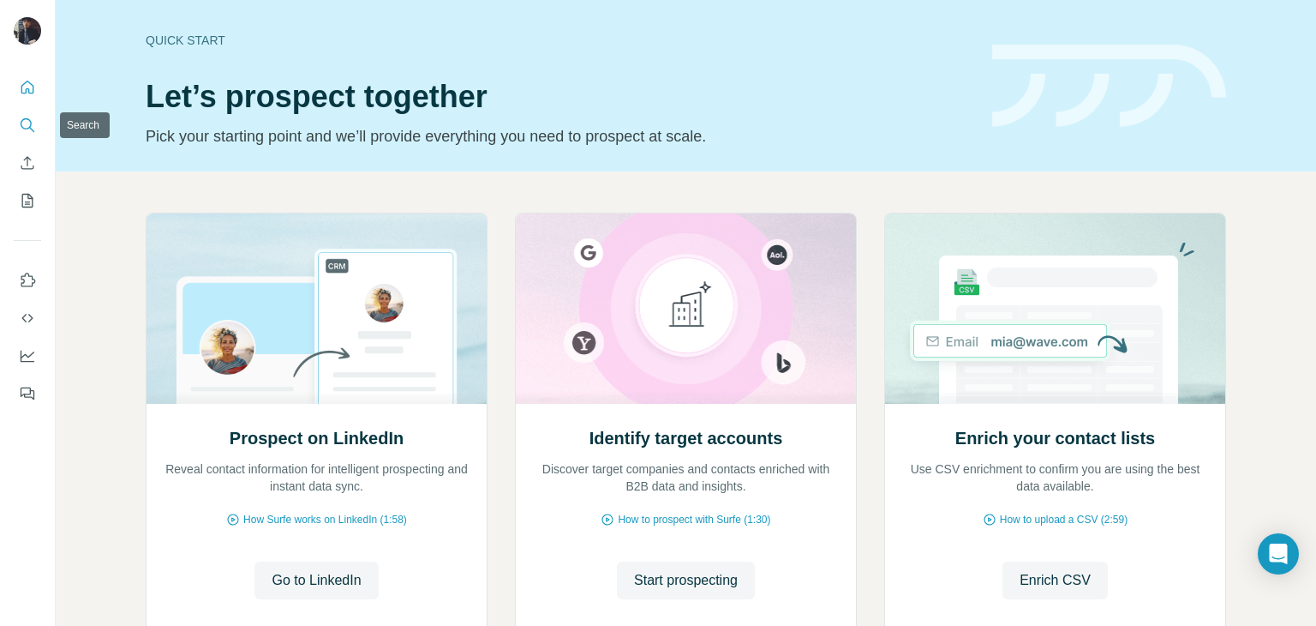
click at [25, 132] on icon "Search" at bounding box center [27, 125] width 17 height 17
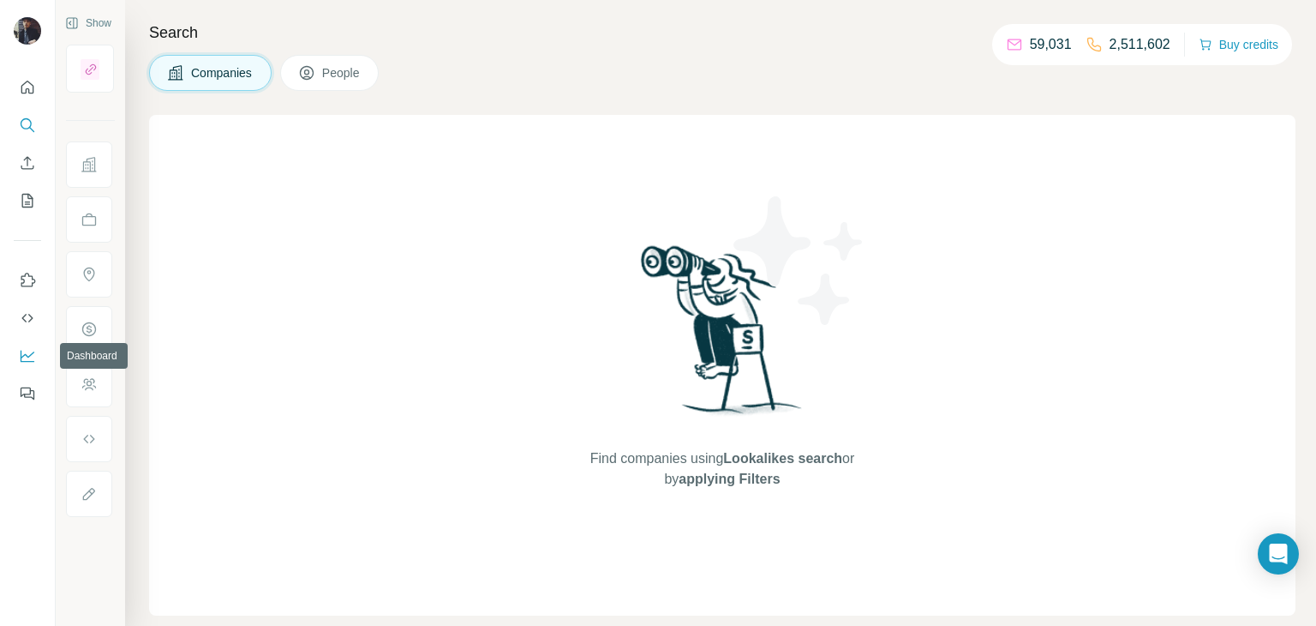
click at [30, 362] on icon "Dashboard" at bounding box center [27, 355] width 17 height 17
click at [28, 88] on icon "Quick start" at bounding box center [27, 87] width 13 height 13
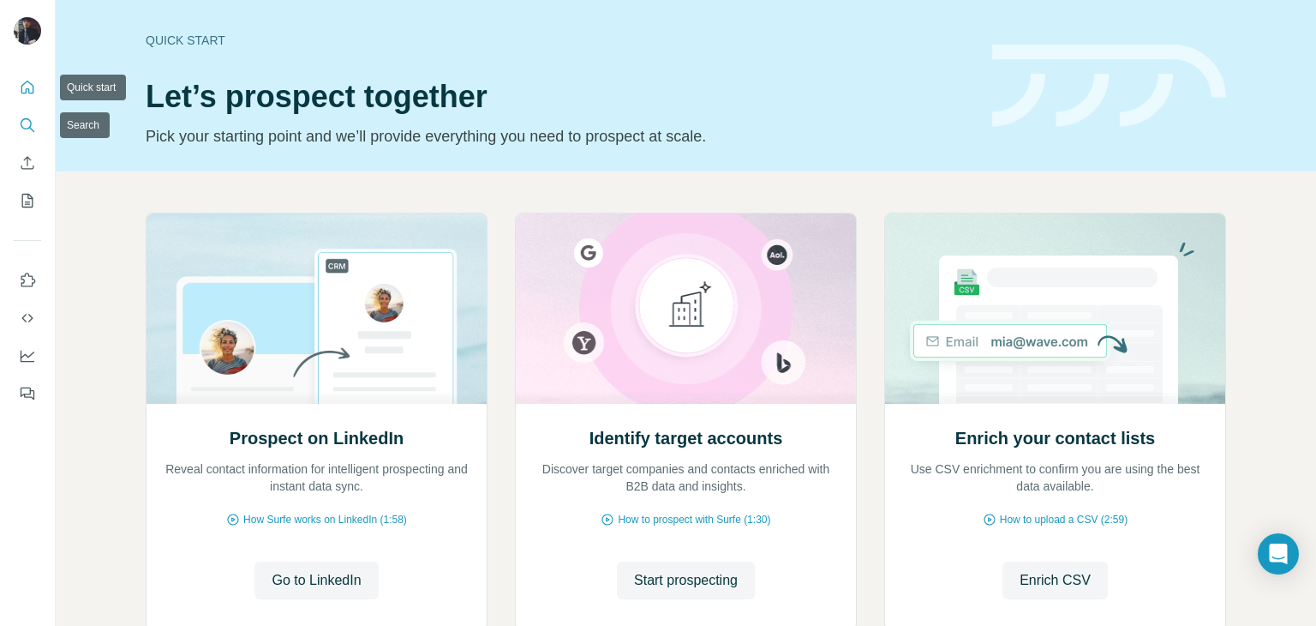
click at [26, 122] on icon "Search" at bounding box center [27, 125] width 17 height 17
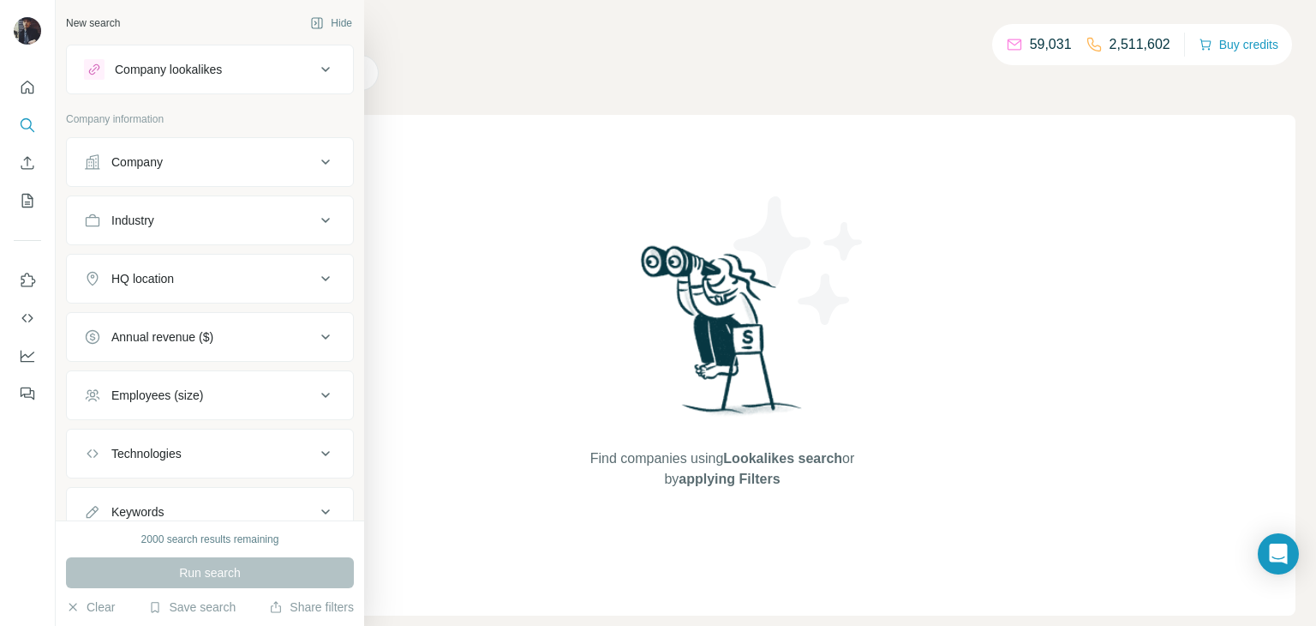
drag, startPoint x: 295, startPoint y: 73, endPoint x: 303, endPoint y: 71, distance: 8.7
click at [295, 72] on div "Company lookalikes" at bounding box center [199, 69] width 231 height 21
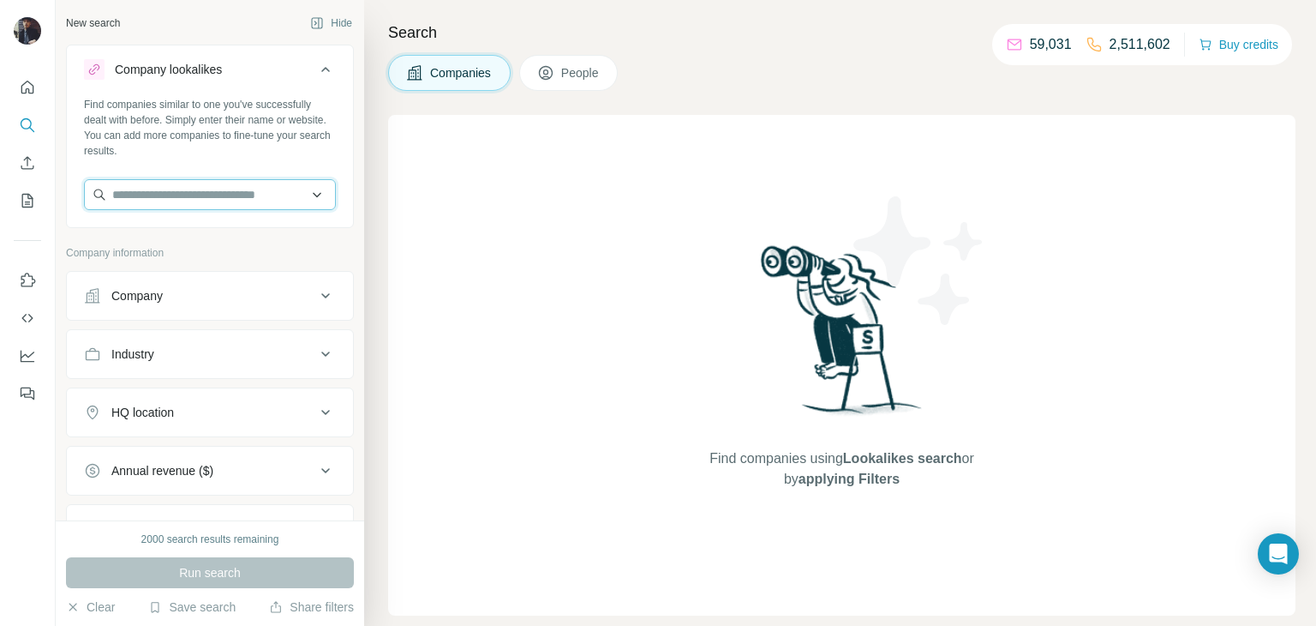
click at [259, 197] on input "text" at bounding box center [210, 194] width 252 height 31
click at [298, 162] on div "Find companies similar to one you've successfully dealt with before. Simply ent…" at bounding box center [210, 160] width 286 height 127
click at [26, 167] on icon "Enrich CSV" at bounding box center [27, 162] width 17 height 17
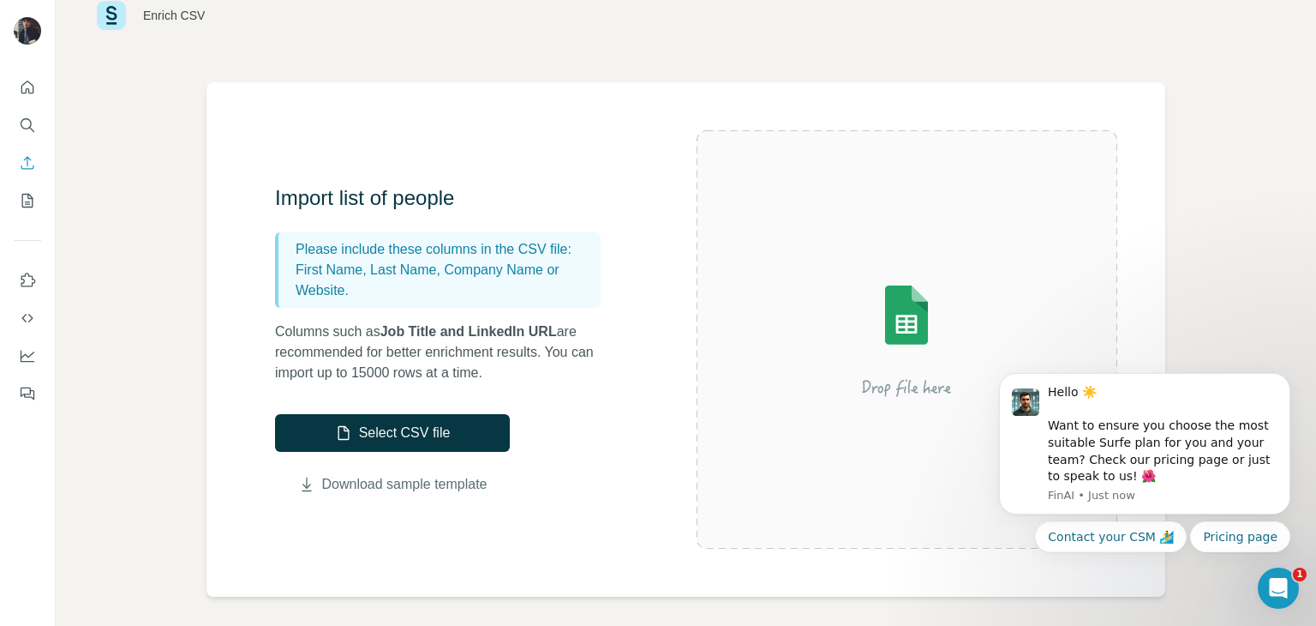
click at [401, 483] on link "Download sample template" at bounding box center [404, 484] width 165 height 21
click at [27, 207] on icon "My lists" at bounding box center [27, 201] width 11 height 14
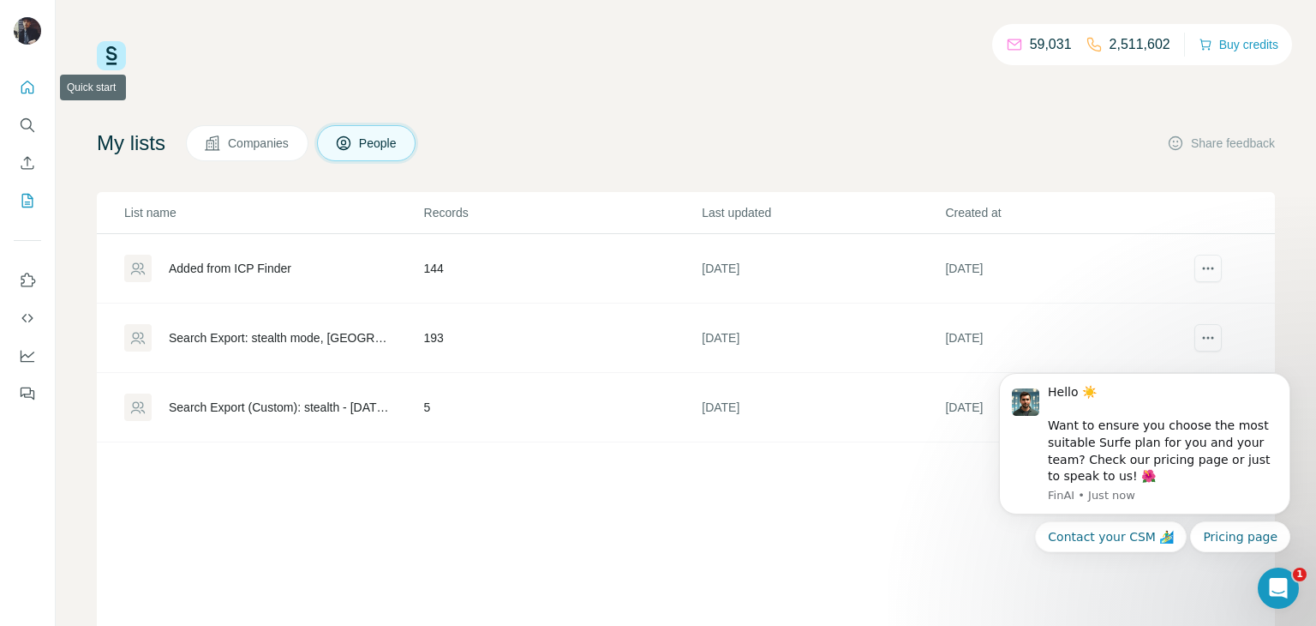
click at [23, 81] on icon "Quick start" at bounding box center [27, 87] width 17 height 17
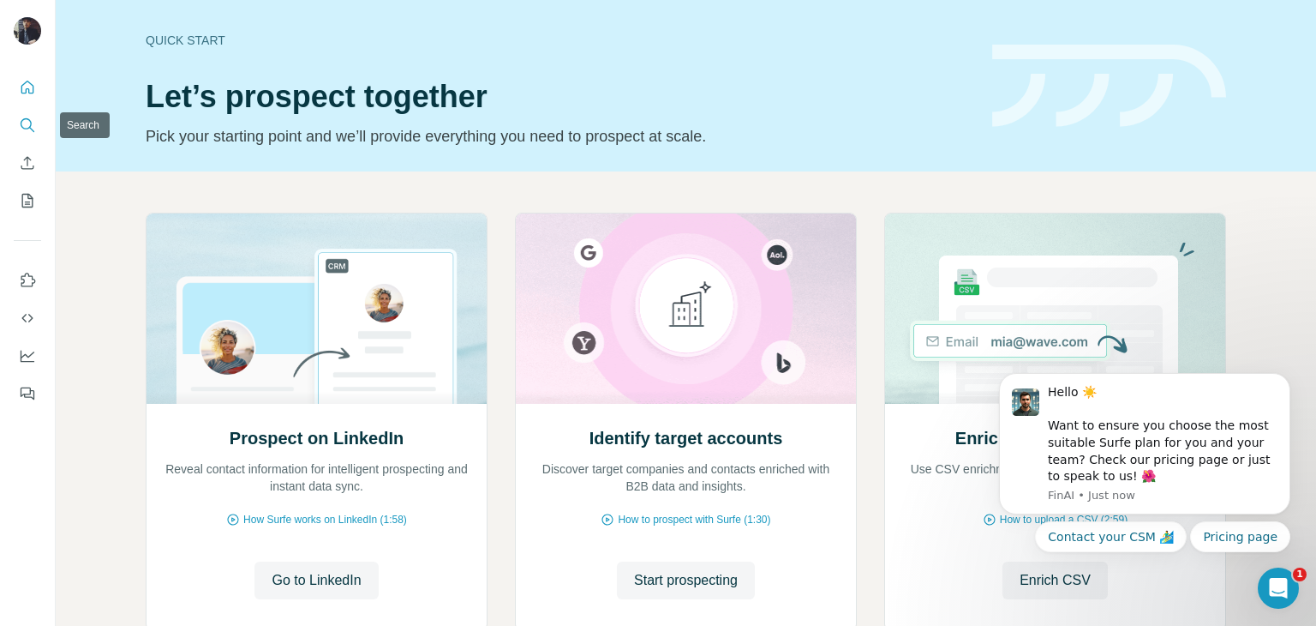
click at [24, 123] on icon "Search" at bounding box center [27, 125] width 17 height 17
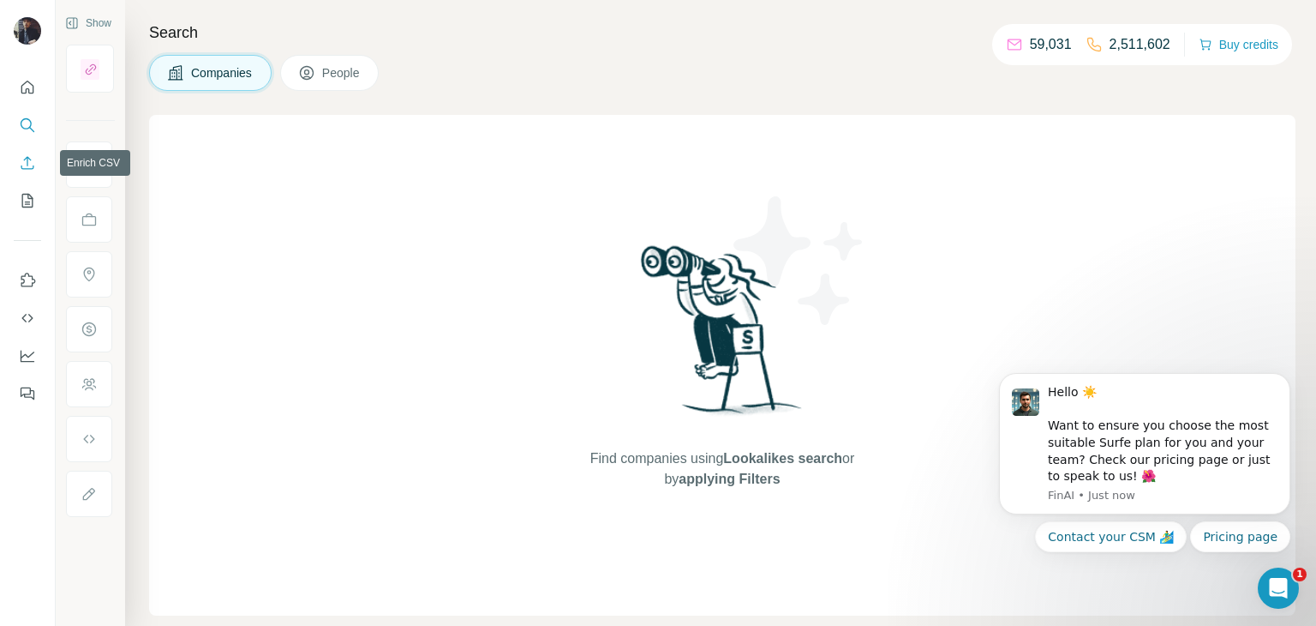
click at [21, 163] on icon "Enrich CSV" at bounding box center [27, 162] width 17 height 17
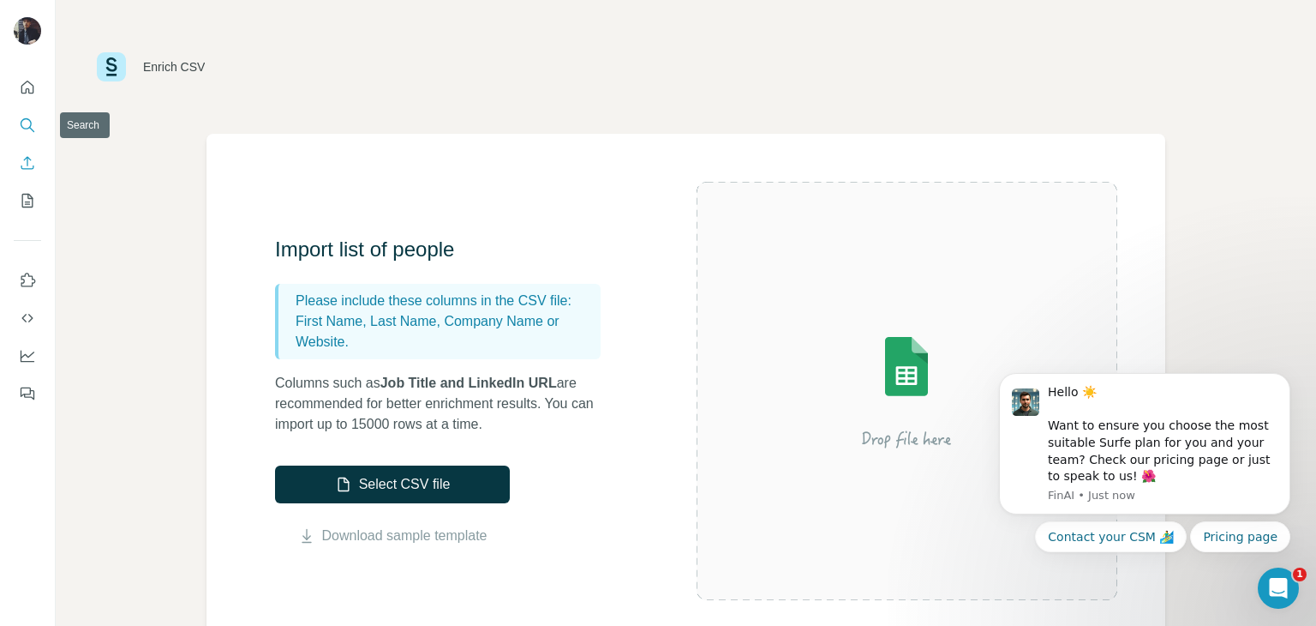
click at [29, 114] on button "Search" at bounding box center [27, 125] width 27 height 31
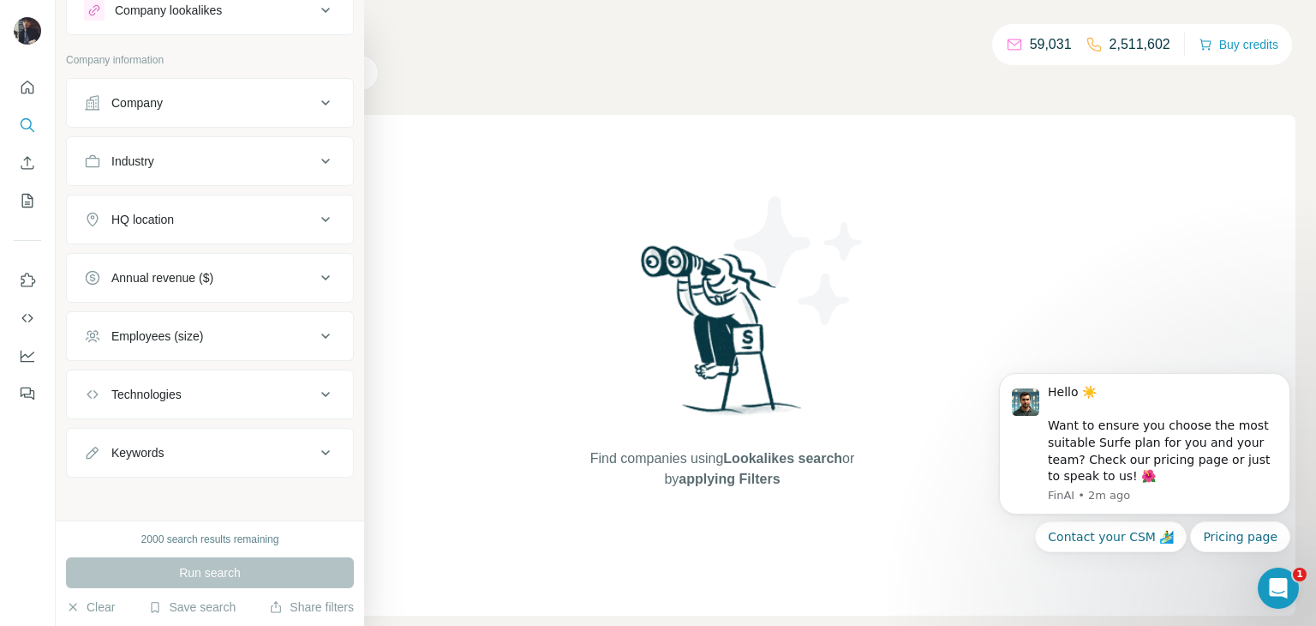
scroll to position [62, 0]
click at [100, 602] on button "Clear" at bounding box center [90, 606] width 49 height 17
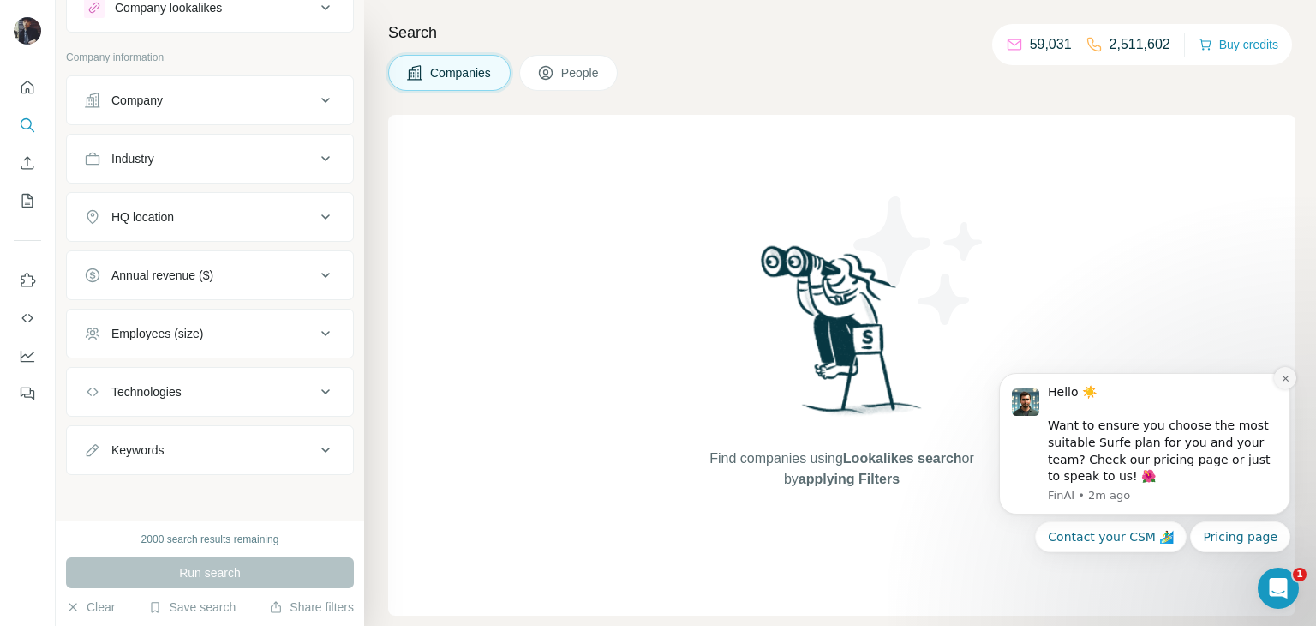
click at [1283, 380] on icon "Dismiss notification" at bounding box center [1285, 378] width 9 height 9
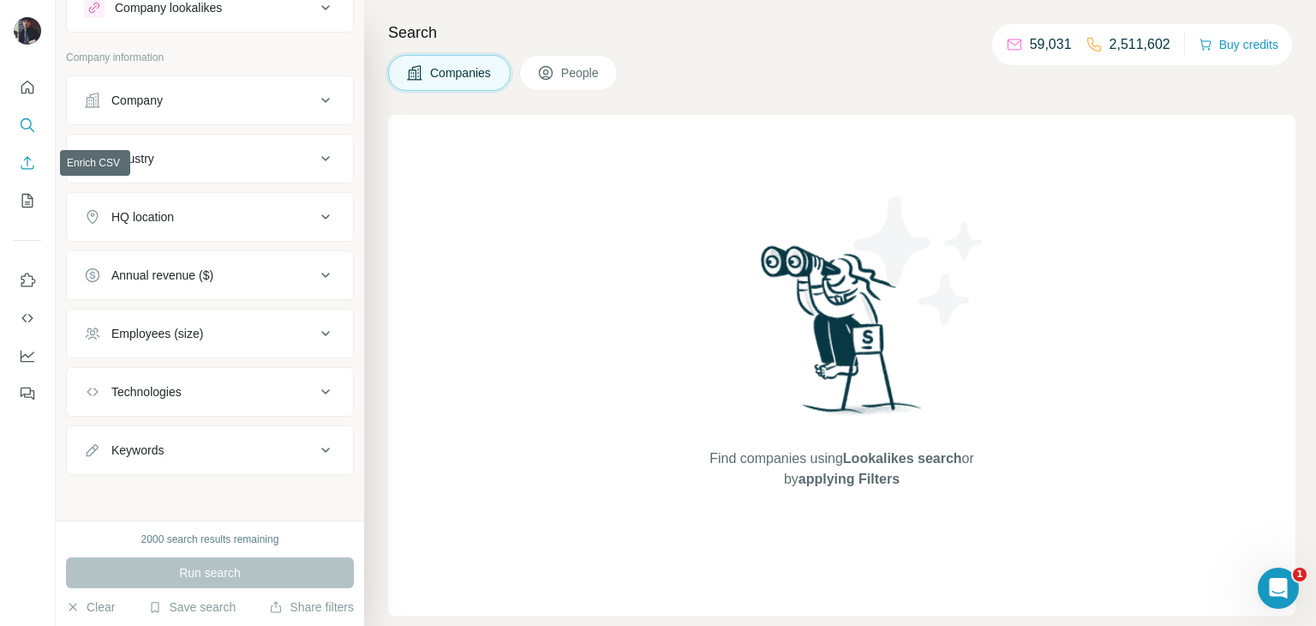
click at [26, 166] on icon "Enrich CSV" at bounding box center [27, 162] width 17 height 17
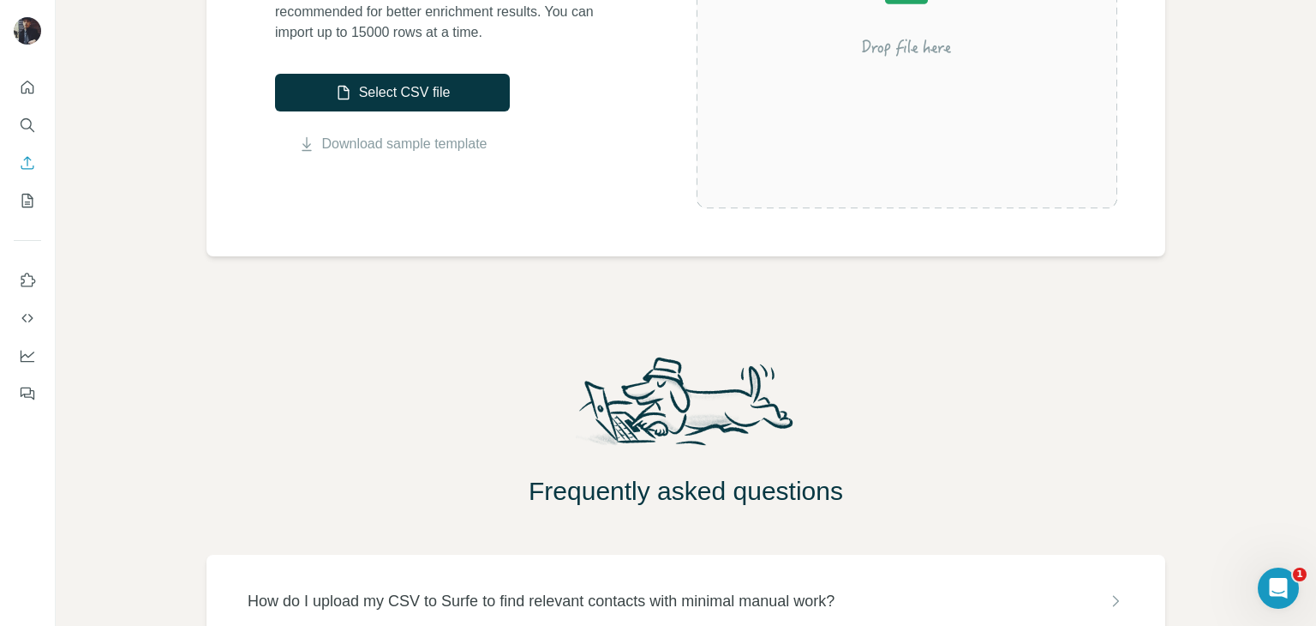
scroll to position [507, 0]
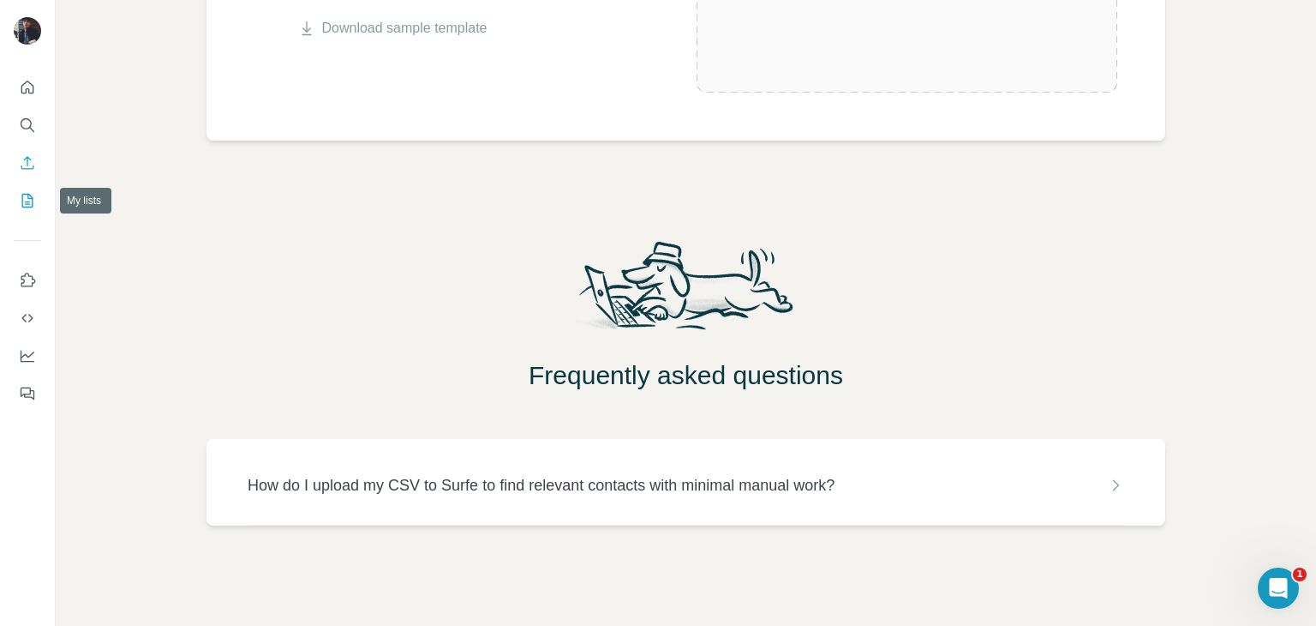
click at [22, 204] on icon "My lists" at bounding box center [27, 201] width 11 height 14
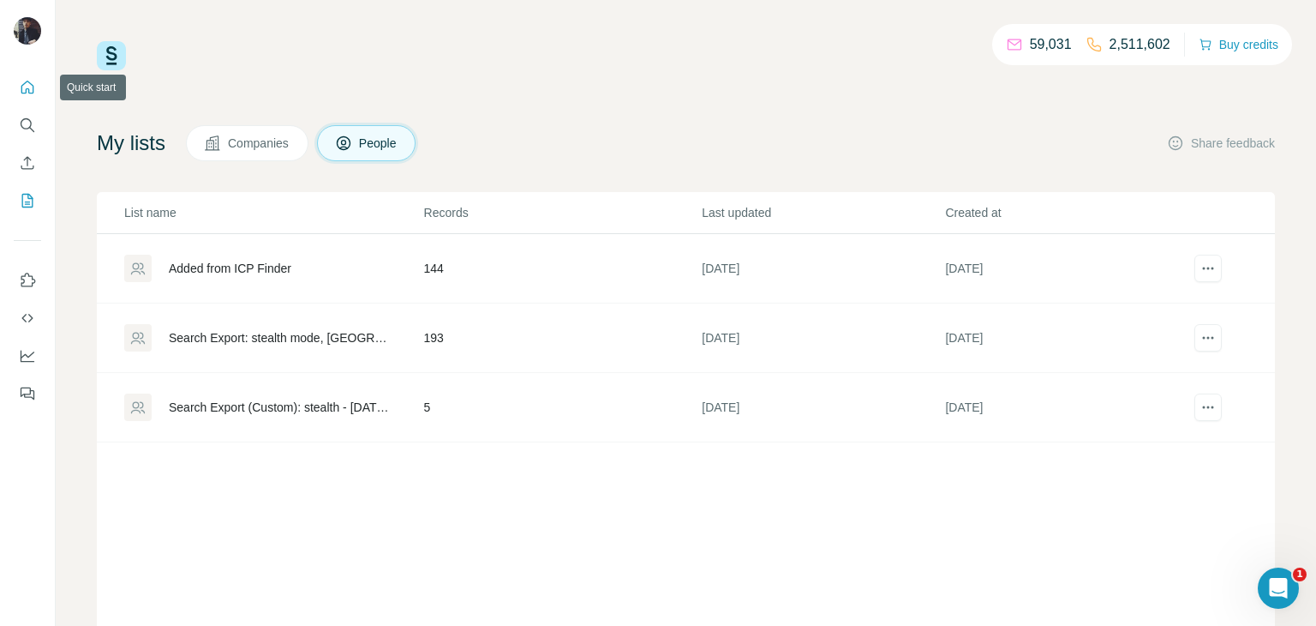
click at [29, 89] on icon "Quick start" at bounding box center [27, 87] width 13 height 13
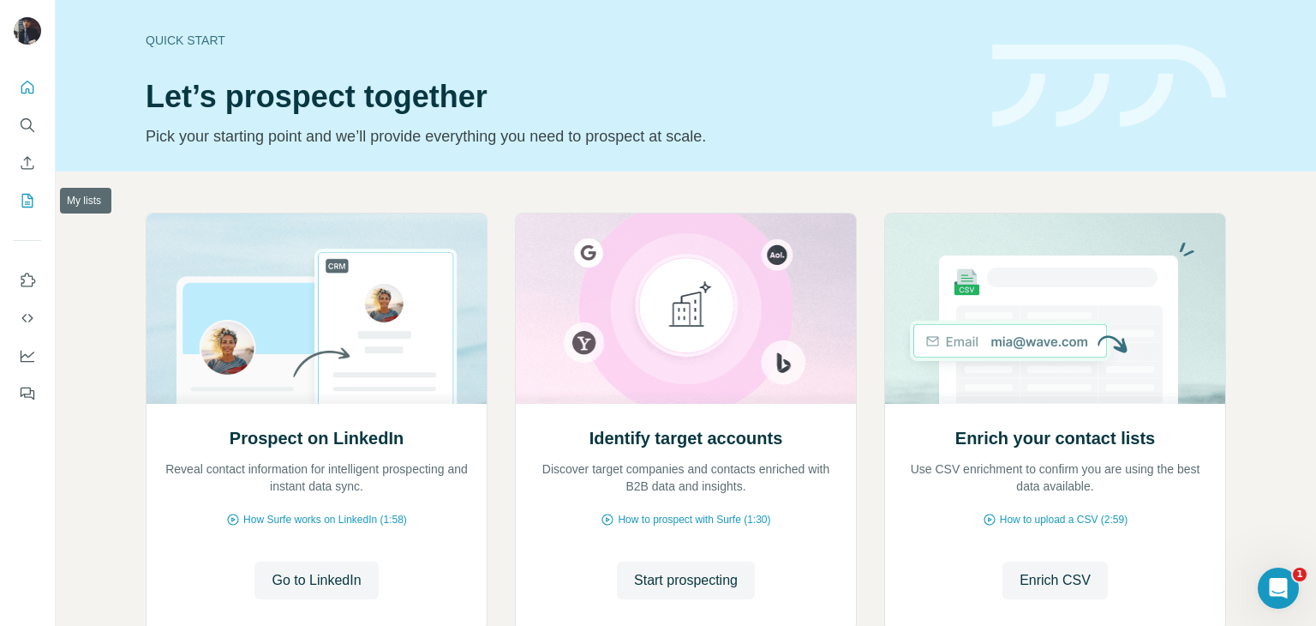
click at [34, 191] on button "My lists" at bounding box center [27, 200] width 27 height 31
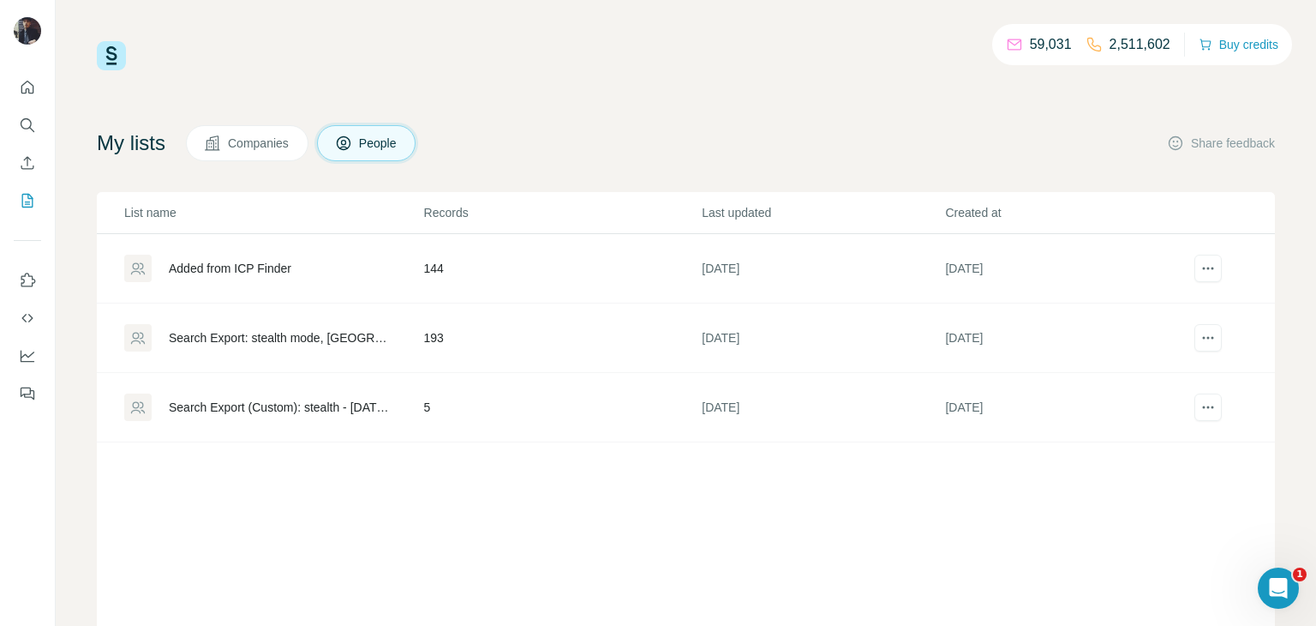
click at [267, 150] on span "Companies" at bounding box center [259, 143] width 63 height 17
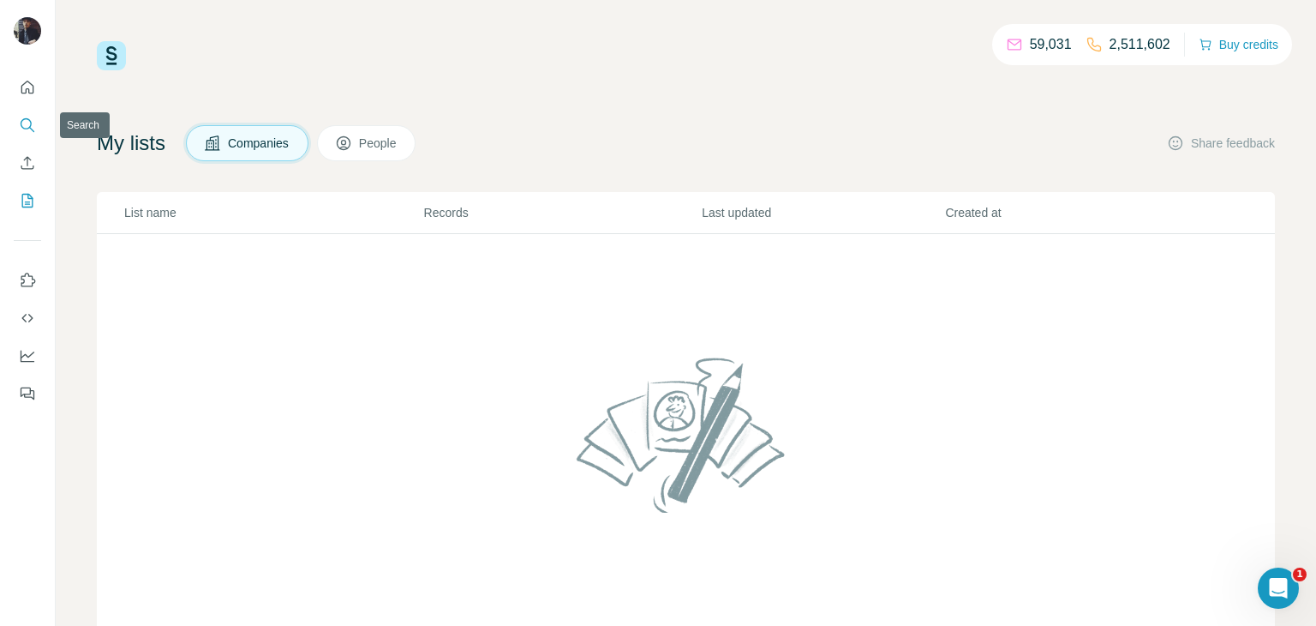
click at [23, 124] on icon "Search" at bounding box center [27, 125] width 17 height 17
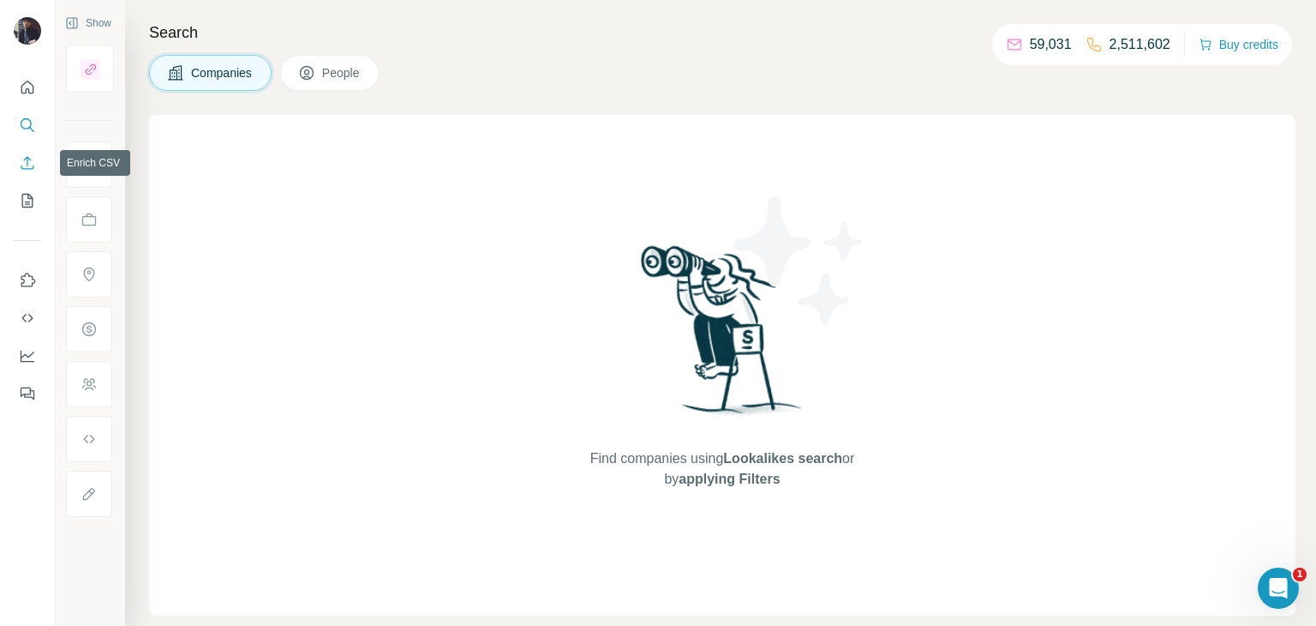
click at [30, 164] on icon "Enrich CSV" at bounding box center [27, 162] width 17 height 17
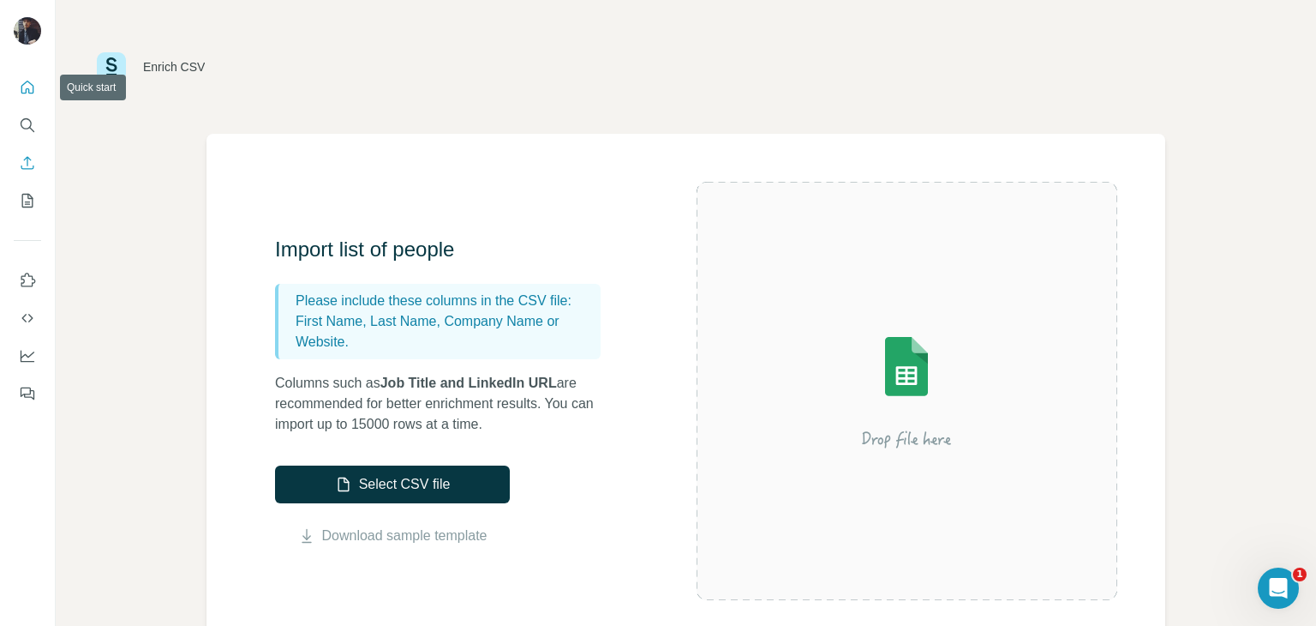
click at [31, 84] on icon "Quick start" at bounding box center [27, 87] width 13 height 13
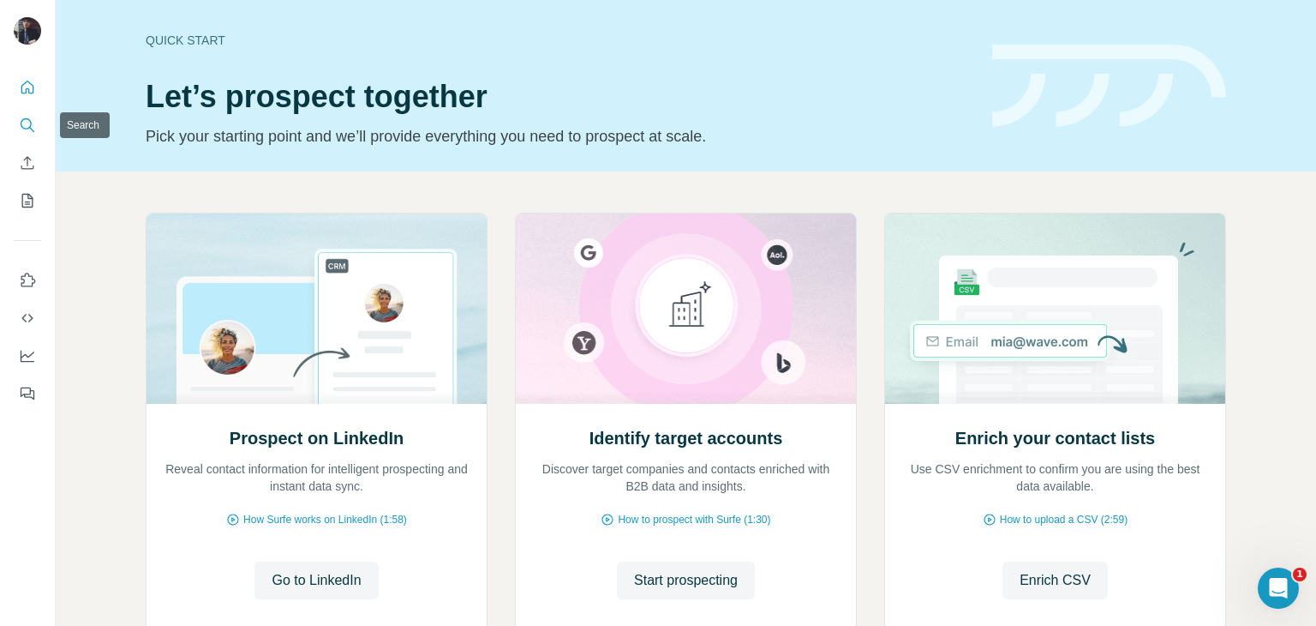
click at [21, 126] on icon "Search" at bounding box center [27, 125] width 17 height 17
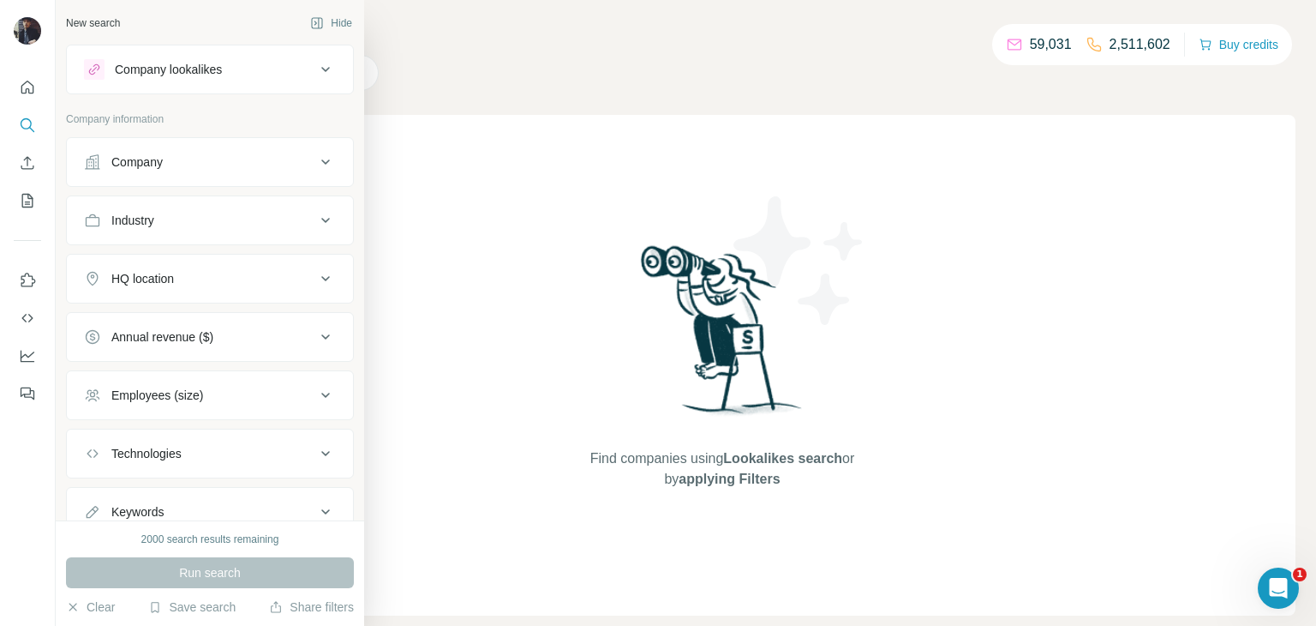
click at [318, 65] on button "Company lookalikes" at bounding box center [210, 69] width 286 height 41
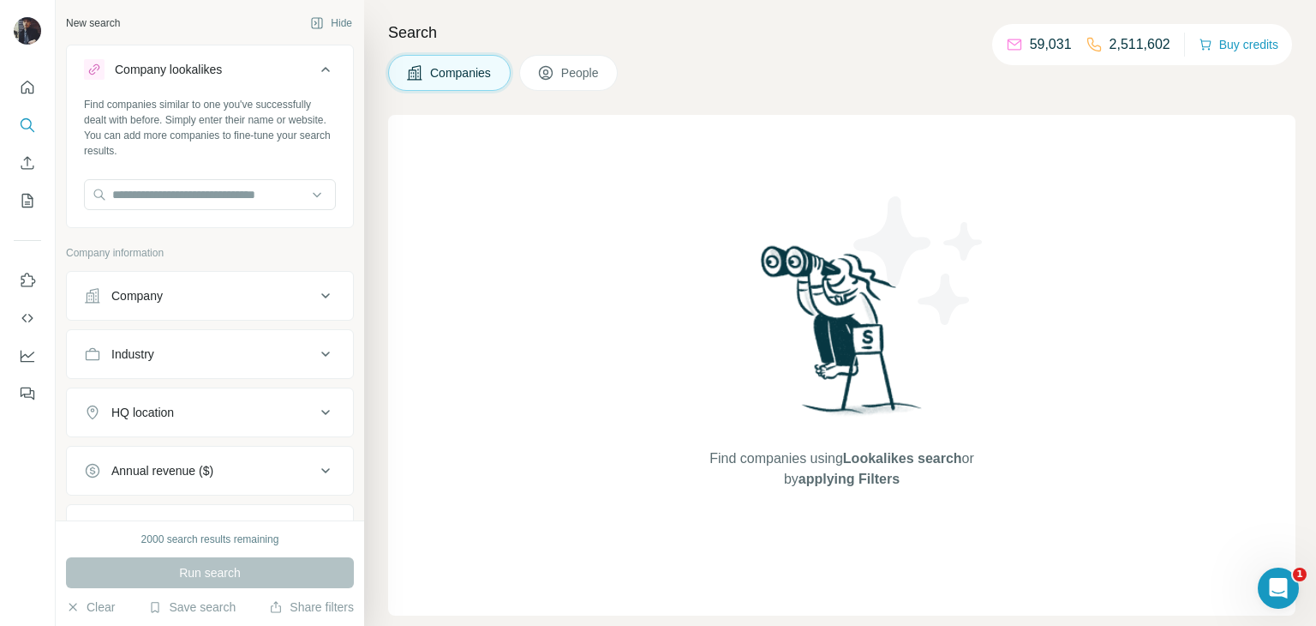
click at [325, 69] on icon at bounding box center [325, 69] width 21 height 21
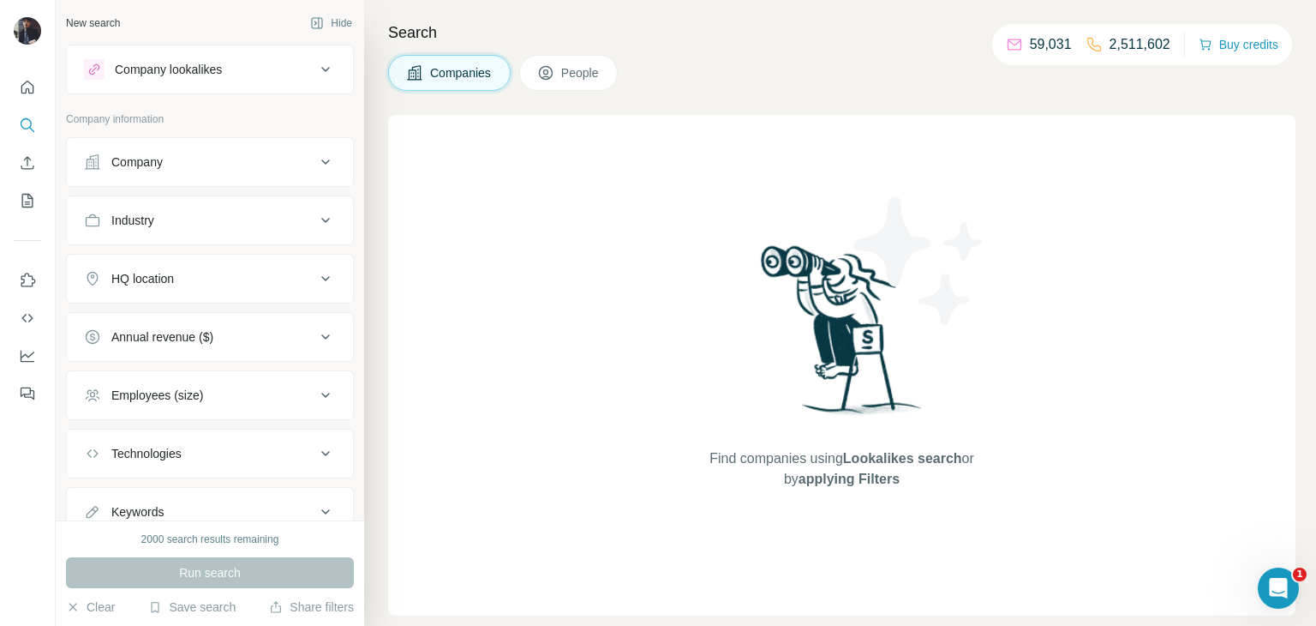
click at [326, 68] on icon at bounding box center [325, 69] width 21 height 21
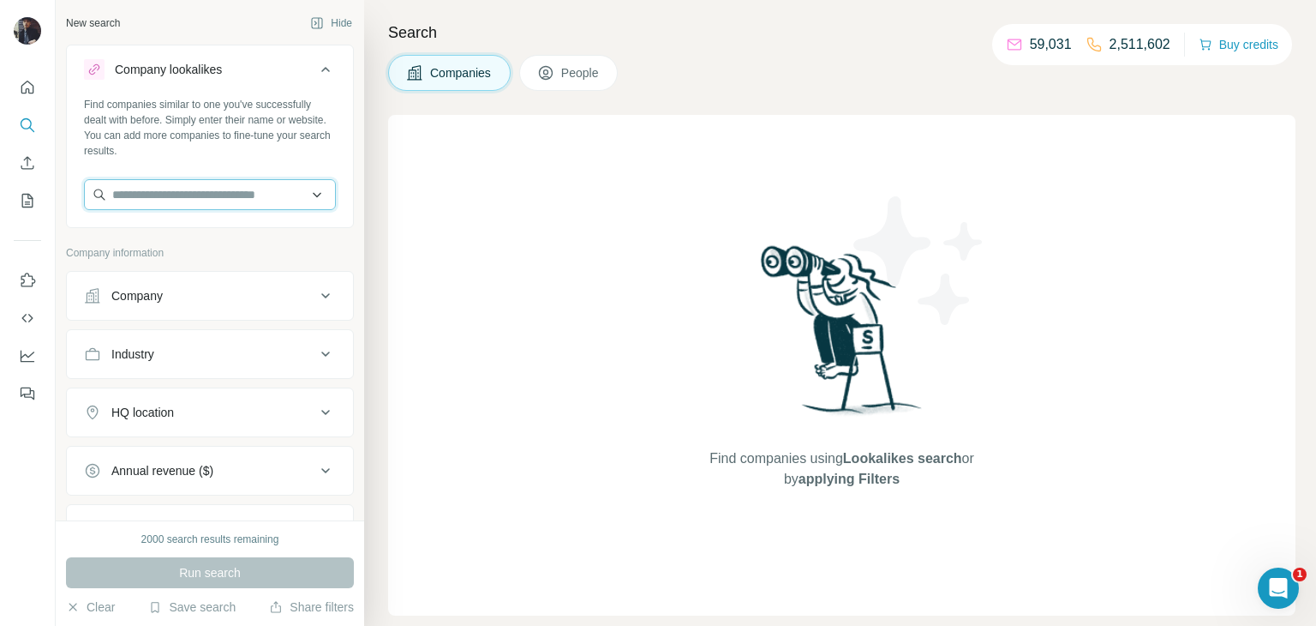
click at [319, 196] on input "text" at bounding box center [210, 194] width 252 height 31
click at [597, 58] on button "People" at bounding box center [568, 73] width 99 height 36
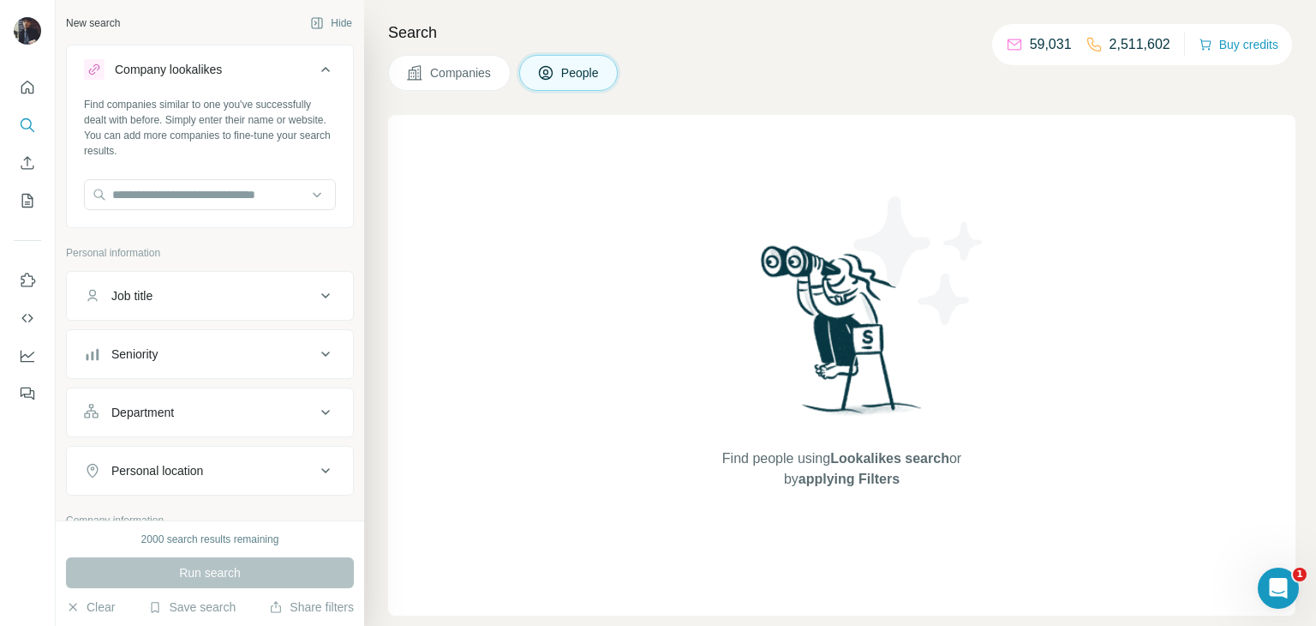
click at [439, 59] on button "Companies" at bounding box center [449, 73] width 123 height 36
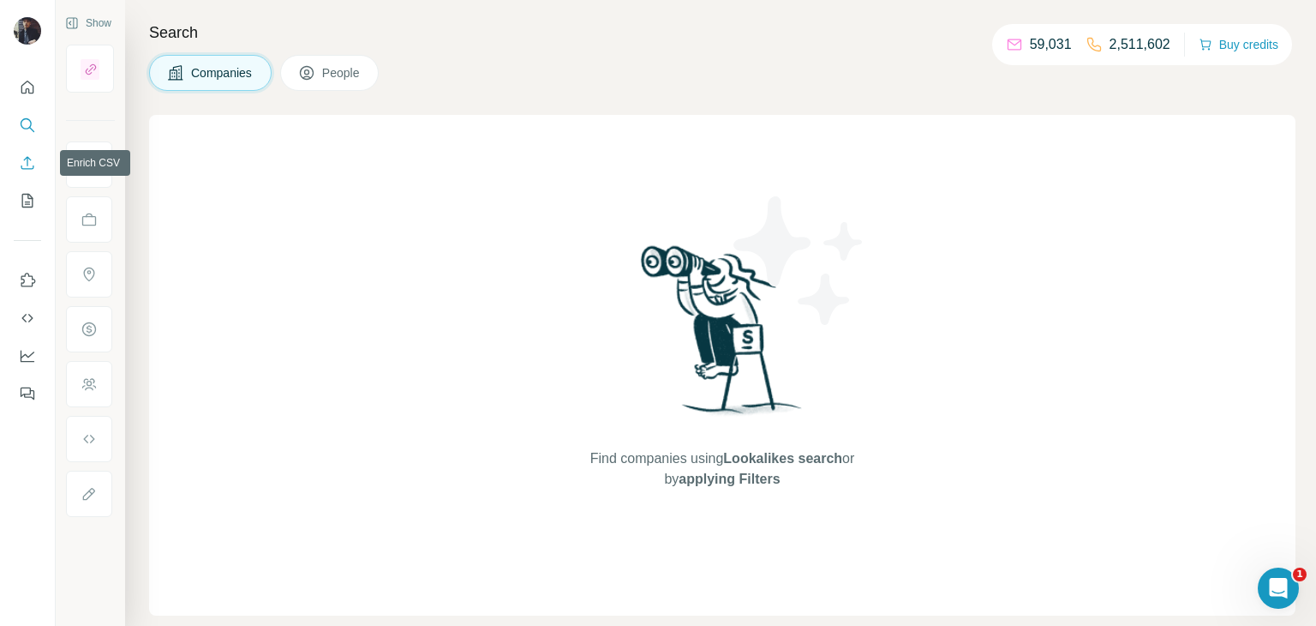
click at [23, 159] on icon "Enrich CSV" at bounding box center [27, 162] width 17 height 17
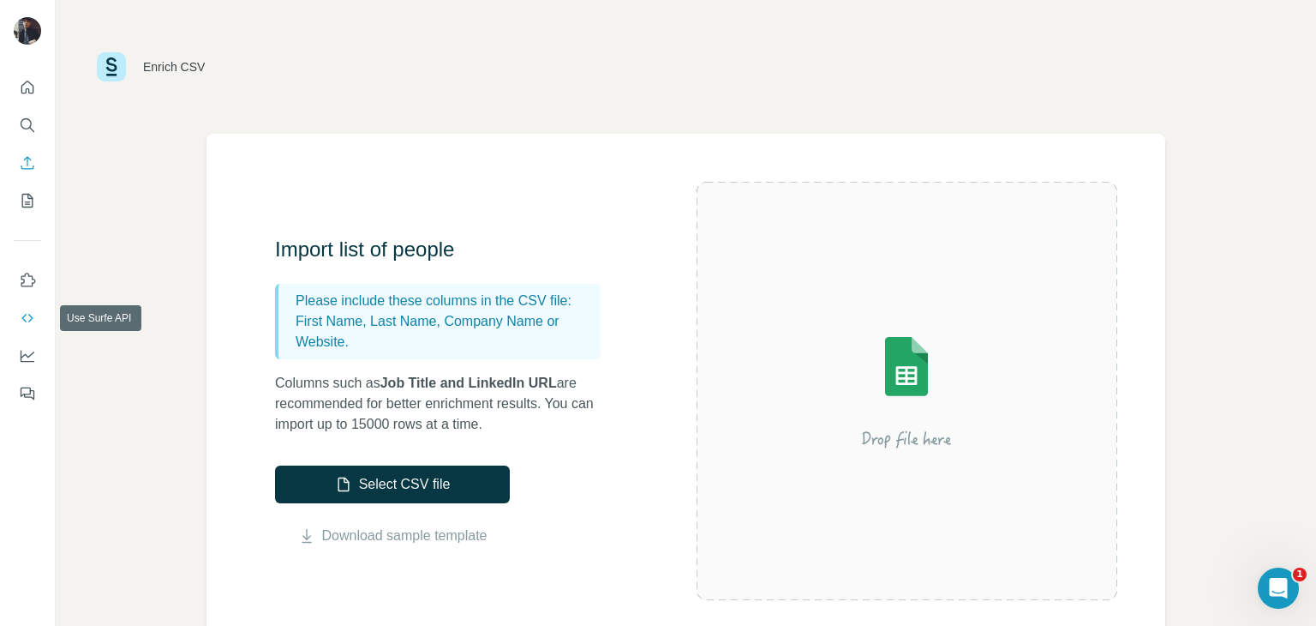
click at [28, 318] on icon "Use Surfe API" at bounding box center [27, 317] width 17 height 17
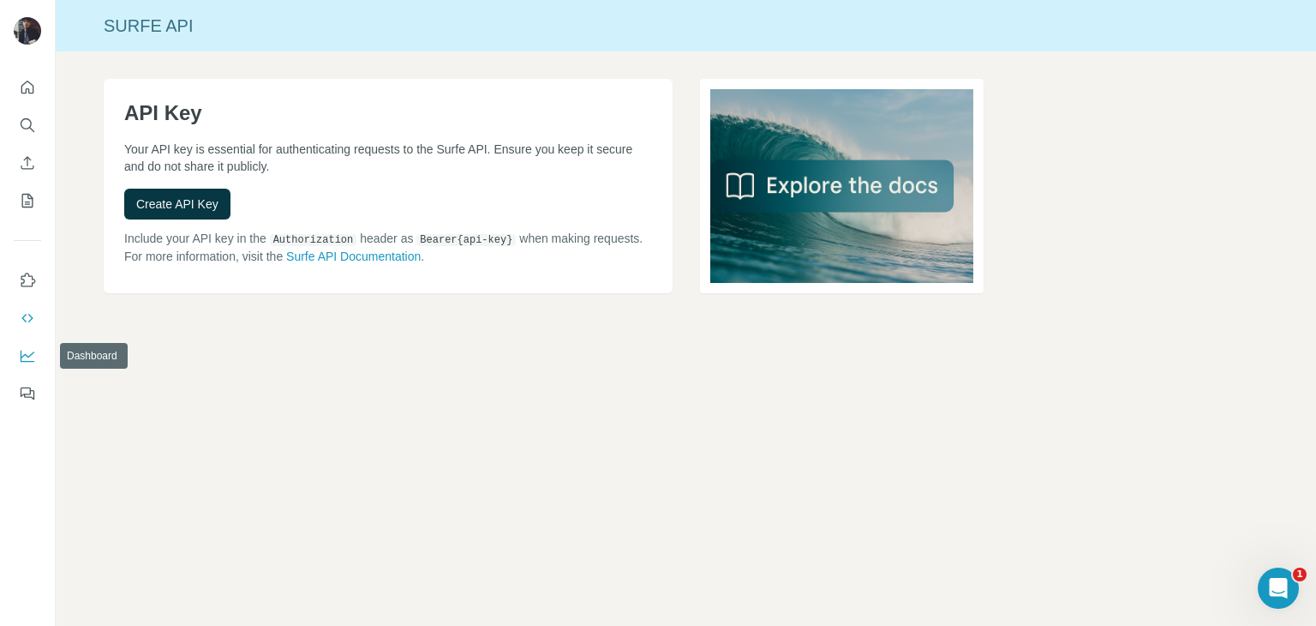
click at [24, 353] on icon "Dashboard" at bounding box center [27, 355] width 17 height 17
click at [32, 79] on icon "Quick start" at bounding box center [27, 87] width 17 height 17
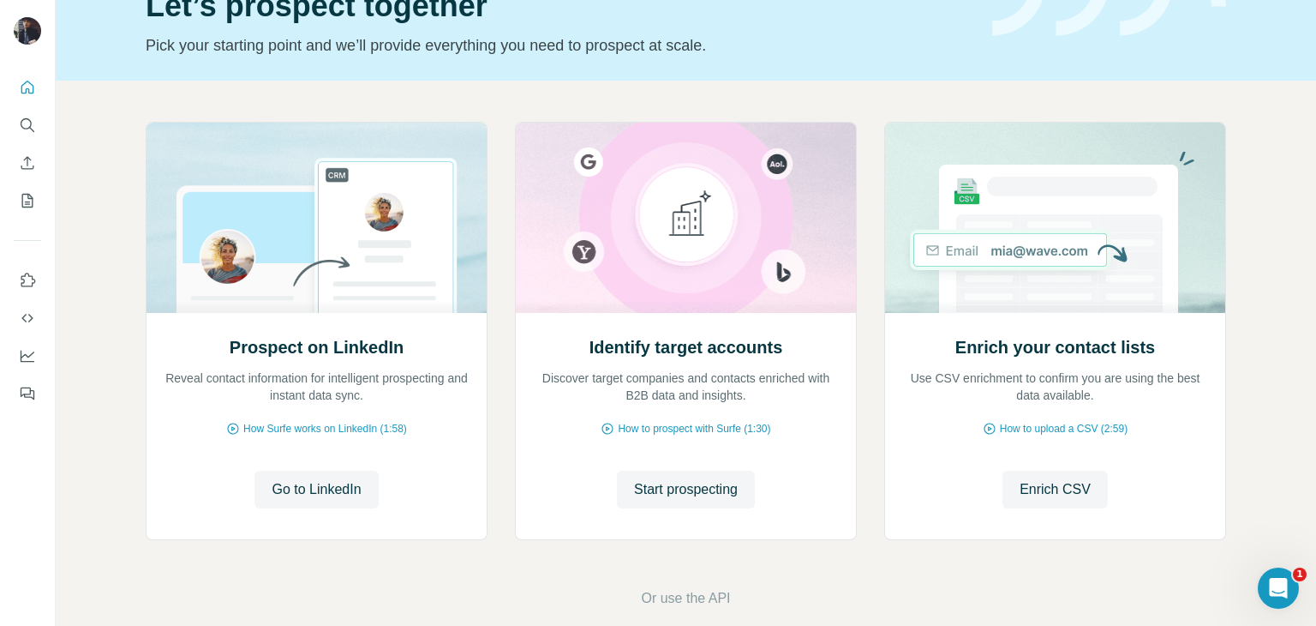
scroll to position [115, 0]
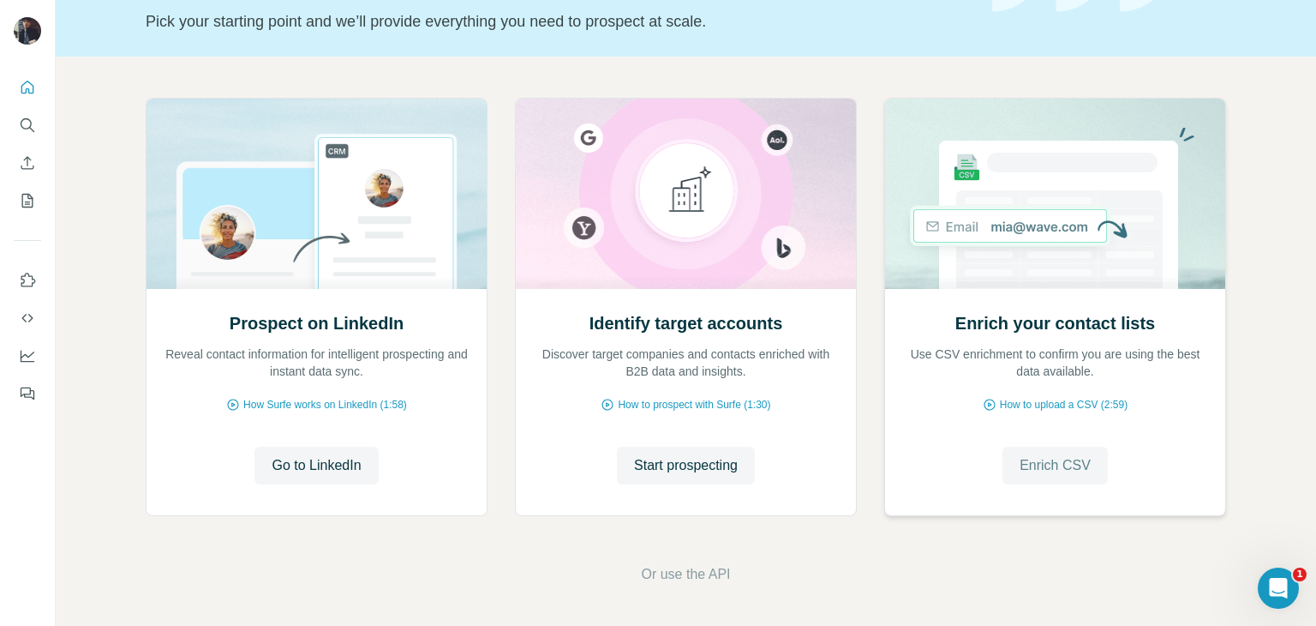
click at [1060, 468] on span "Enrich CSV" at bounding box center [1055, 465] width 71 height 21
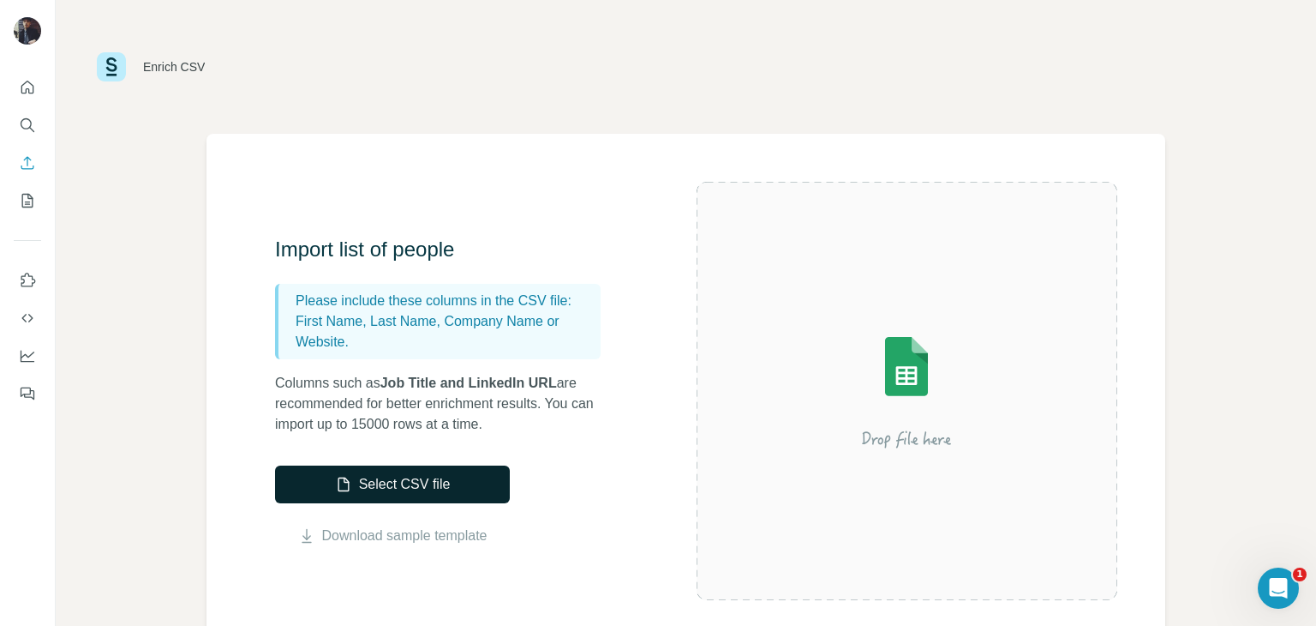
click at [396, 481] on button "Select CSV file" at bounding box center [392, 484] width 235 height 38
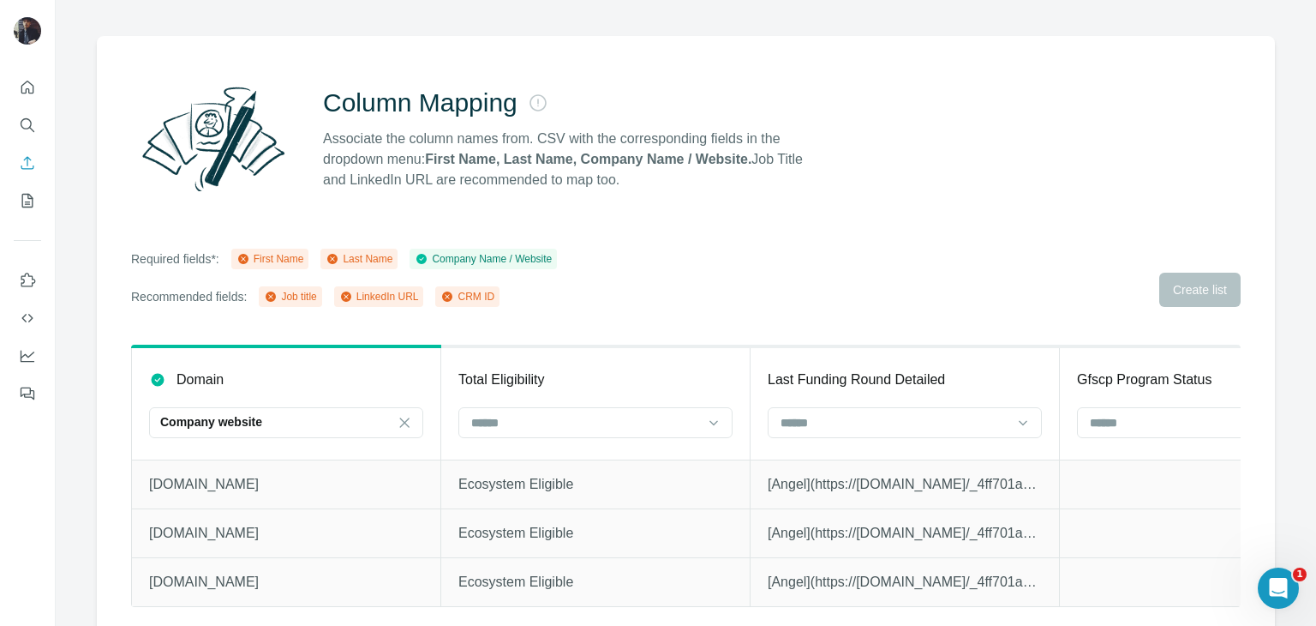
scroll to position [109, 0]
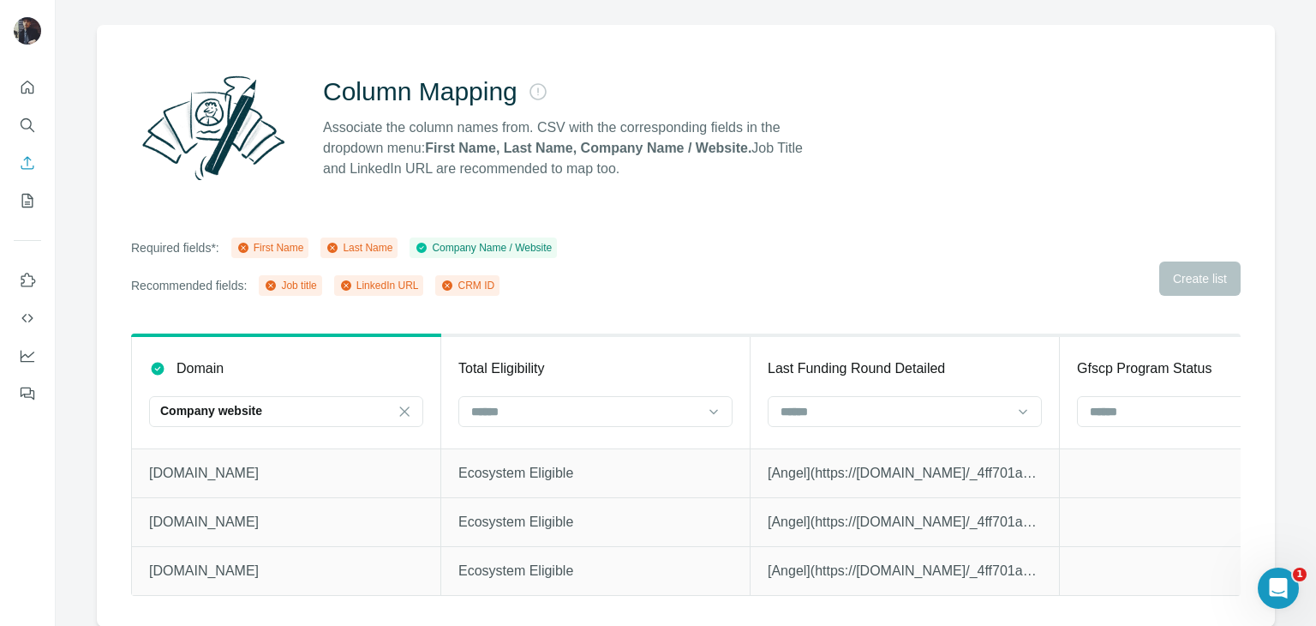
click at [454, 285] on icon at bounding box center [448, 286] width 14 height 14
drag, startPoint x: 453, startPoint y: 594, endPoint x: 796, endPoint y: 585, distance: 343.8
click at [796, 585] on div "Domain Company website Total Eligibility Last Funding Round Detailed Gfscp Prog…" at bounding box center [686, 479] width 1110 height 293
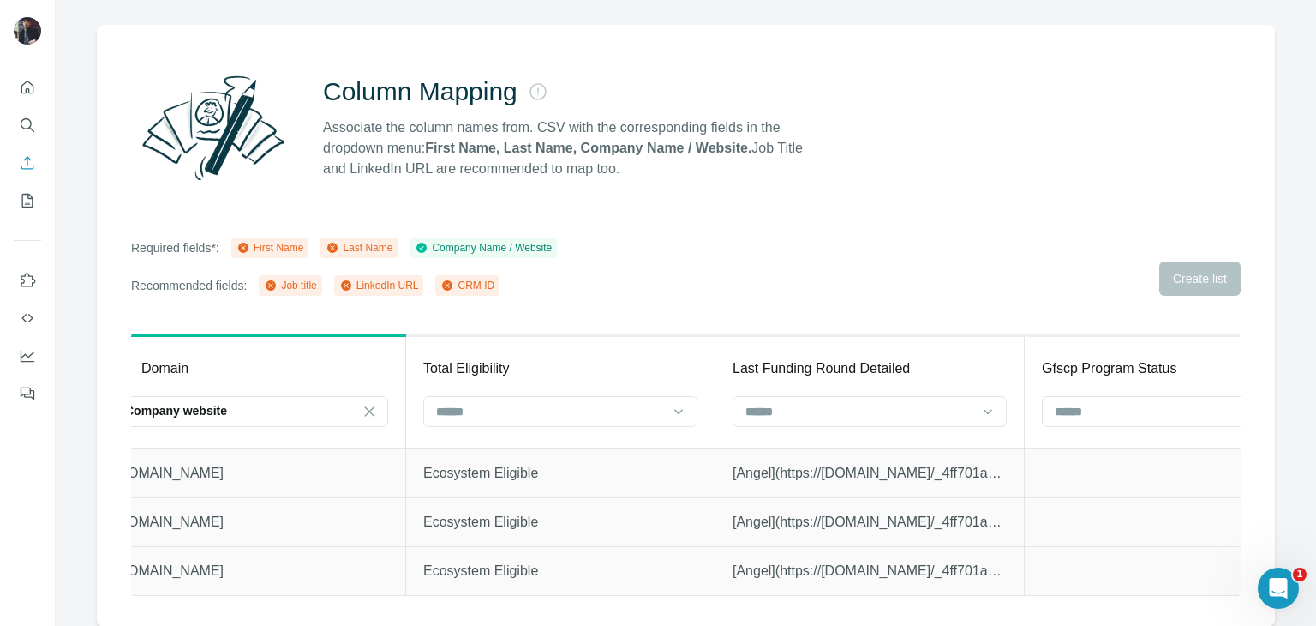
scroll to position [0, 0]
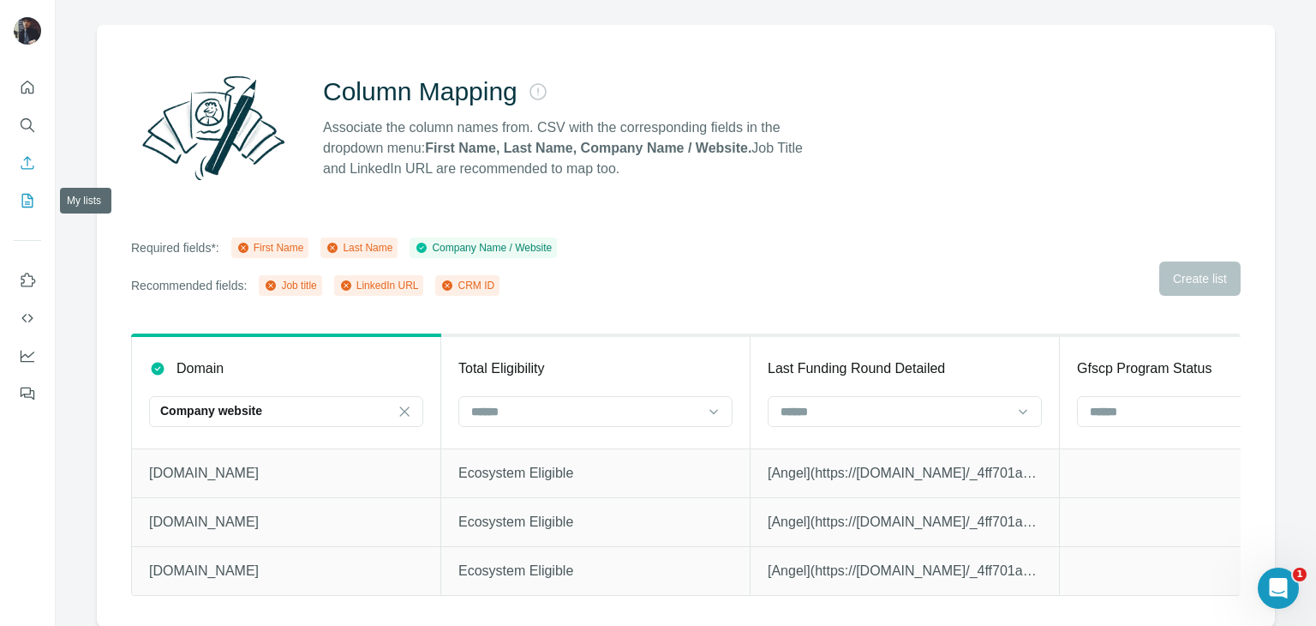
click at [27, 193] on icon "My lists" at bounding box center [27, 200] width 17 height 17
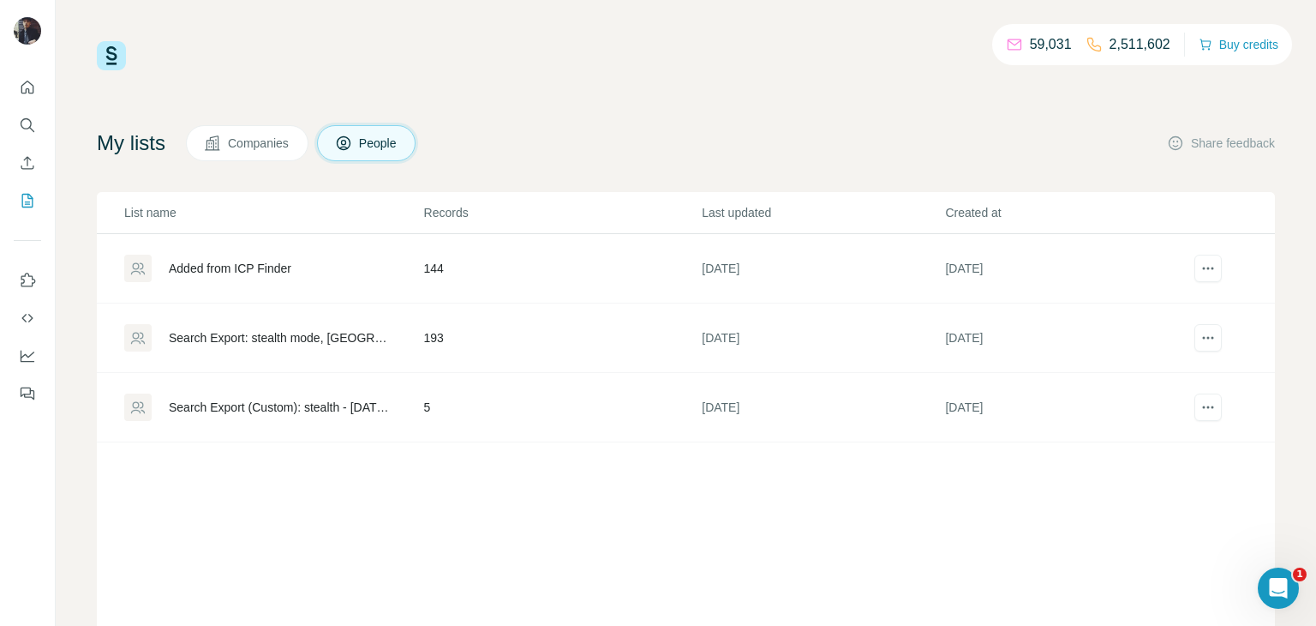
click at [243, 155] on button "Companies" at bounding box center [247, 143] width 123 height 36
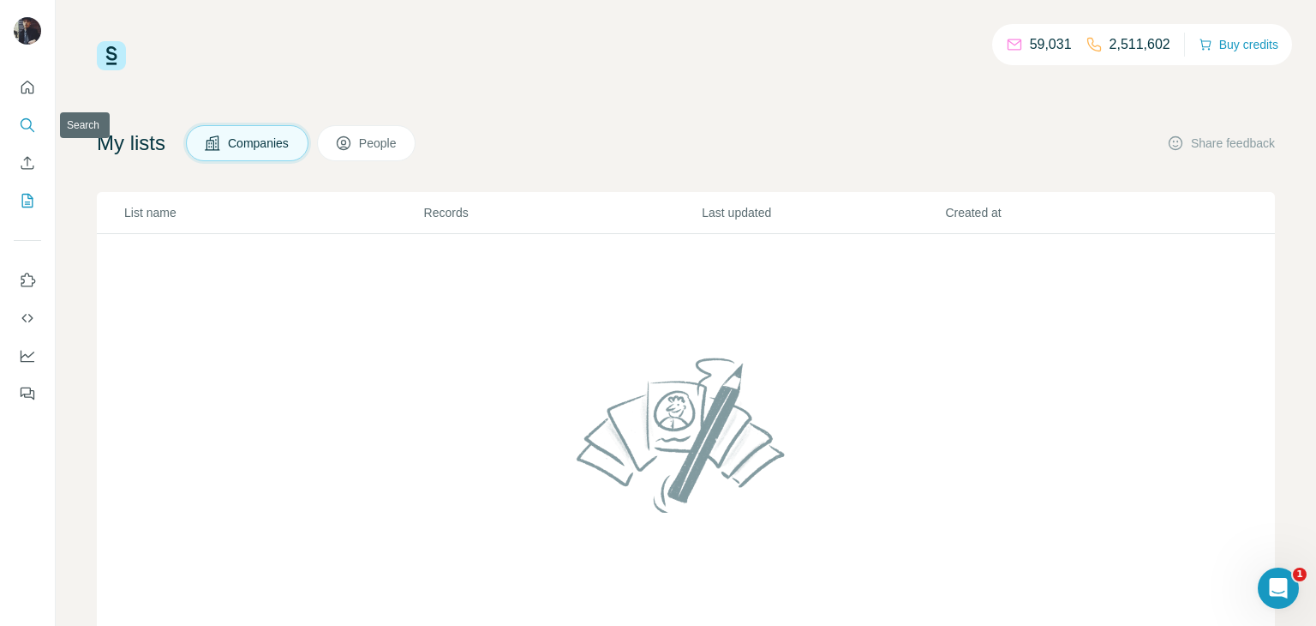
click at [32, 118] on icon "Search" at bounding box center [27, 125] width 17 height 17
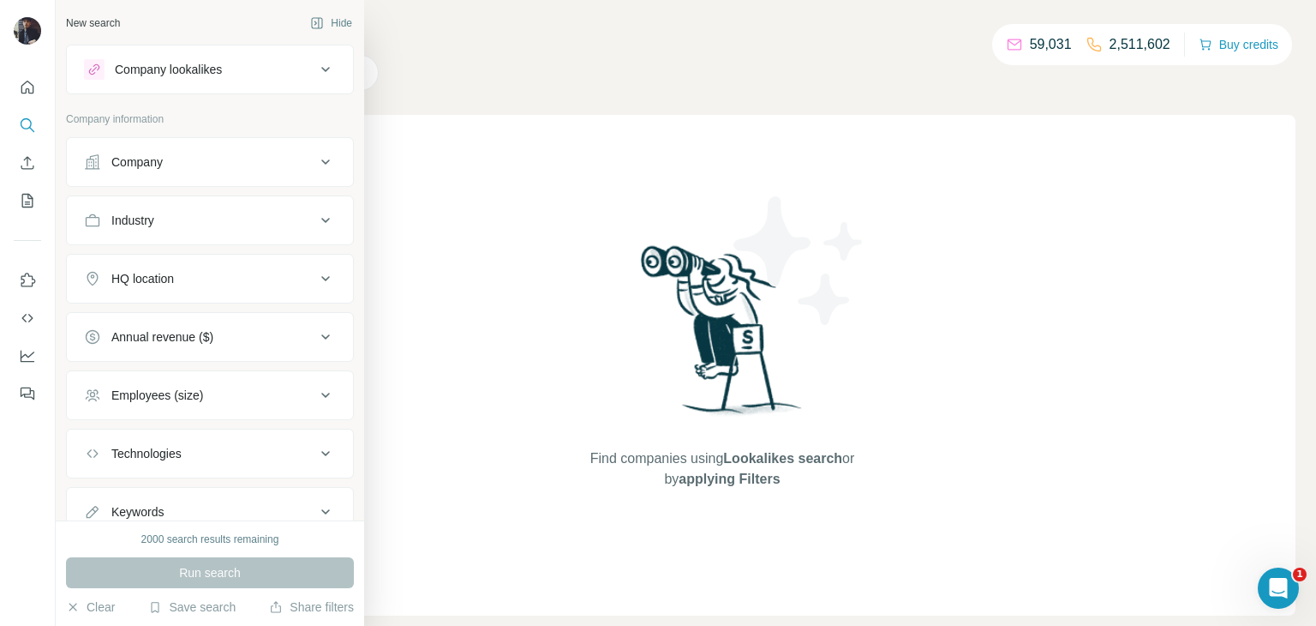
click at [163, 63] on div "Company lookalikes" at bounding box center [168, 69] width 107 height 17
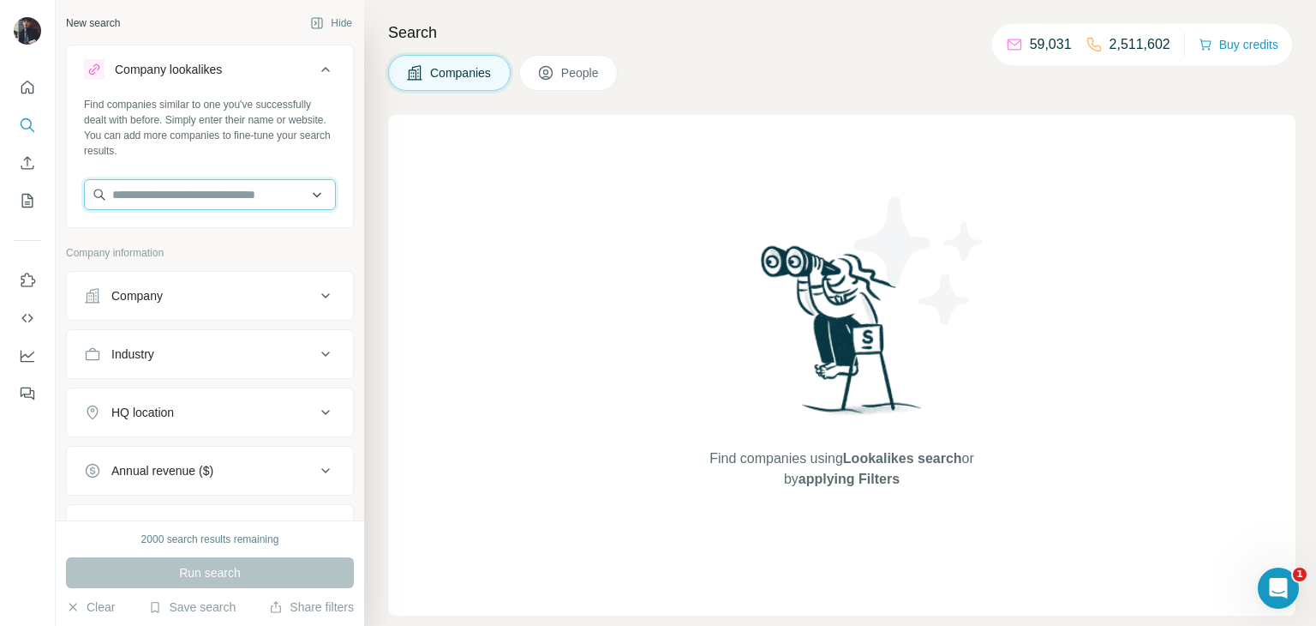
click at [171, 203] on input "text" at bounding box center [210, 194] width 252 height 31
click at [220, 190] on input "text" at bounding box center [210, 194] width 252 height 31
click at [252, 159] on div "Find companies similar to one you've successfully dealt with before. Simply ent…" at bounding box center [210, 160] width 286 height 127
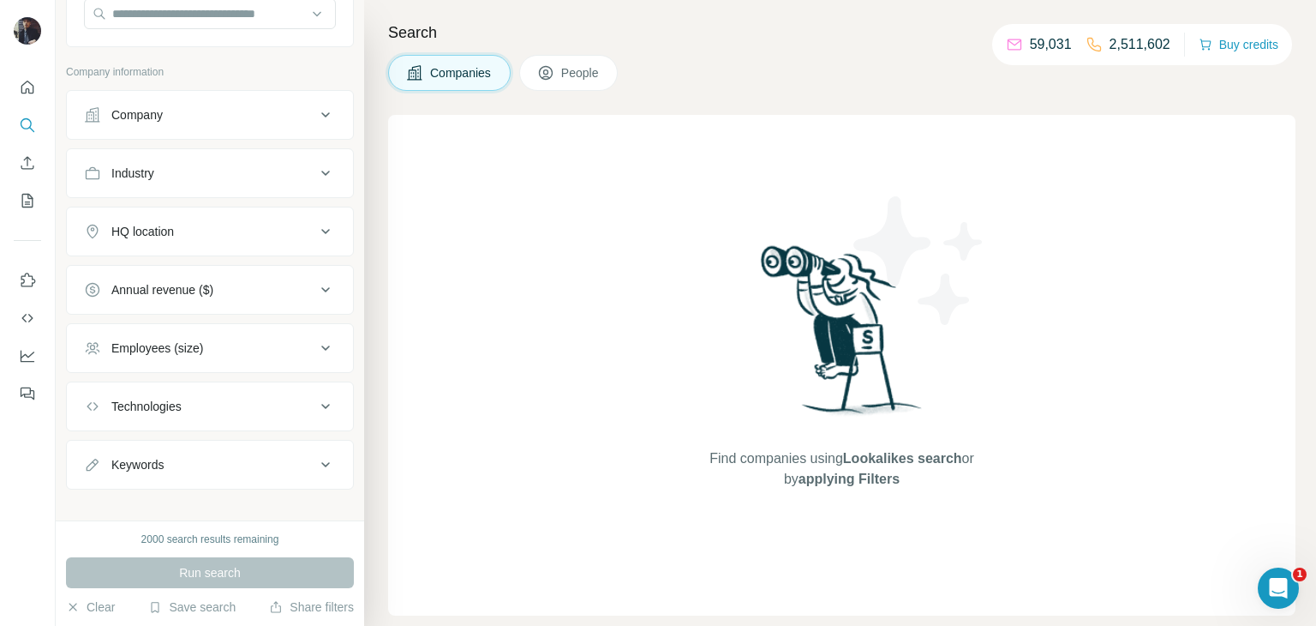
scroll to position [195, 0]
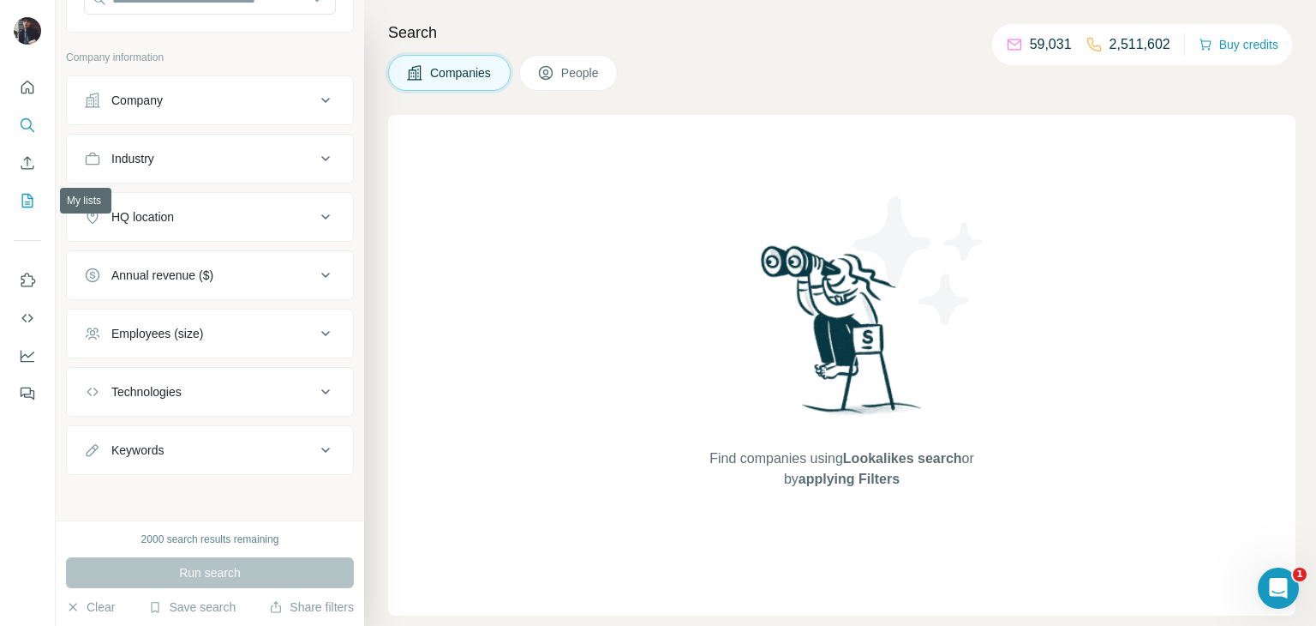
click at [32, 193] on icon "My lists" at bounding box center [27, 200] width 17 height 17
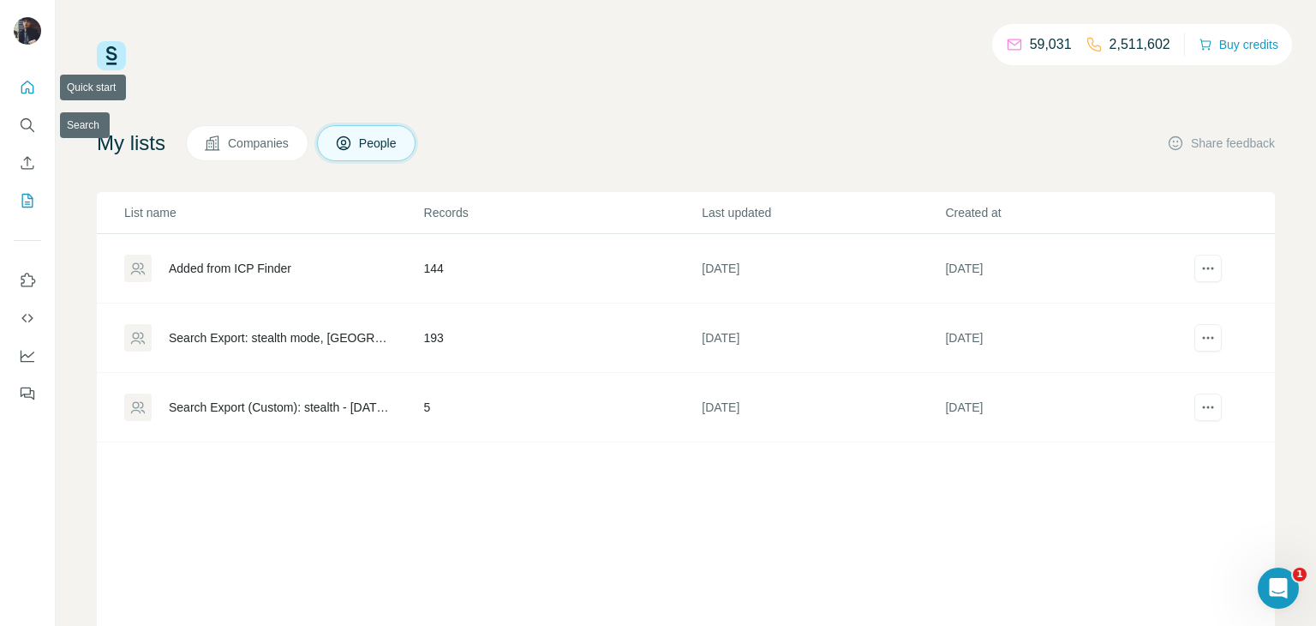
click at [23, 81] on icon "Quick start" at bounding box center [27, 87] width 17 height 17
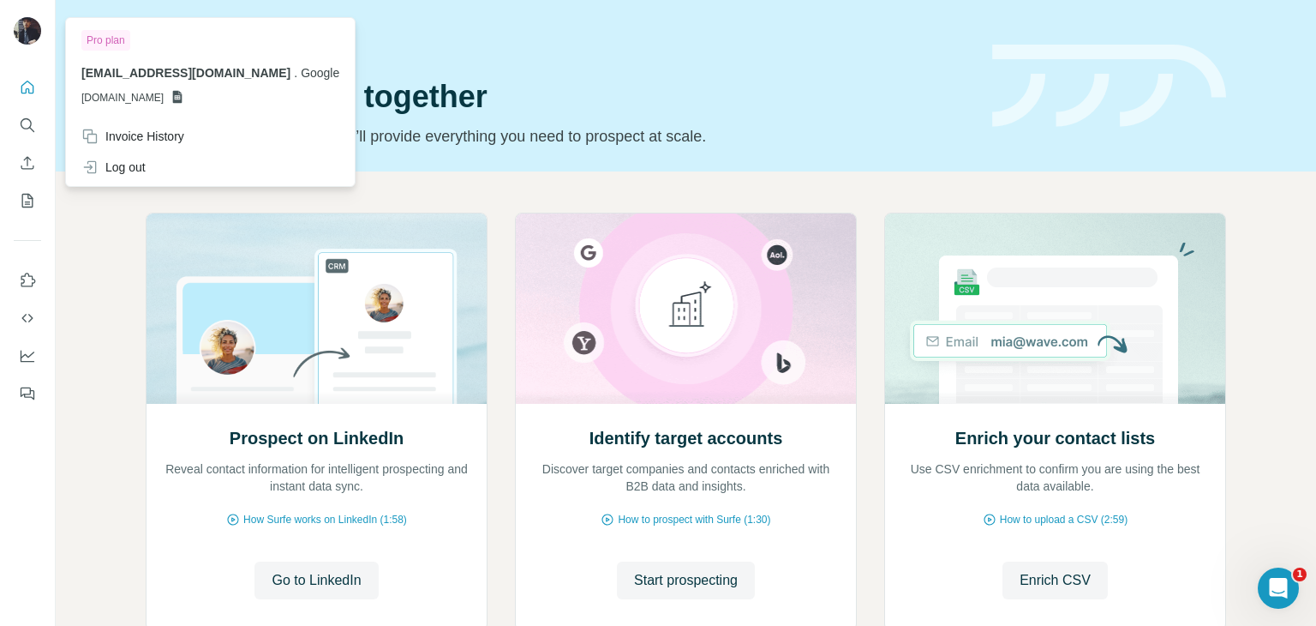
click at [30, 27] on img at bounding box center [27, 30] width 27 height 27
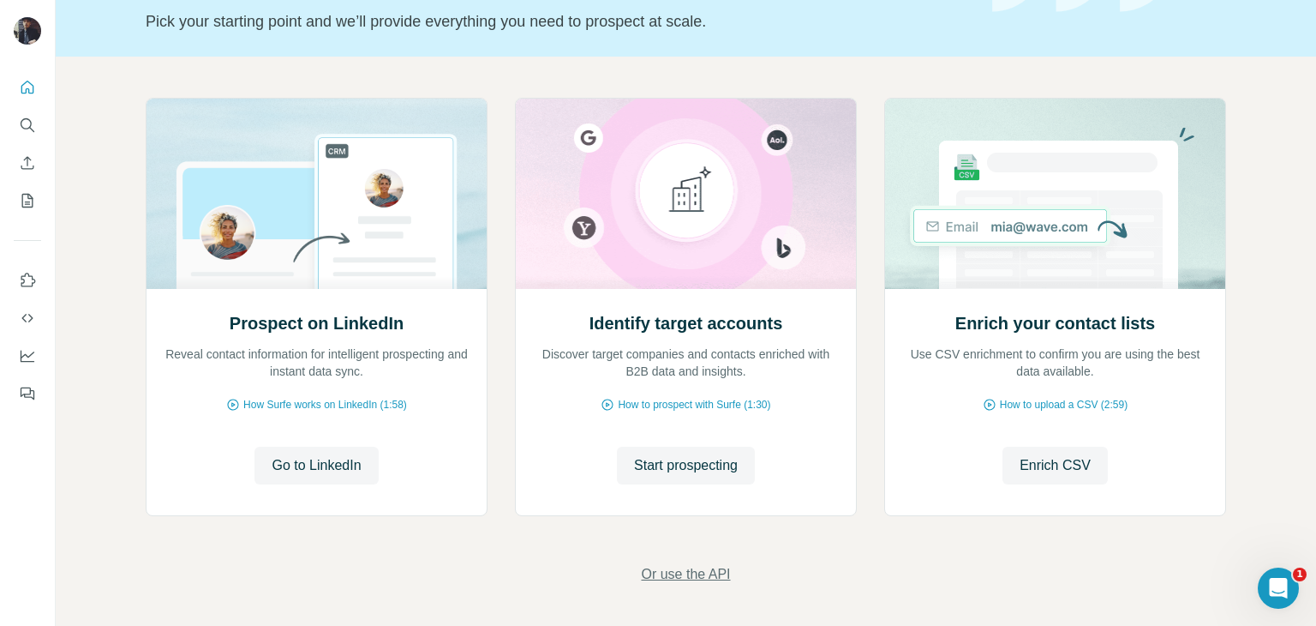
click at [707, 572] on span "Or use the API" at bounding box center [685, 574] width 89 height 21
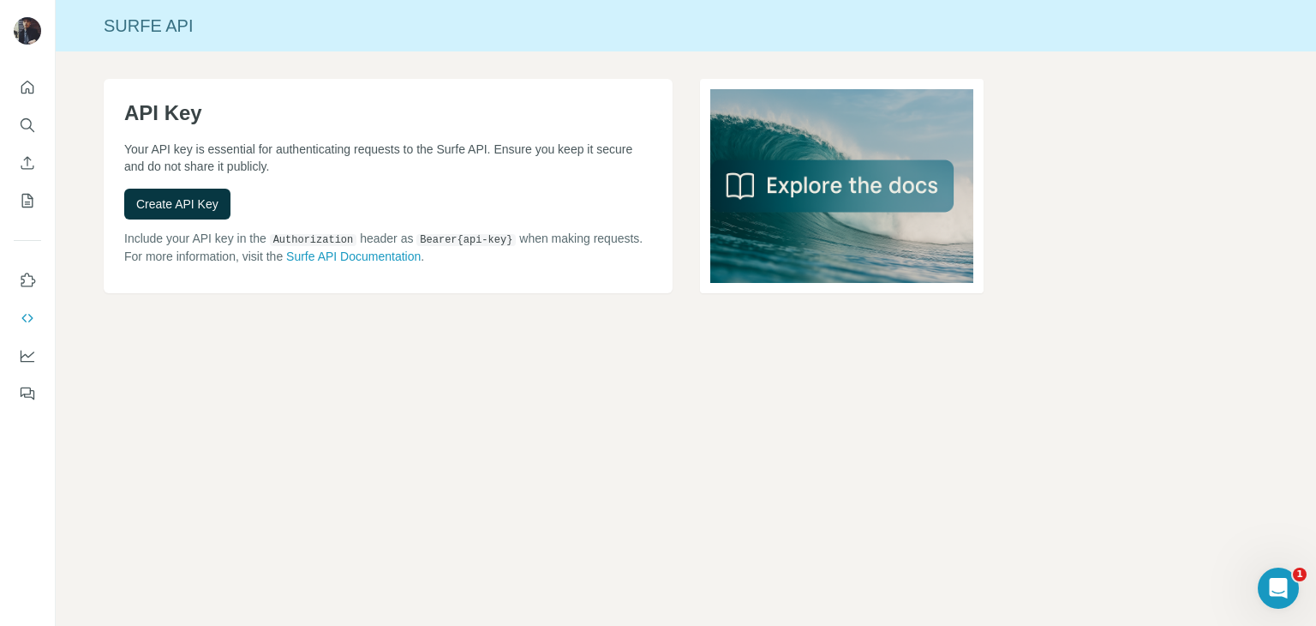
click at [17, 85] on div at bounding box center [27, 235] width 55 height 347
click at [19, 85] on icon "Quick start" at bounding box center [27, 87] width 17 height 17
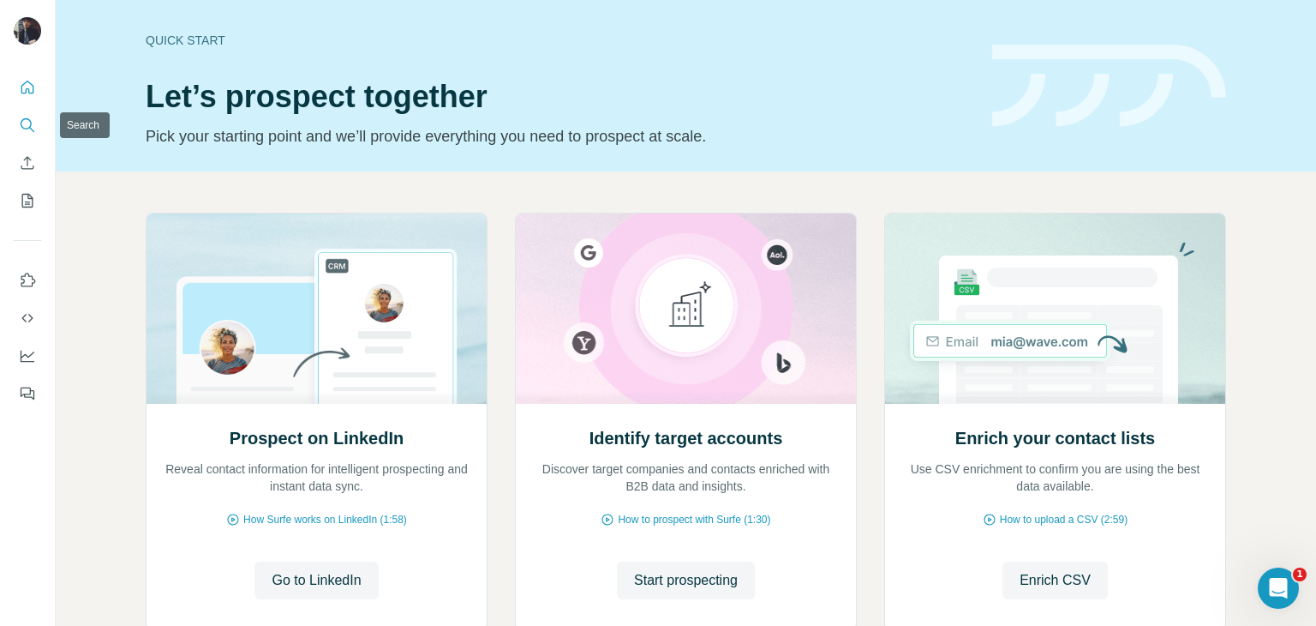
click at [21, 121] on icon "Search" at bounding box center [26, 123] width 11 height 11
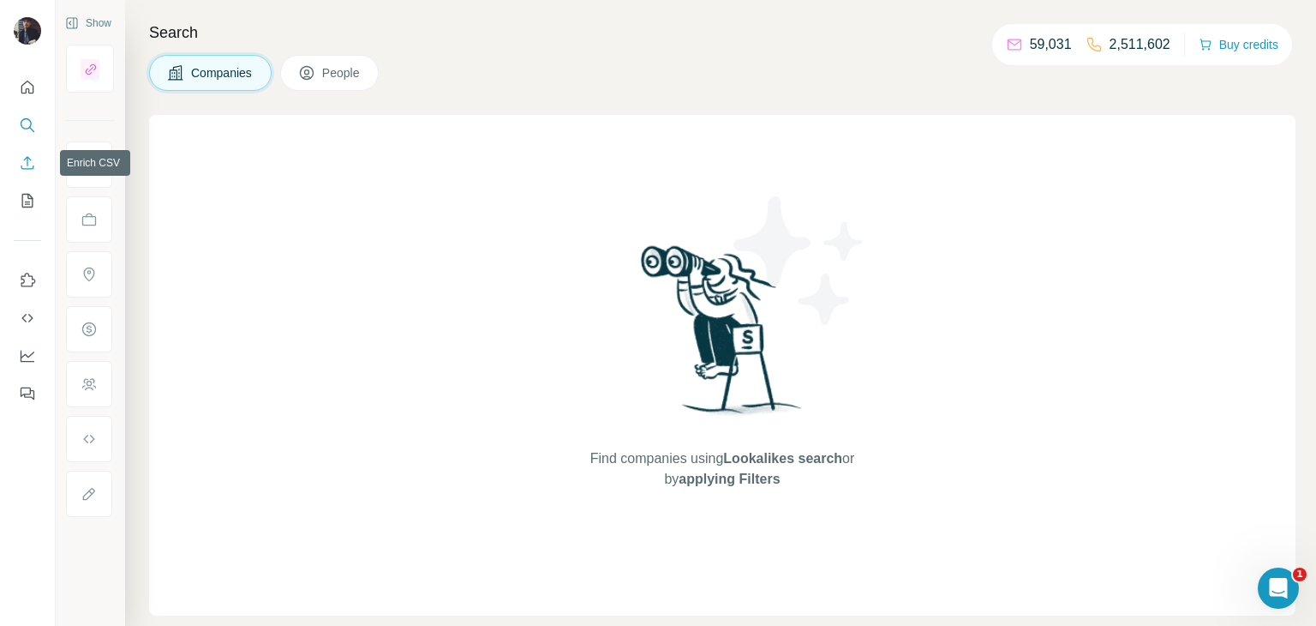
click at [31, 155] on icon "Enrich CSV" at bounding box center [27, 162] width 17 height 17
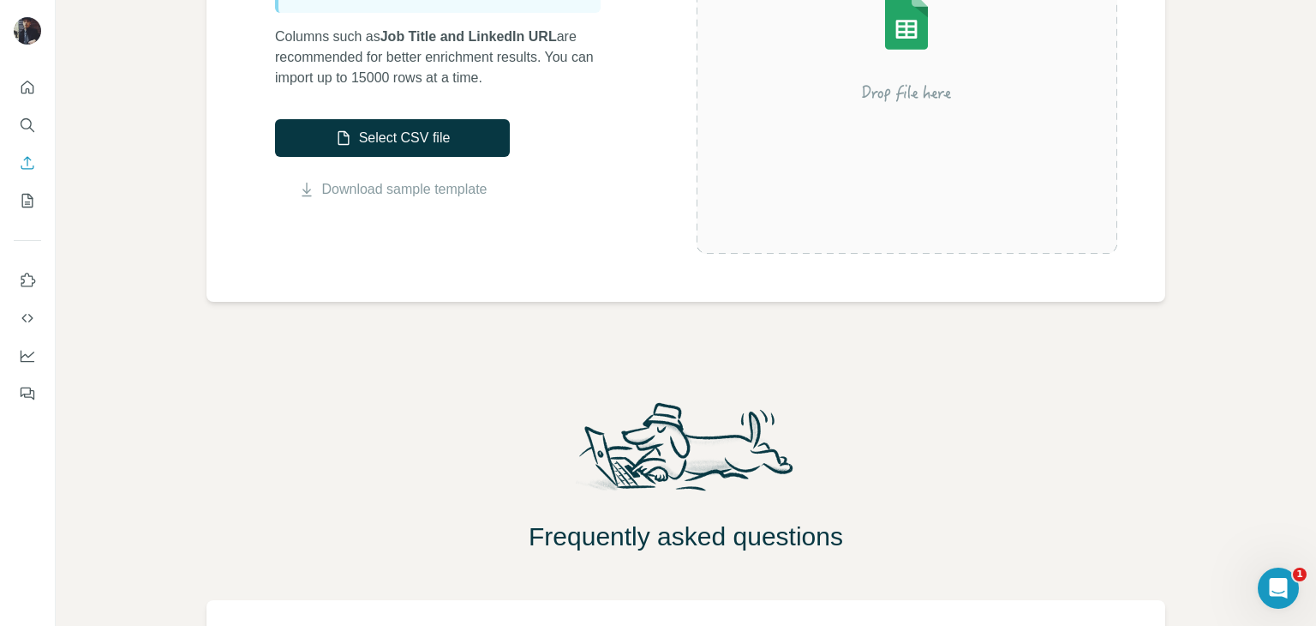
scroll to position [507, 0]
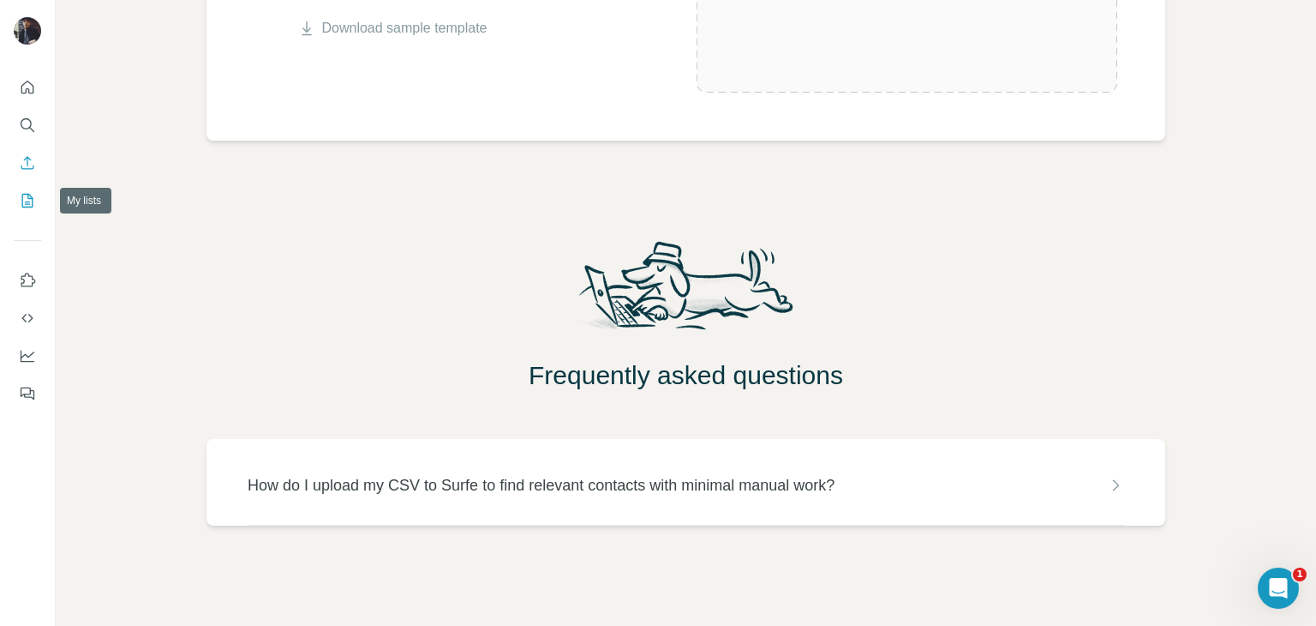
click at [28, 200] on icon "My lists" at bounding box center [27, 200] width 17 height 17
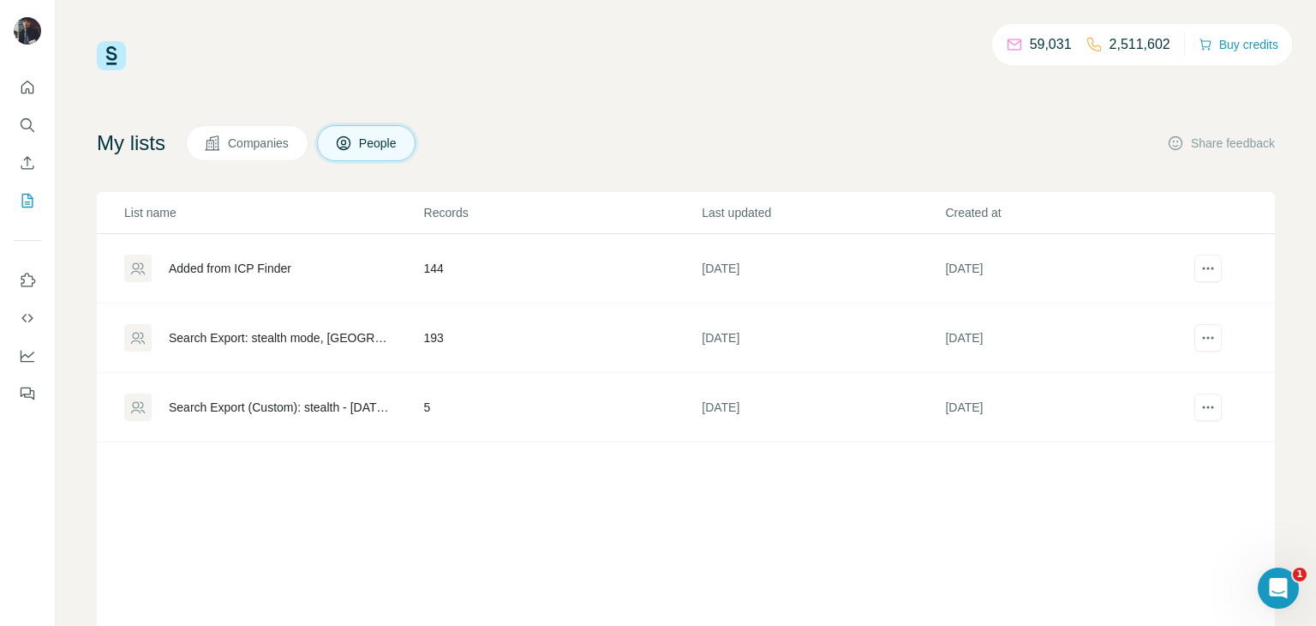
click at [656, 109] on div "59,031 2,511,602 Buy credits My lists Companies People Share feedback List name…" at bounding box center [686, 348] width 1179 height 614
click at [32, 165] on icon "Enrich CSV" at bounding box center [27, 162] width 17 height 17
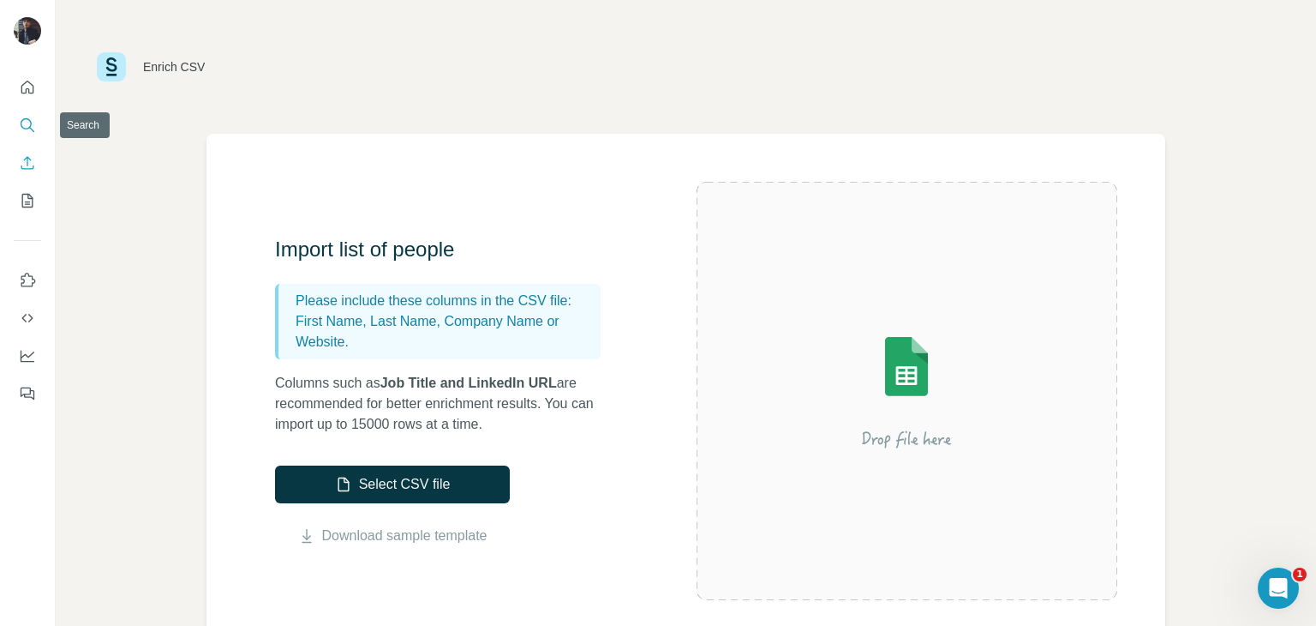
click at [25, 118] on icon "Search" at bounding box center [26, 123] width 11 height 11
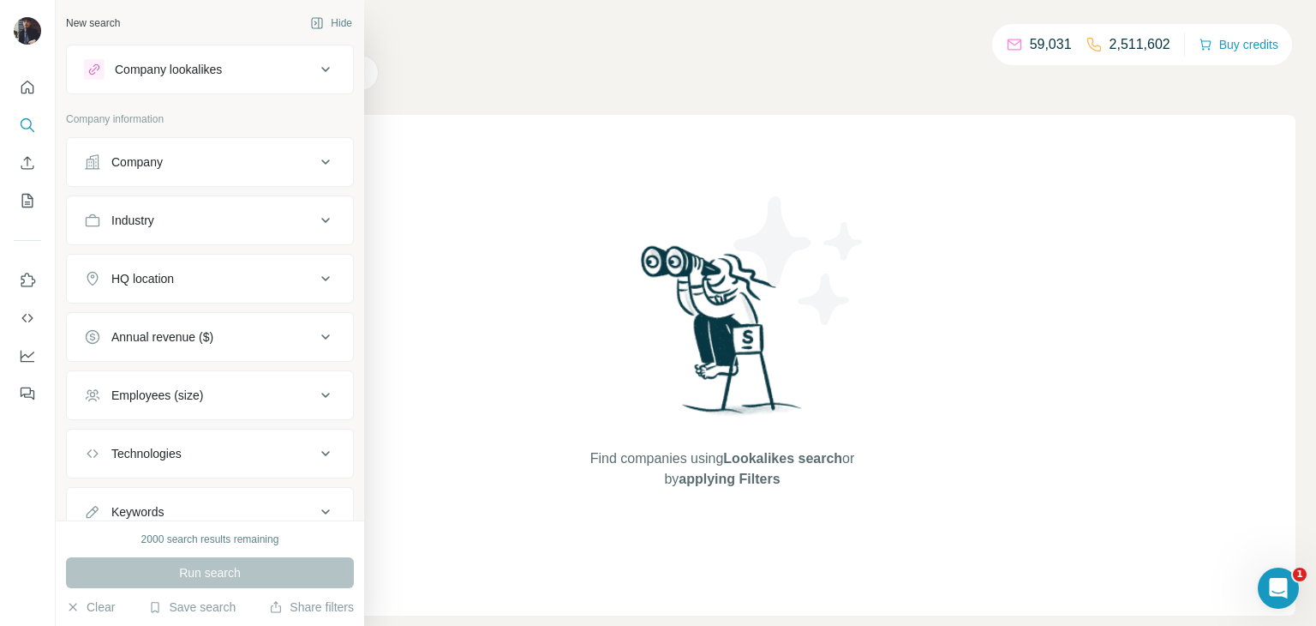
click at [316, 70] on icon at bounding box center [325, 69] width 21 height 21
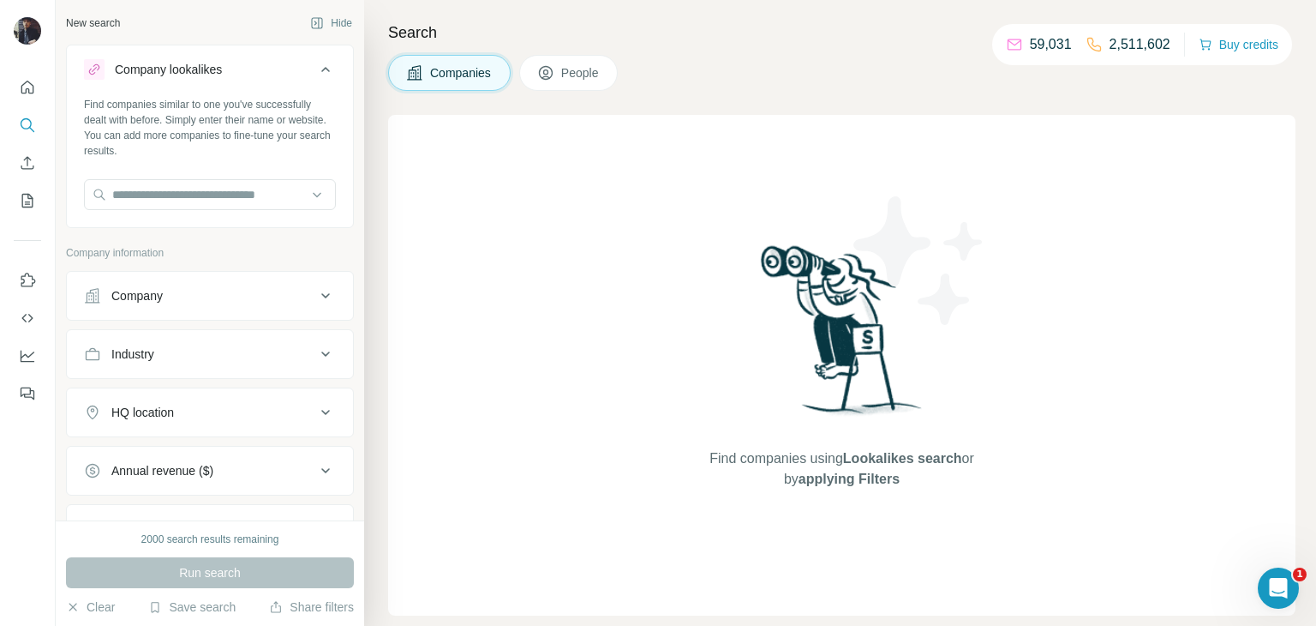
click at [322, 62] on icon at bounding box center [325, 69] width 21 height 21
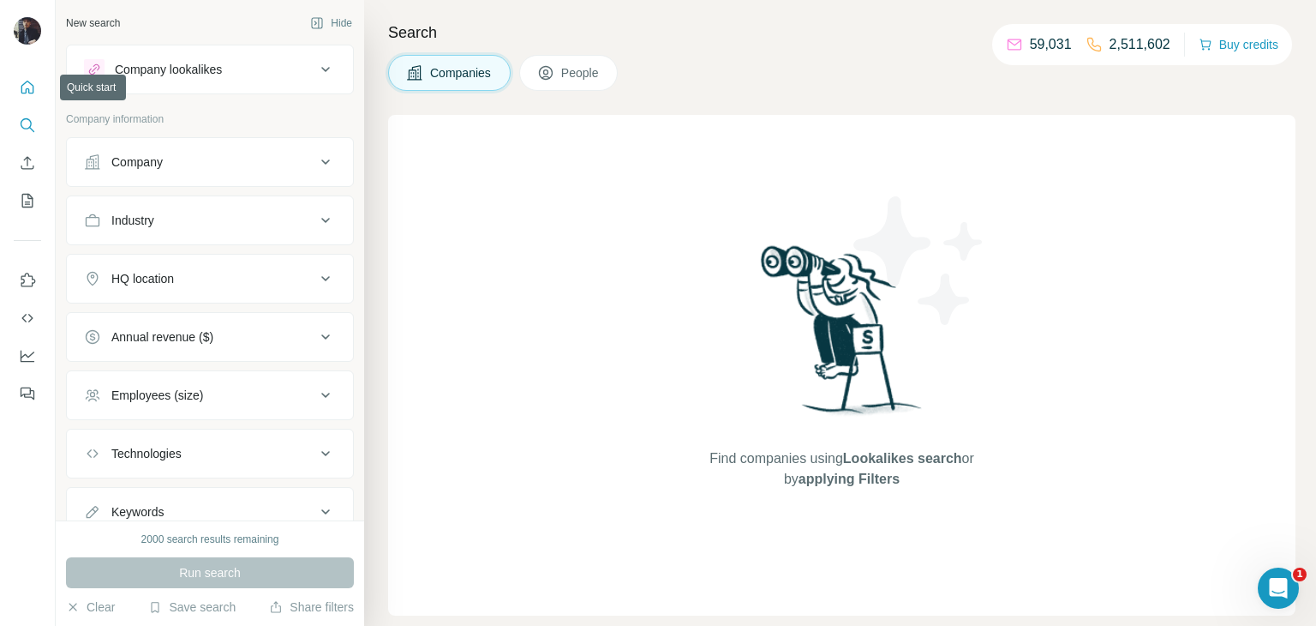
click at [30, 90] on icon "Quick start" at bounding box center [27, 87] width 17 height 17
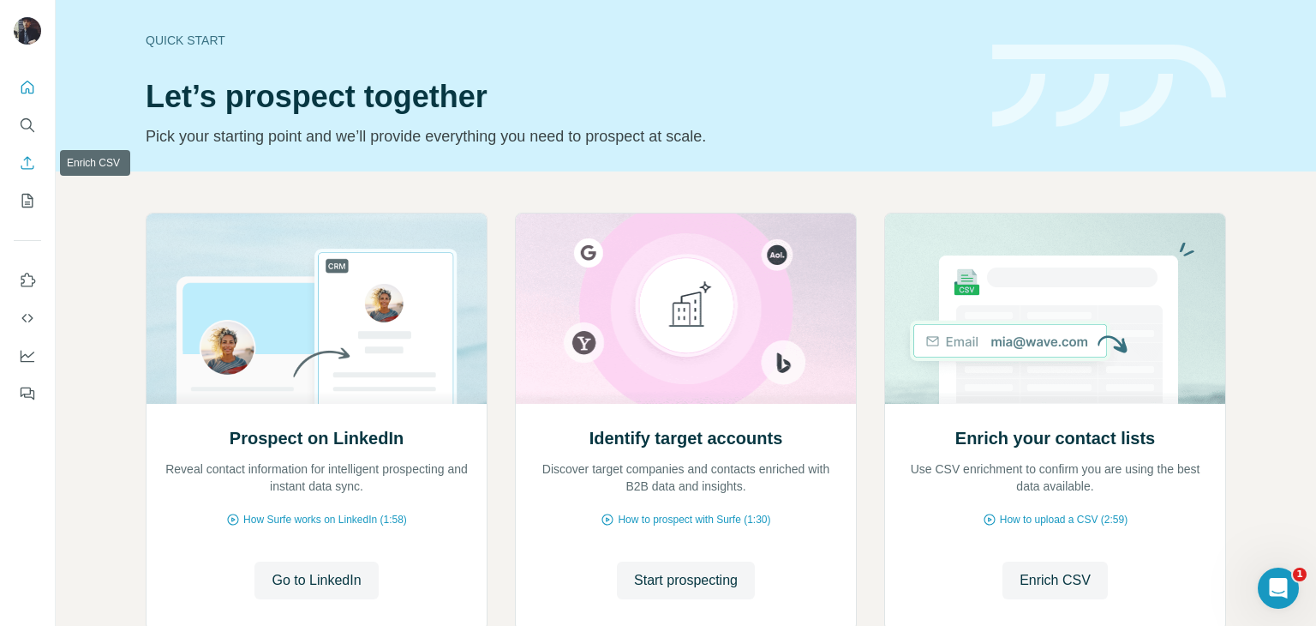
click at [32, 168] on icon "Enrich CSV" at bounding box center [27, 162] width 13 height 13
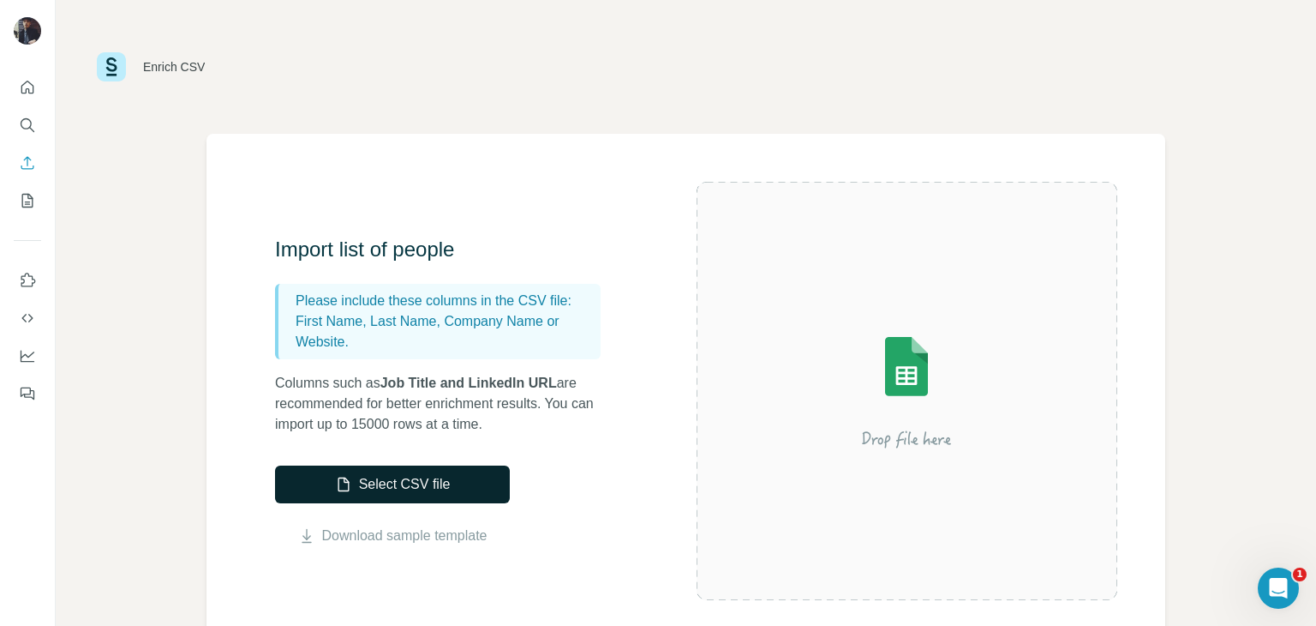
click at [426, 496] on button "Select CSV file" at bounding box center [392, 484] width 235 height 38
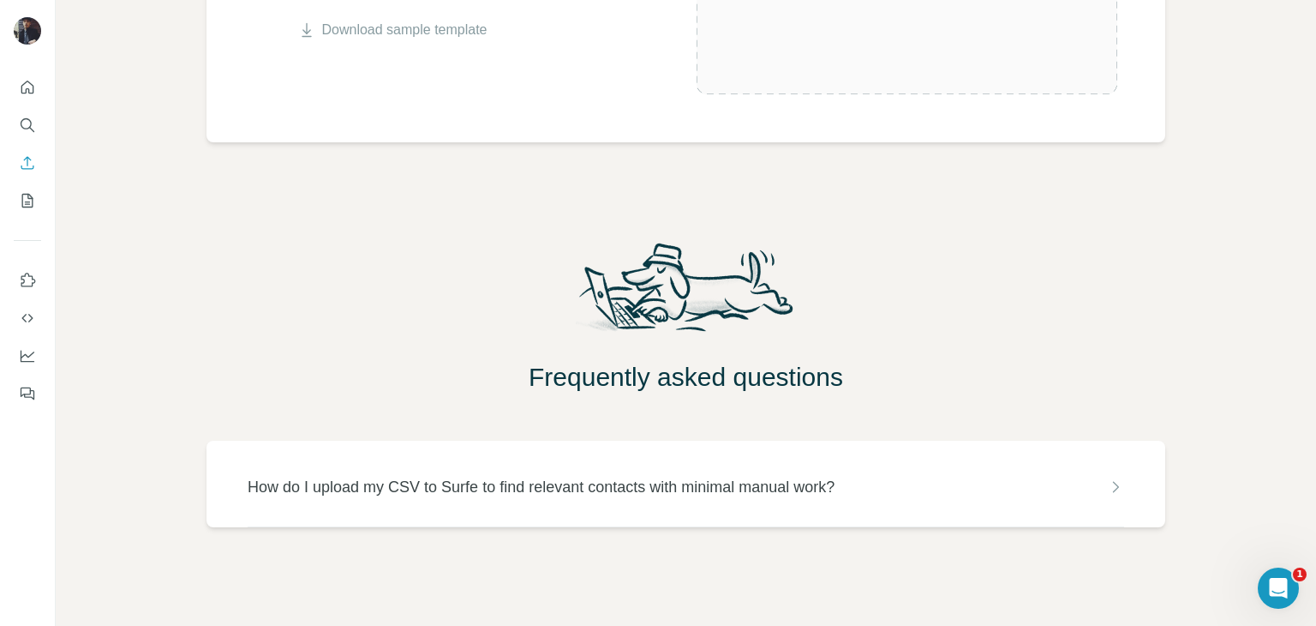
scroll to position [507, 0]
click at [1094, 480] on div "How do I upload my CSV to Surfe to find relevant contacts with minimal manual w…" at bounding box center [686, 485] width 877 height 24
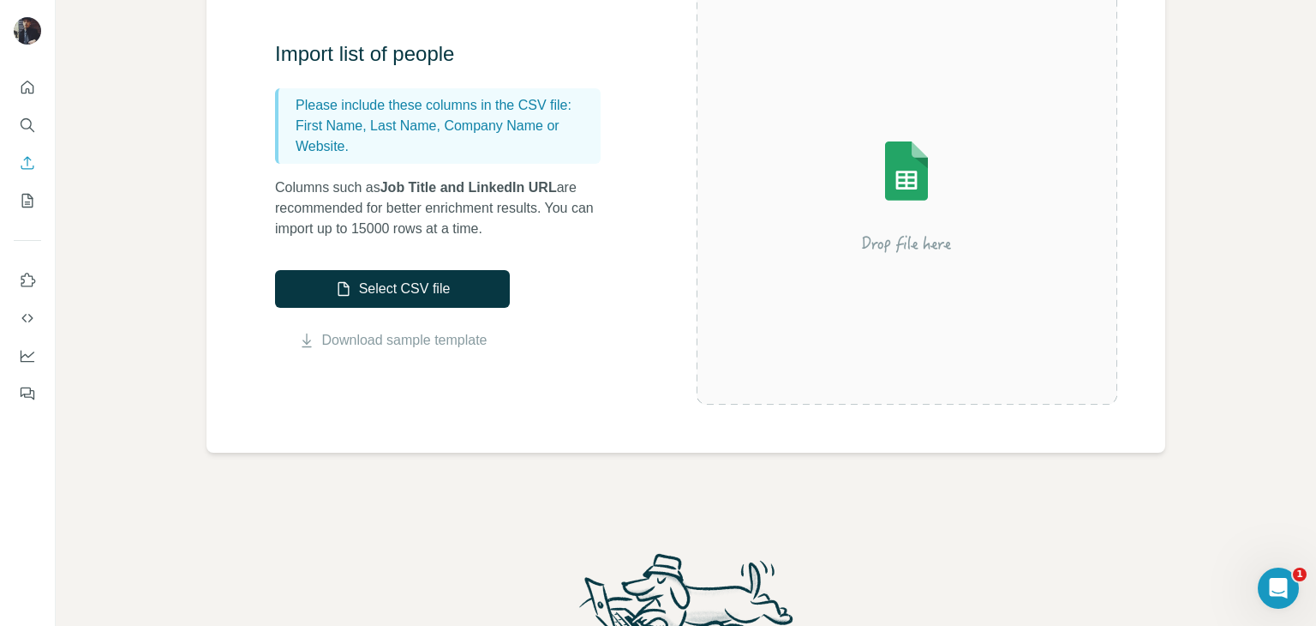
scroll to position [0, 0]
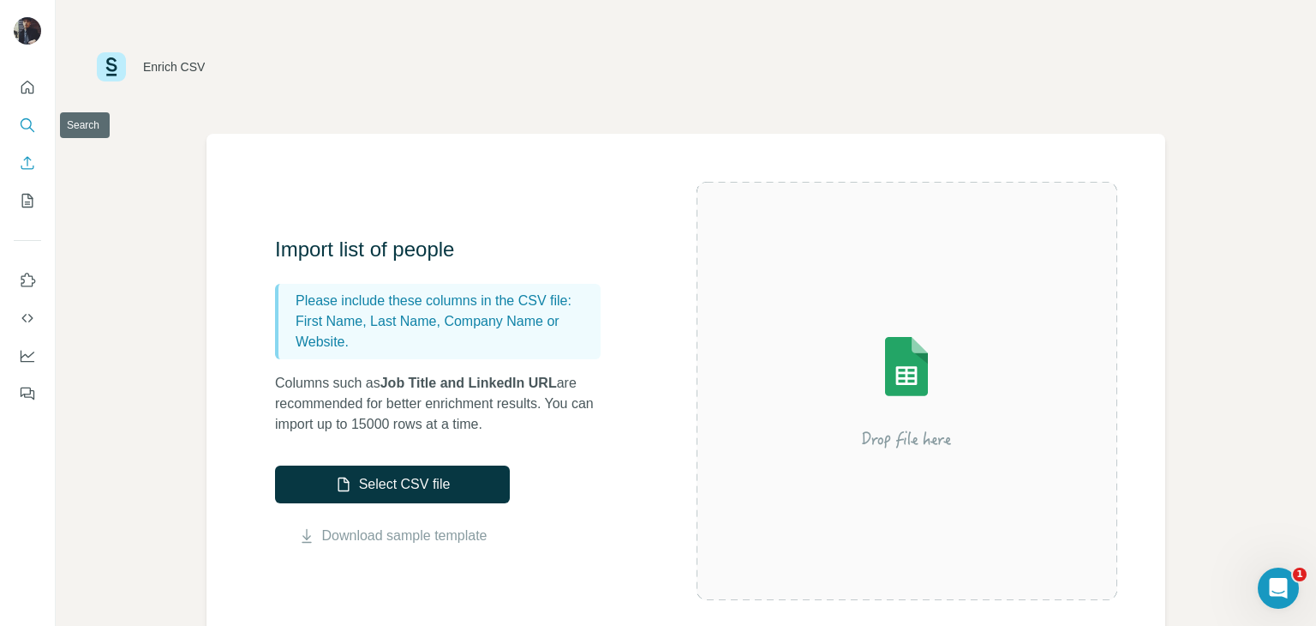
click at [29, 129] on icon "Search" at bounding box center [27, 125] width 17 height 17
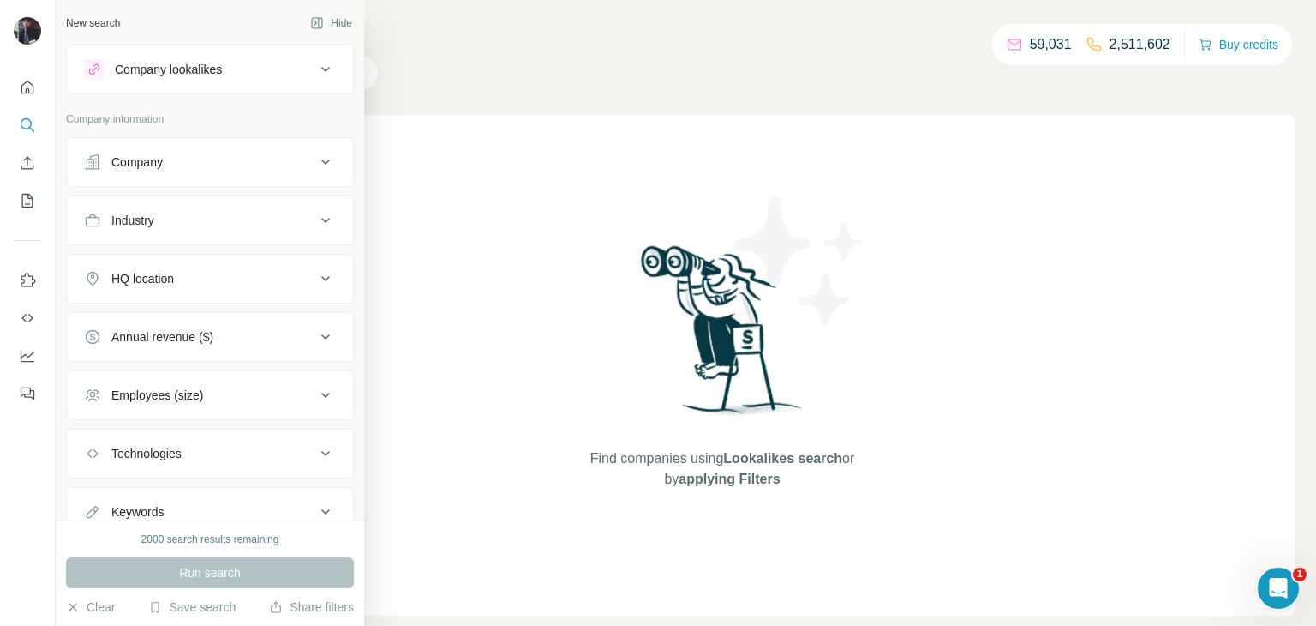
click at [308, 67] on div "Company lookalikes" at bounding box center [199, 69] width 231 height 21
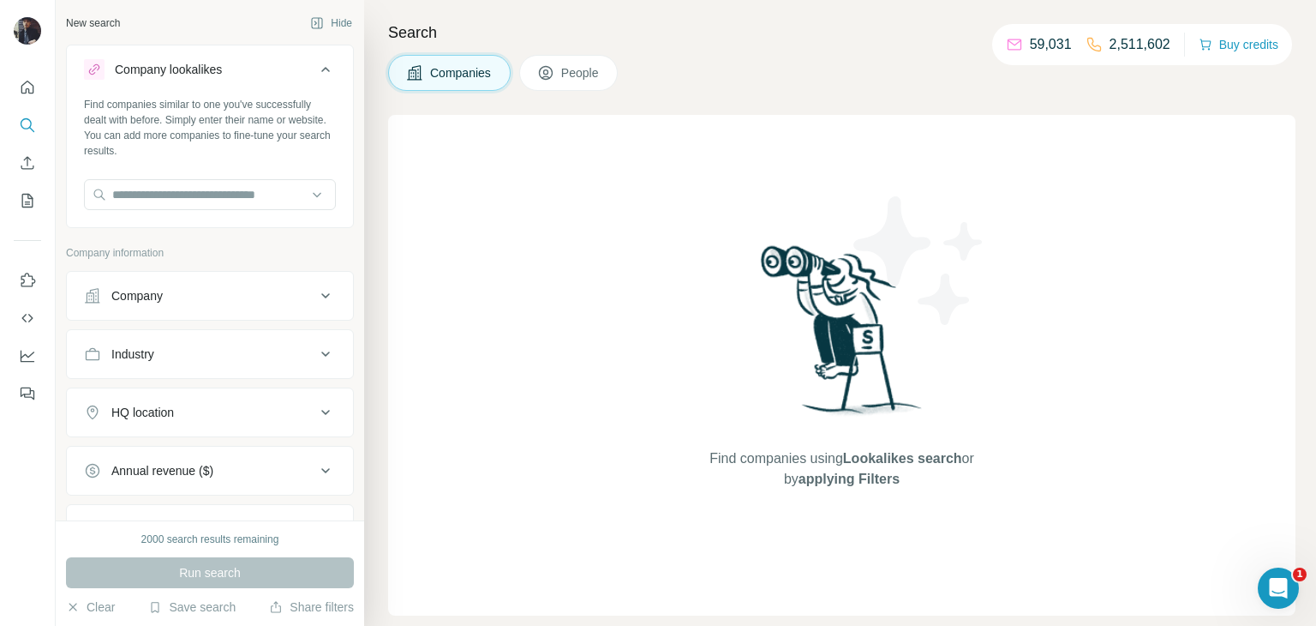
click at [314, 66] on div "Company lookalikes" at bounding box center [199, 69] width 231 height 21
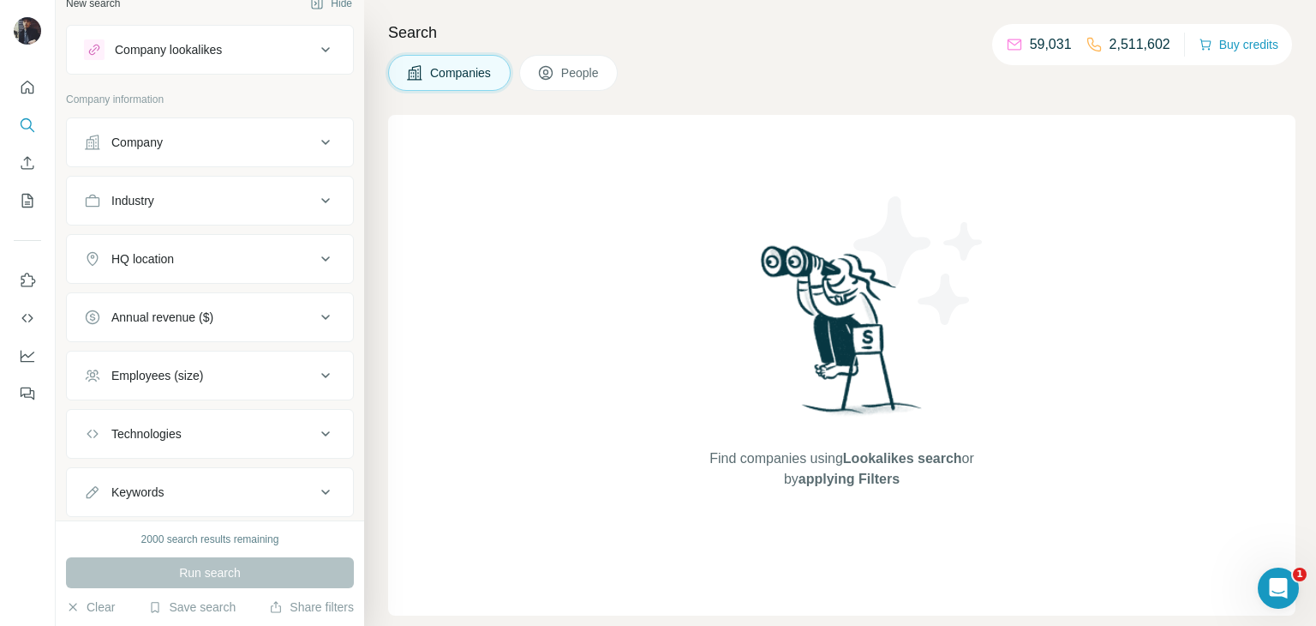
scroll to position [62, 0]
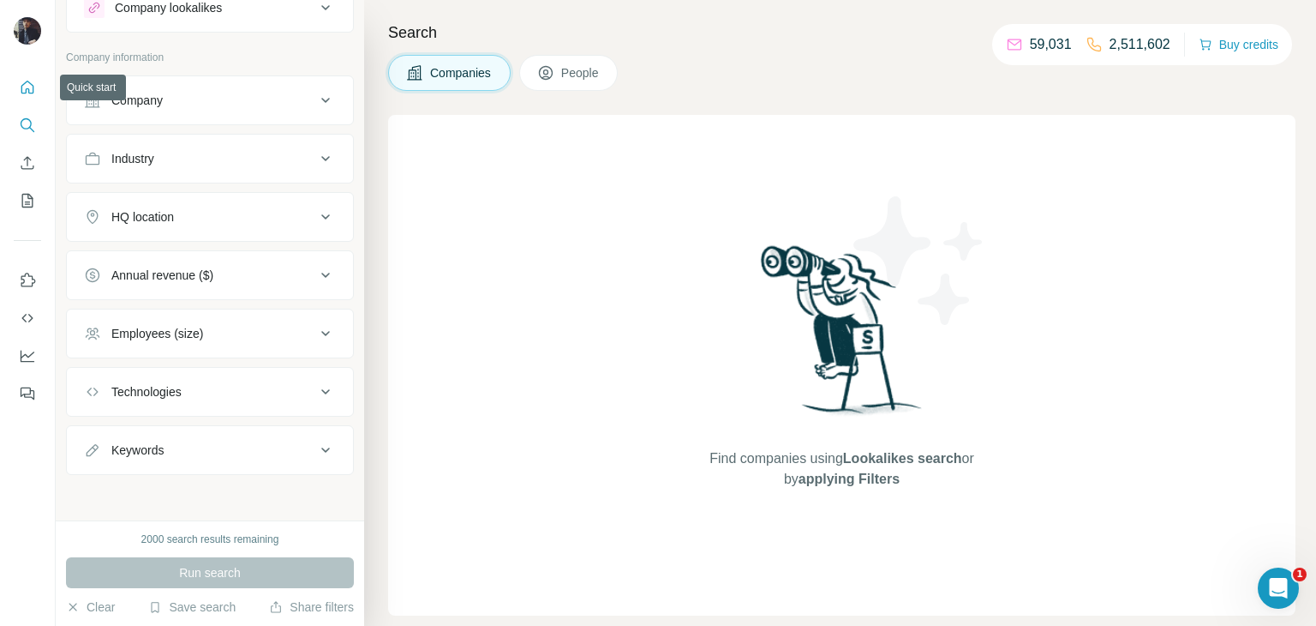
click at [37, 77] on button "Quick start" at bounding box center [27, 87] width 27 height 31
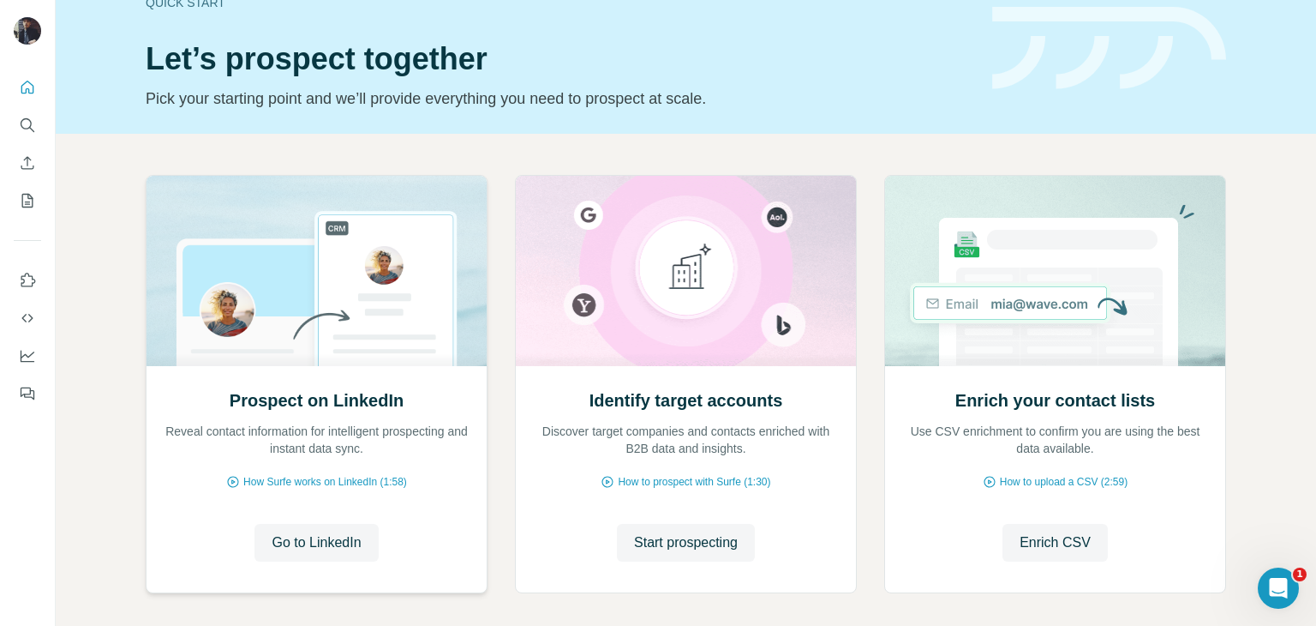
scroll to position [115, 0]
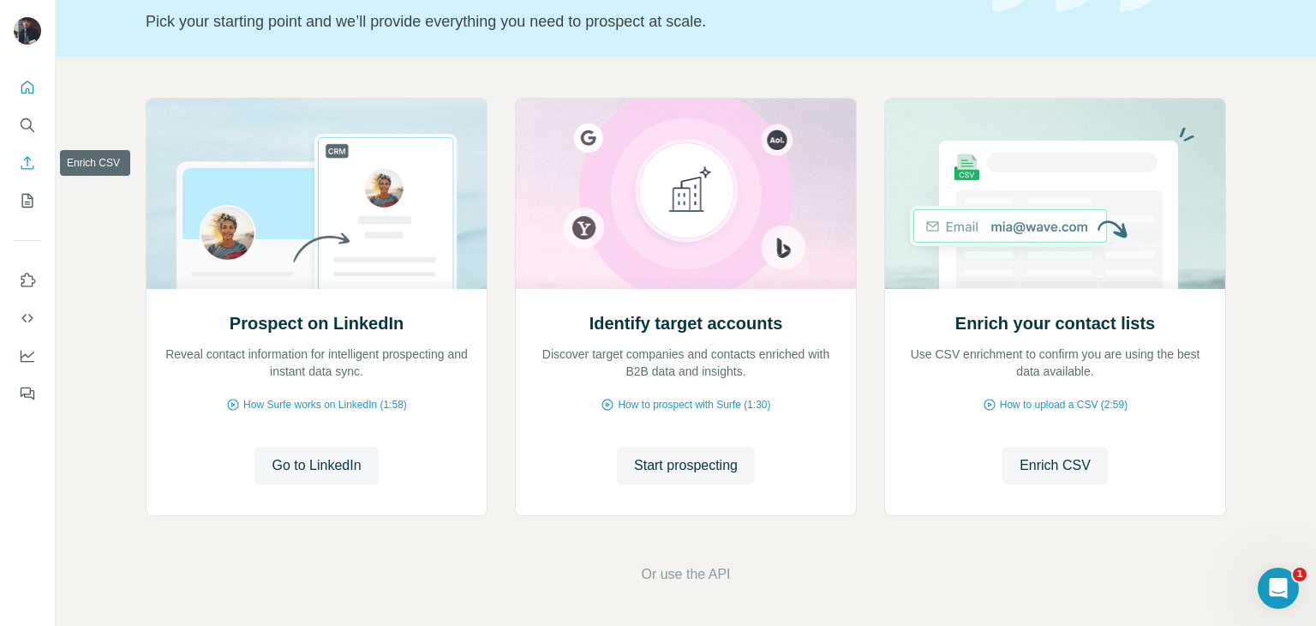
click at [27, 156] on icon "Enrich CSV" at bounding box center [27, 162] width 17 height 17
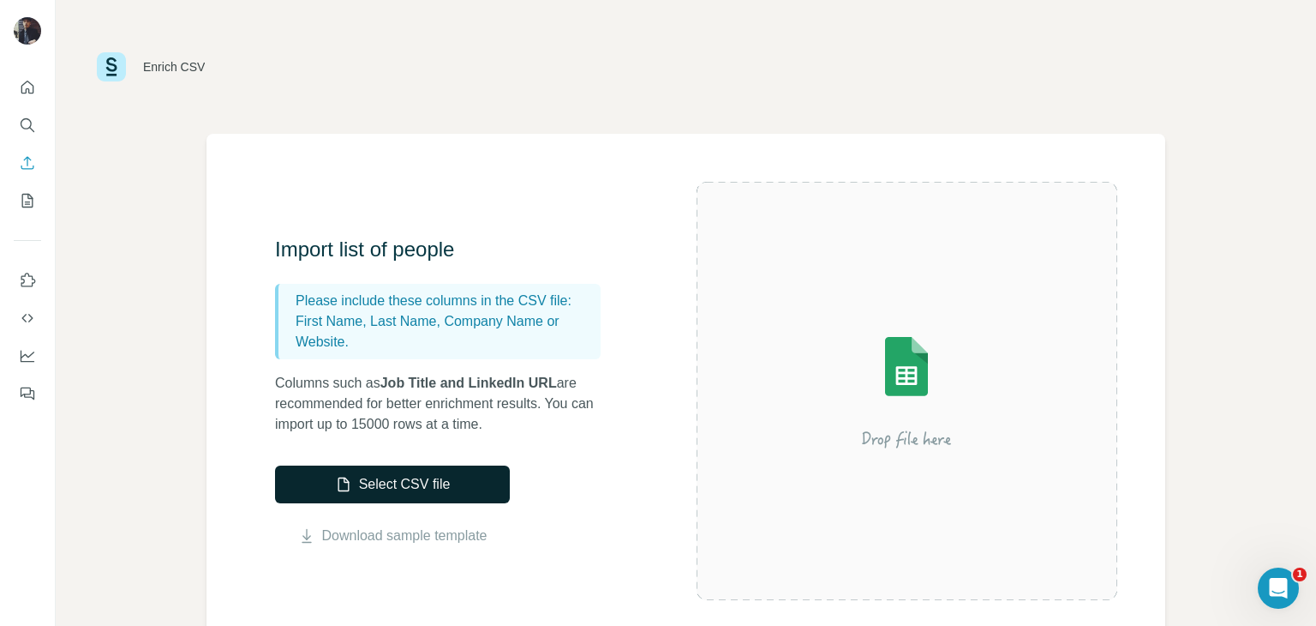
click at [413, 481] on button "Select CSV file" at bounding box center [392, 484] width 235 height 38
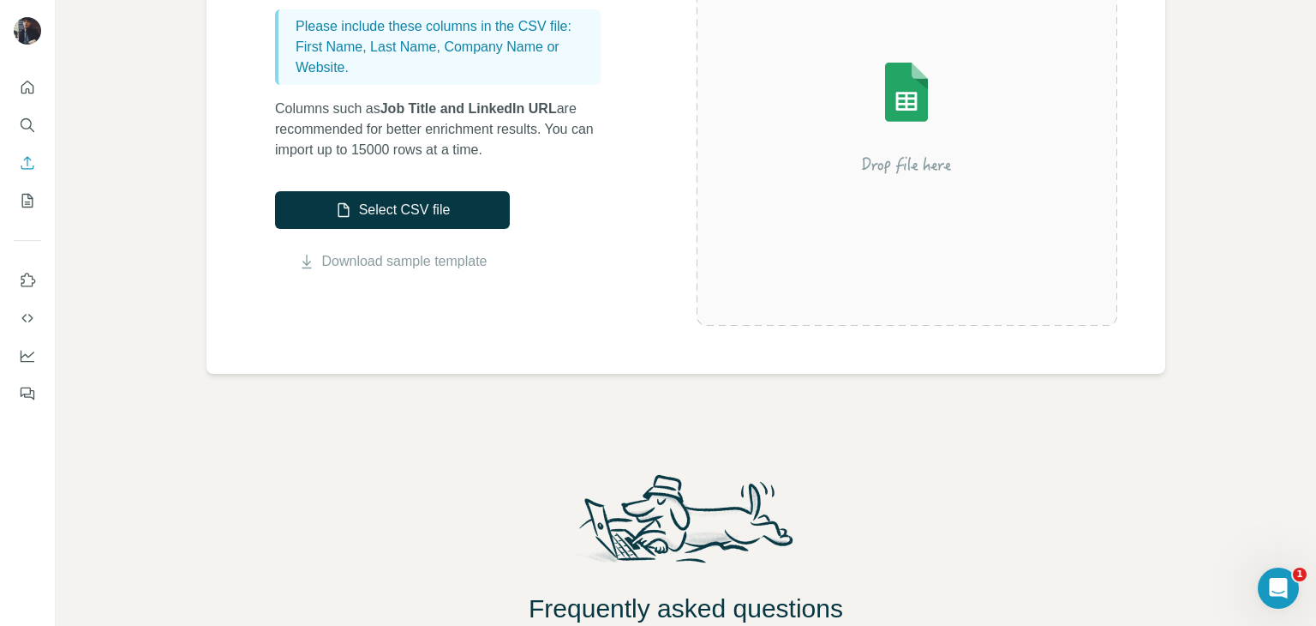
scroll to position [507, 0]
